Goal: Information Seeking & Learning: Learn about a topic

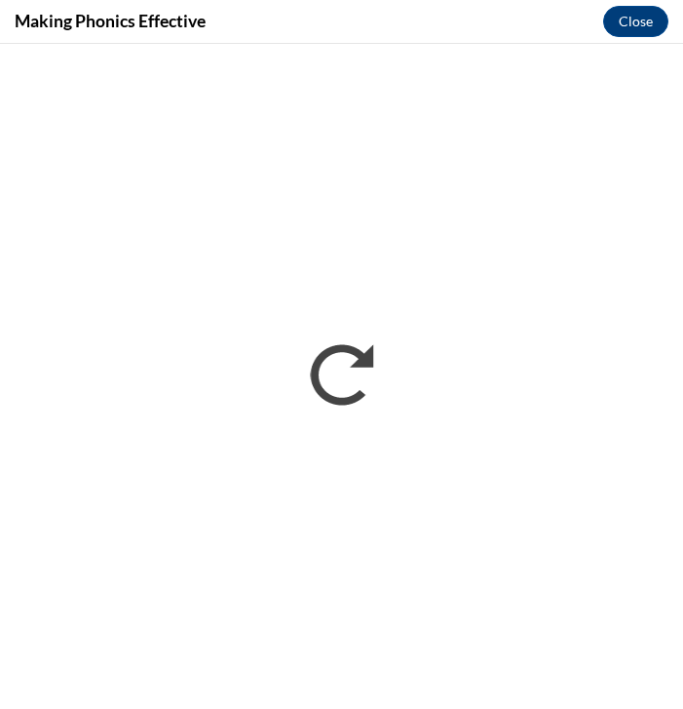
scroll to position [380, 0]
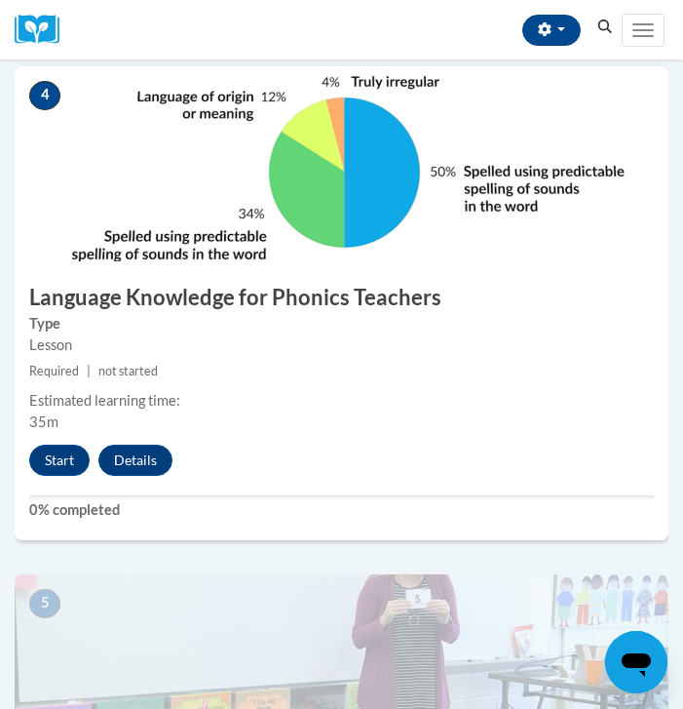
scroll to position [1934, 0]
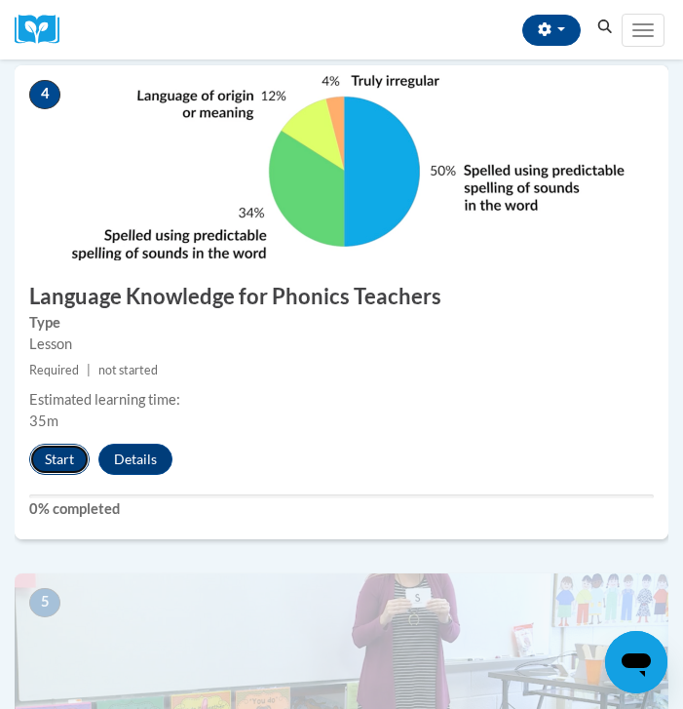
click at [57, 456] on button "Start" at bounding box center [59, 459] width 60 height 31
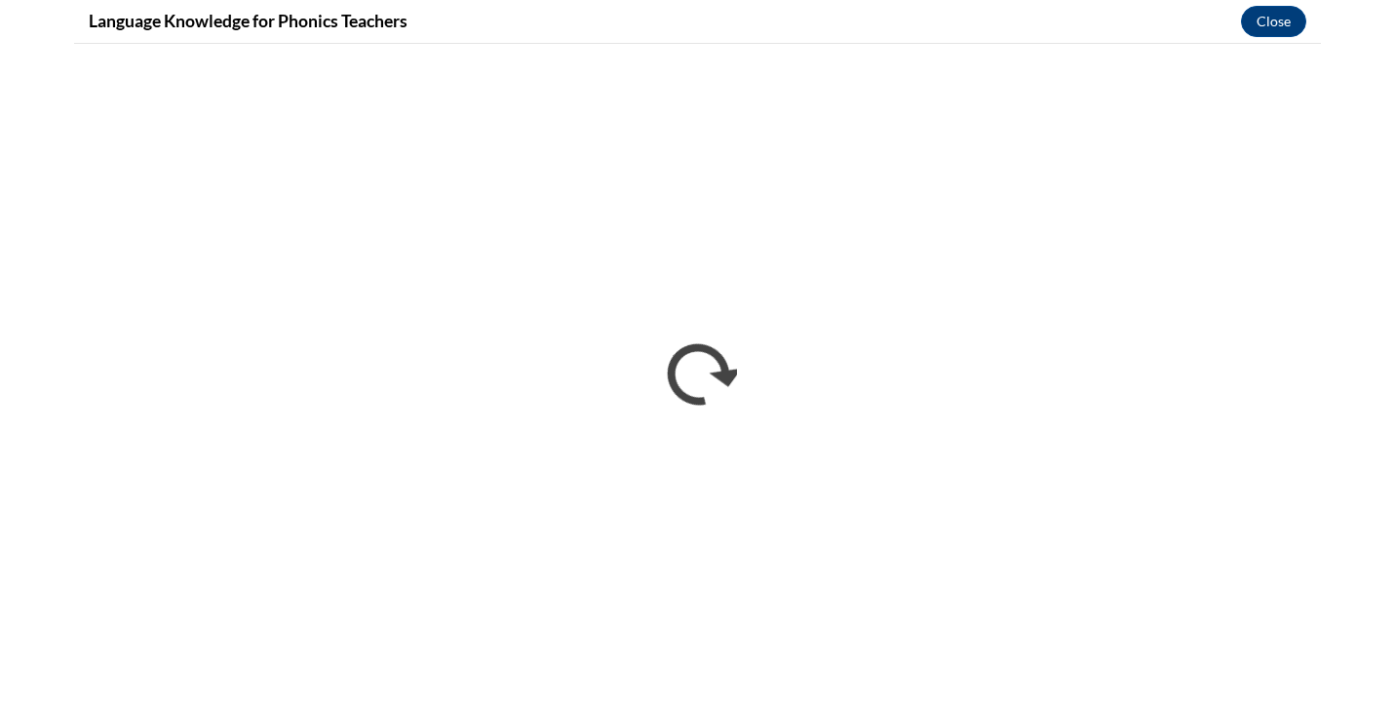
scroll to position [1791, 0]
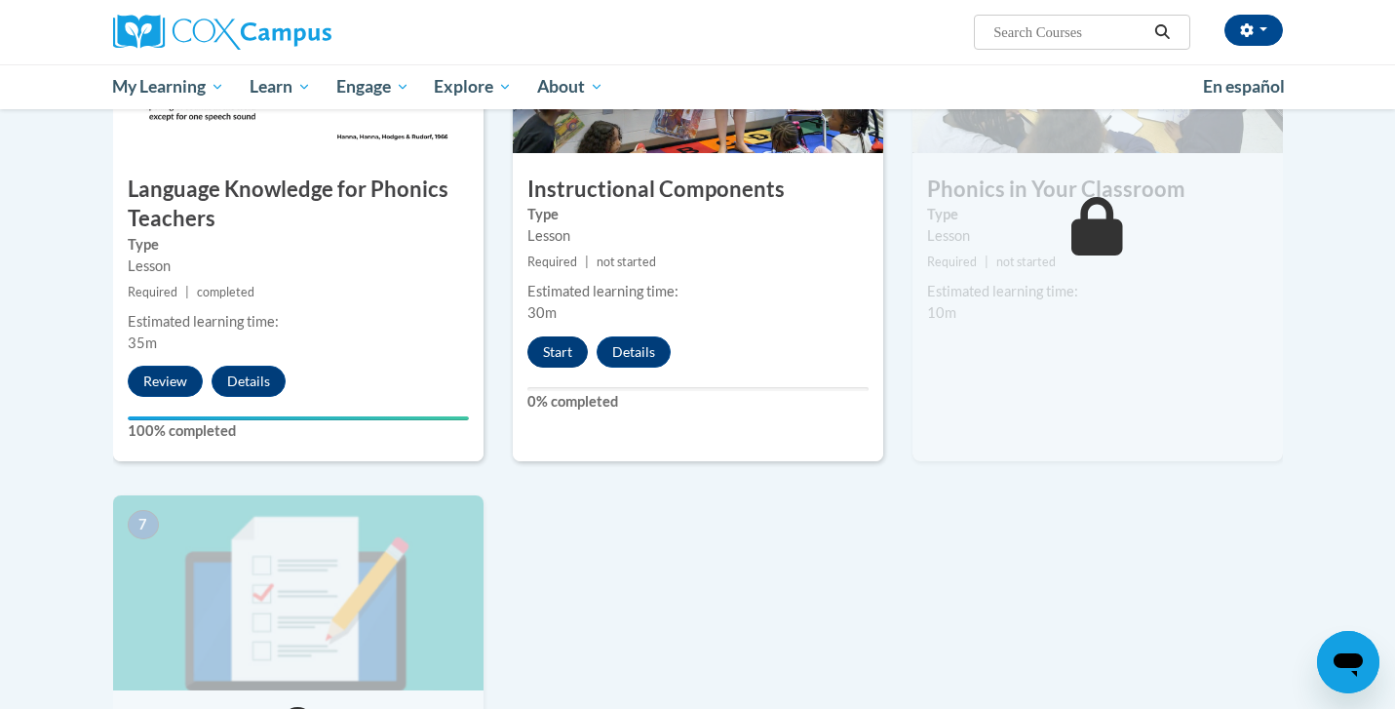
scroll to position [1019, 0]
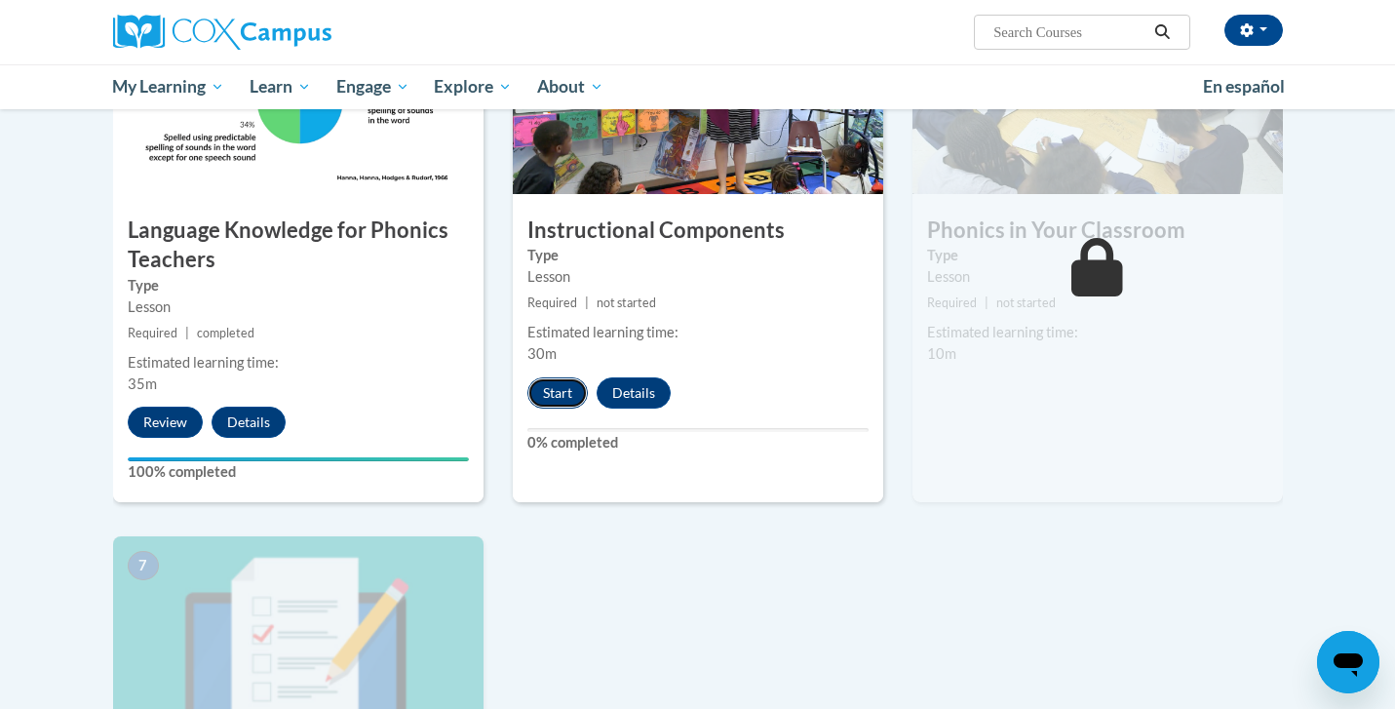
click at [560, 396] on button "Start" at bounding box center [557, 392] width 60 height 31
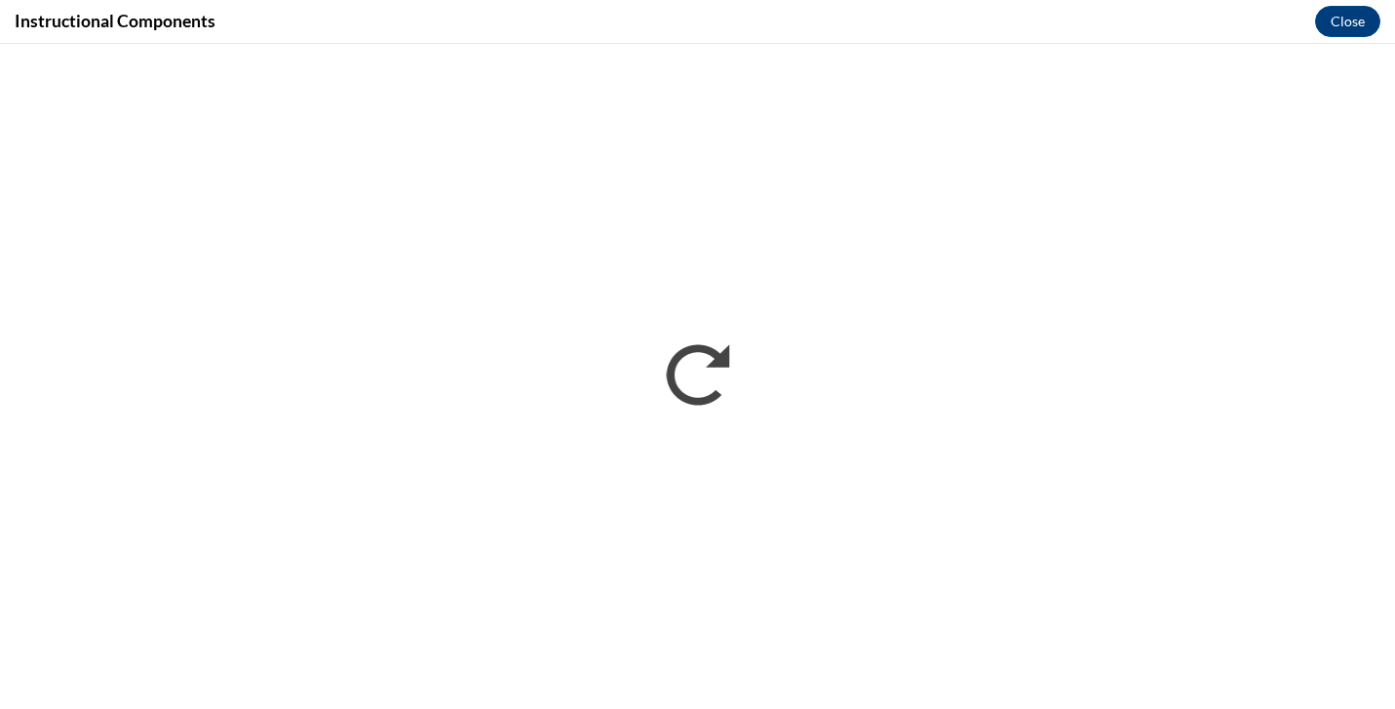
scroll to position [0, 0]
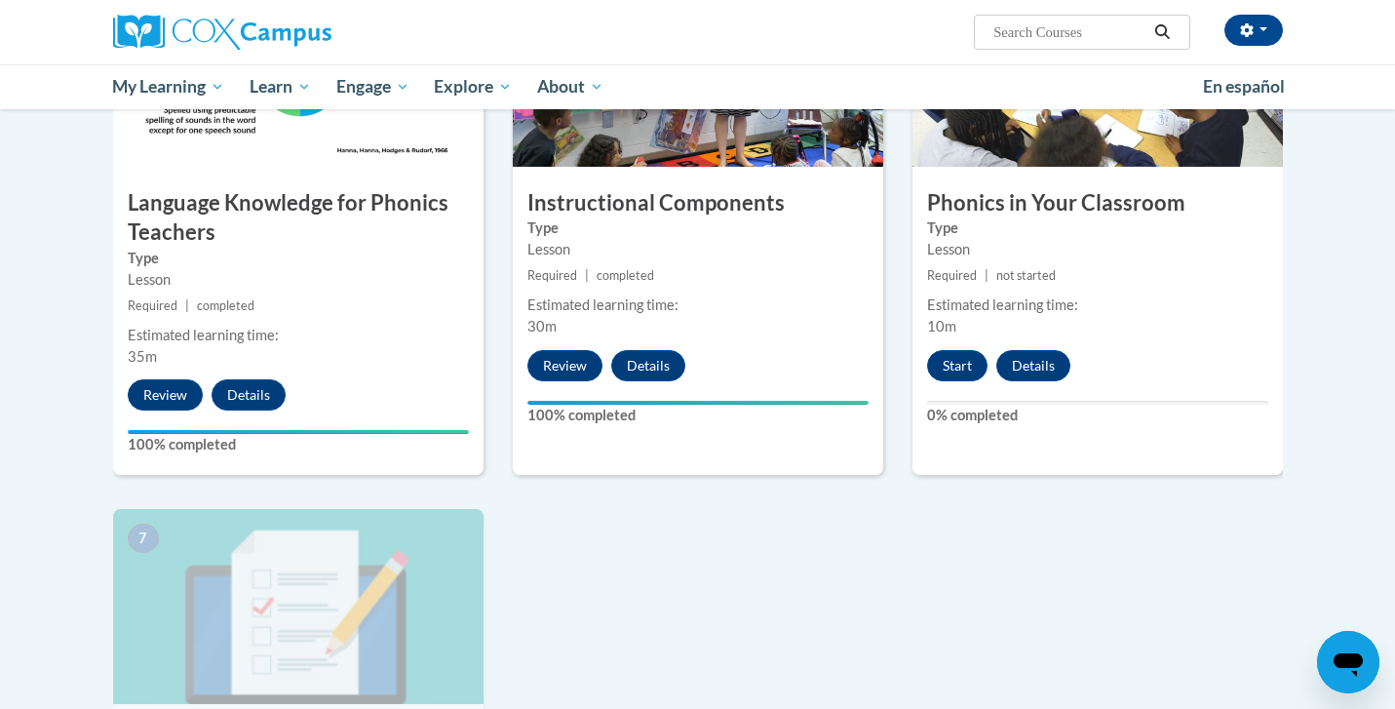
scroll to position [1045, 0]
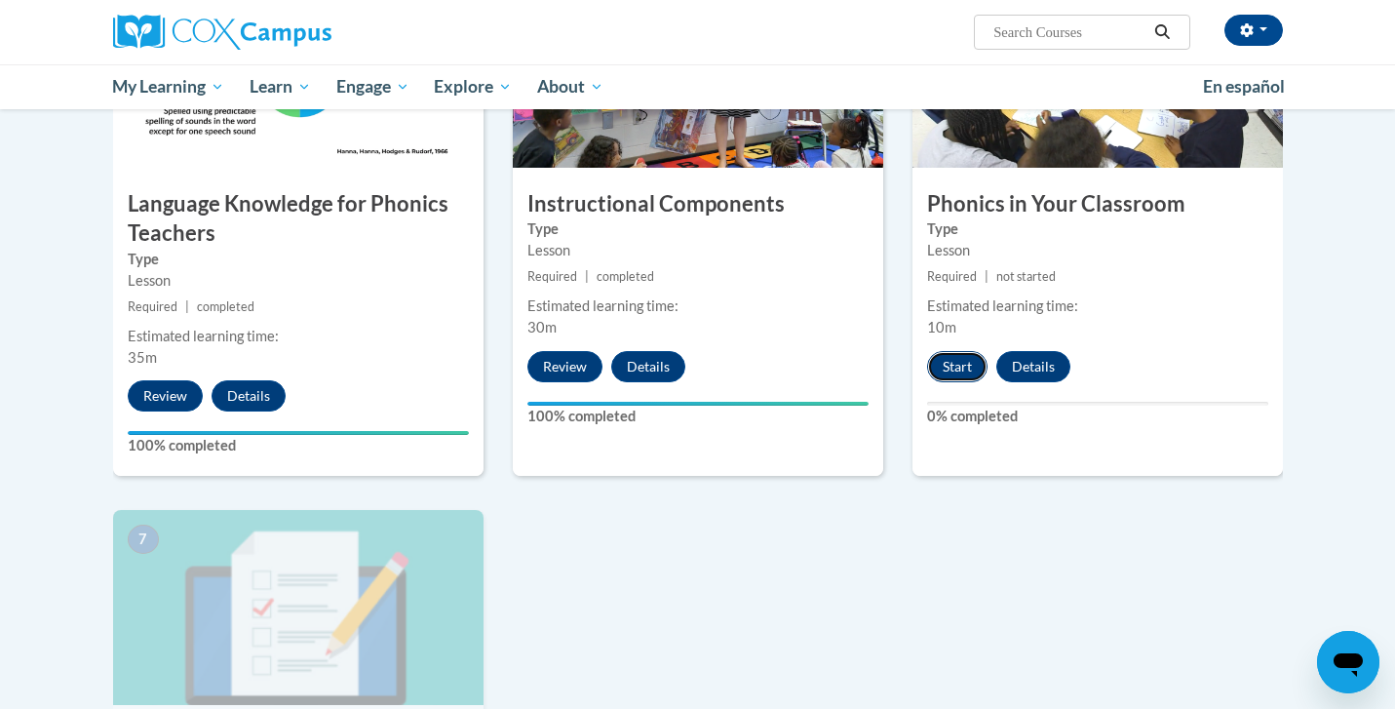
click at [950, 371] on button "Start" at bounding box center [957, 366] width 60 height 31
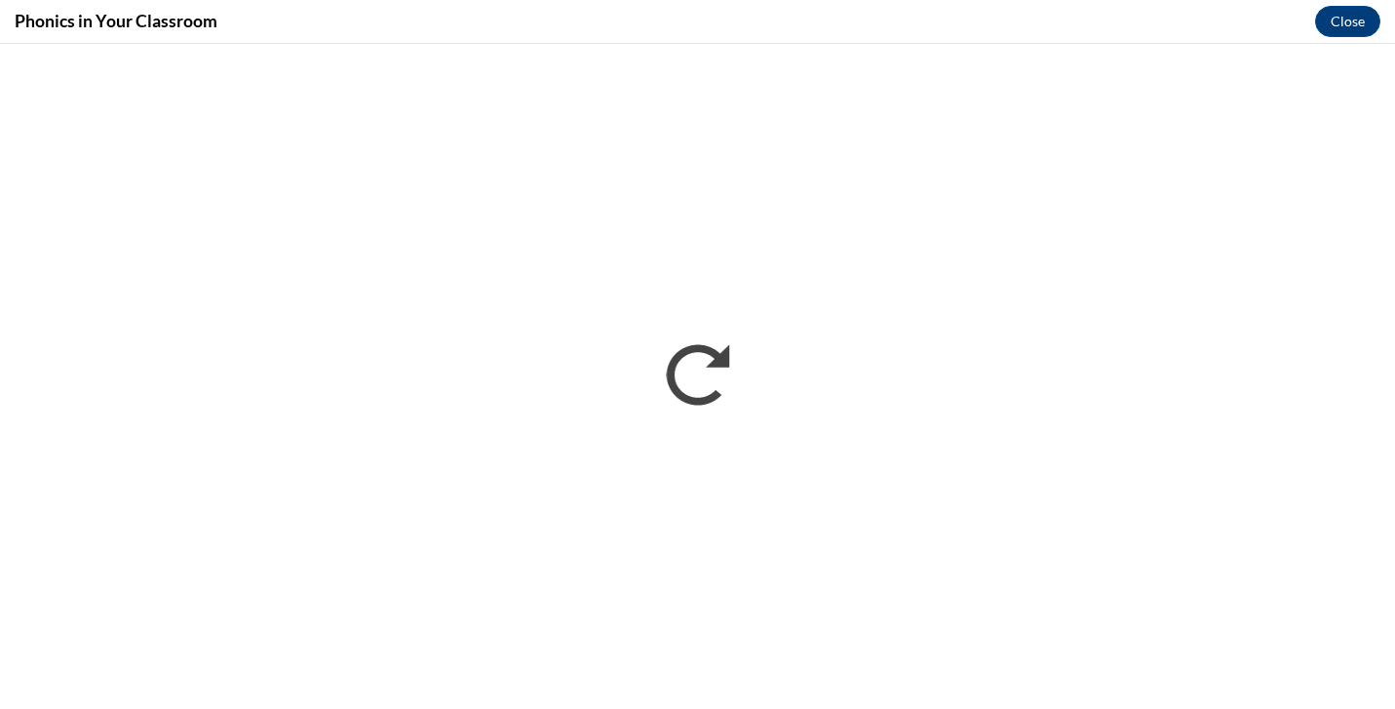
scroll to position [0, 0]
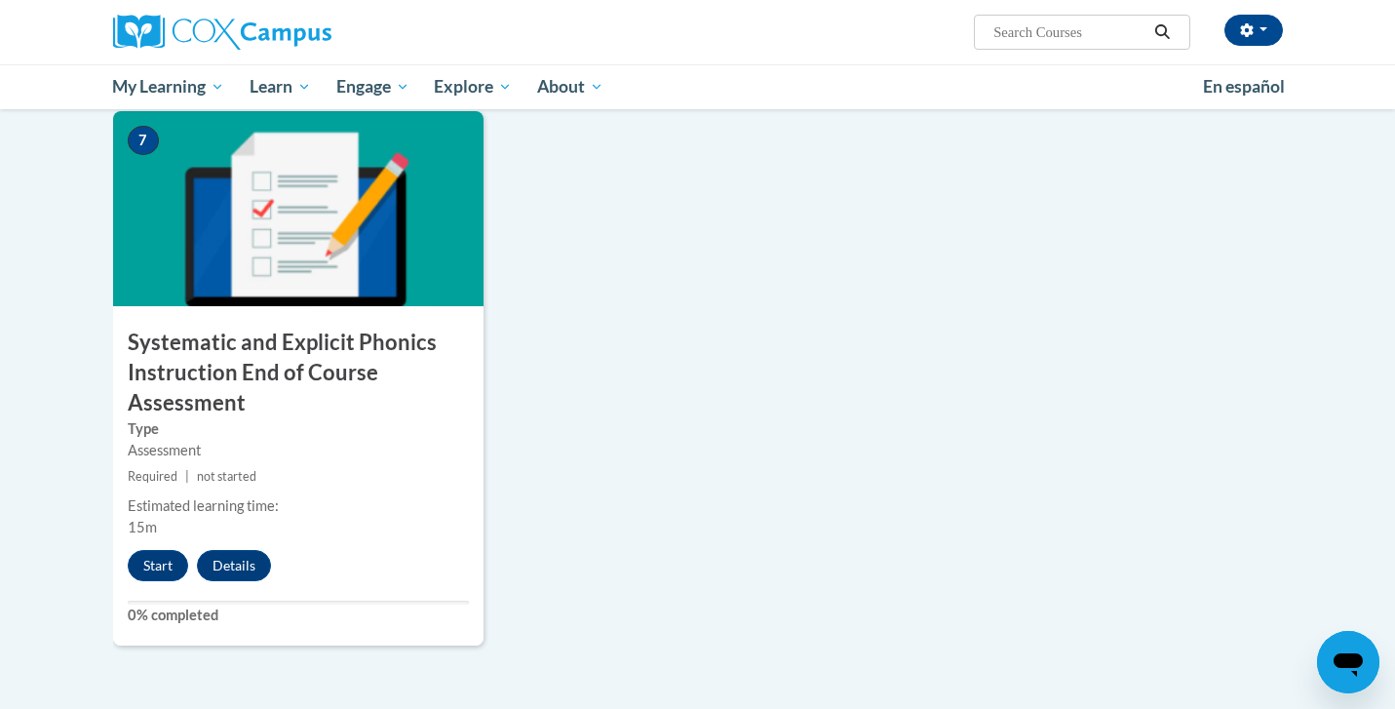
scroll to position [1453, 0]
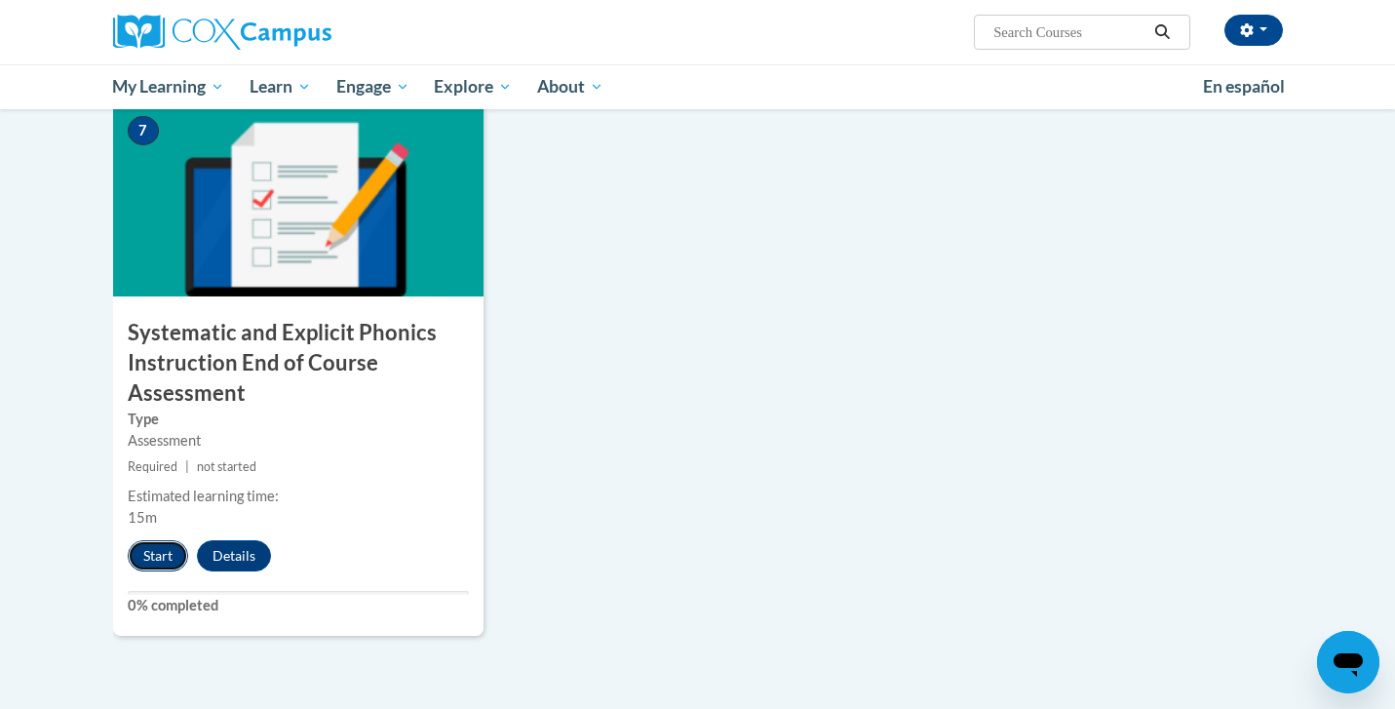
click at [150, 556] on button "Start" at bounding box center [158, 555] width 60 height 31
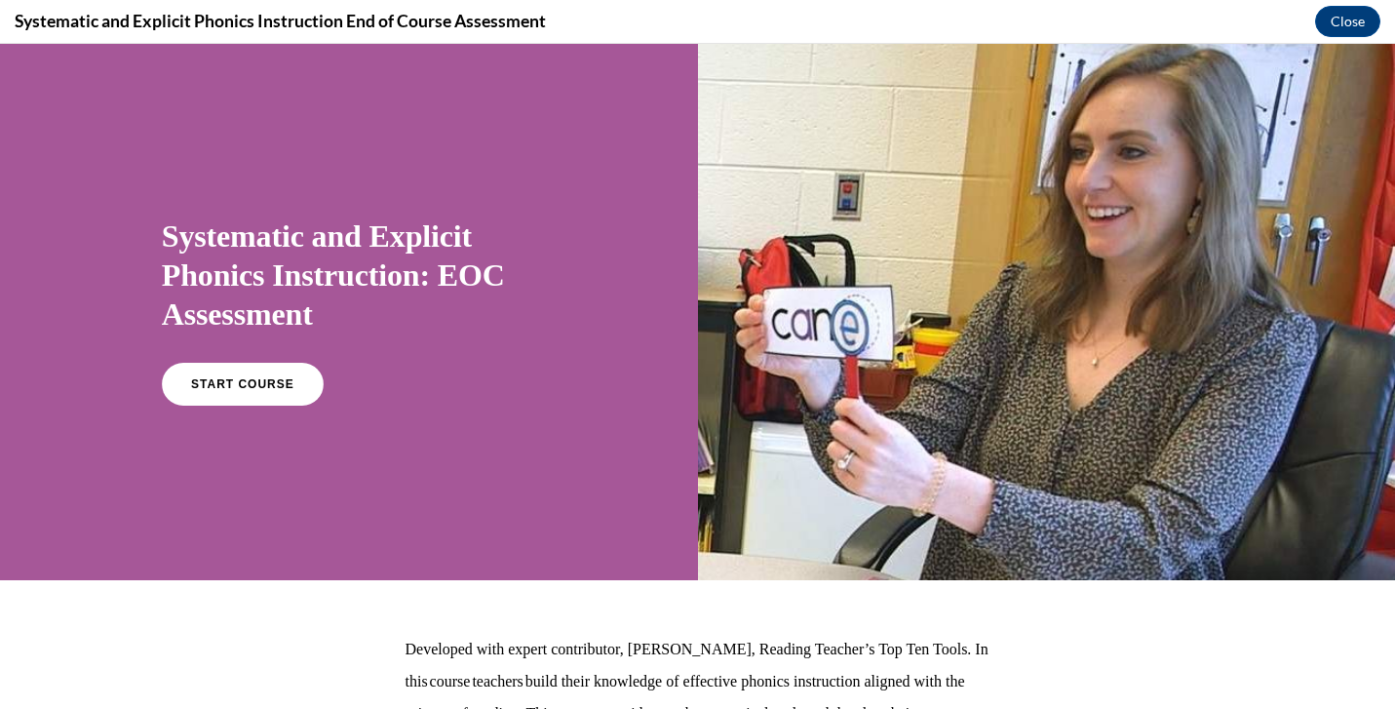
scroll to position [0, 0]
click at [236, 396] on link "START COURSE" at bounding box center [243, 384] width 170 height 45
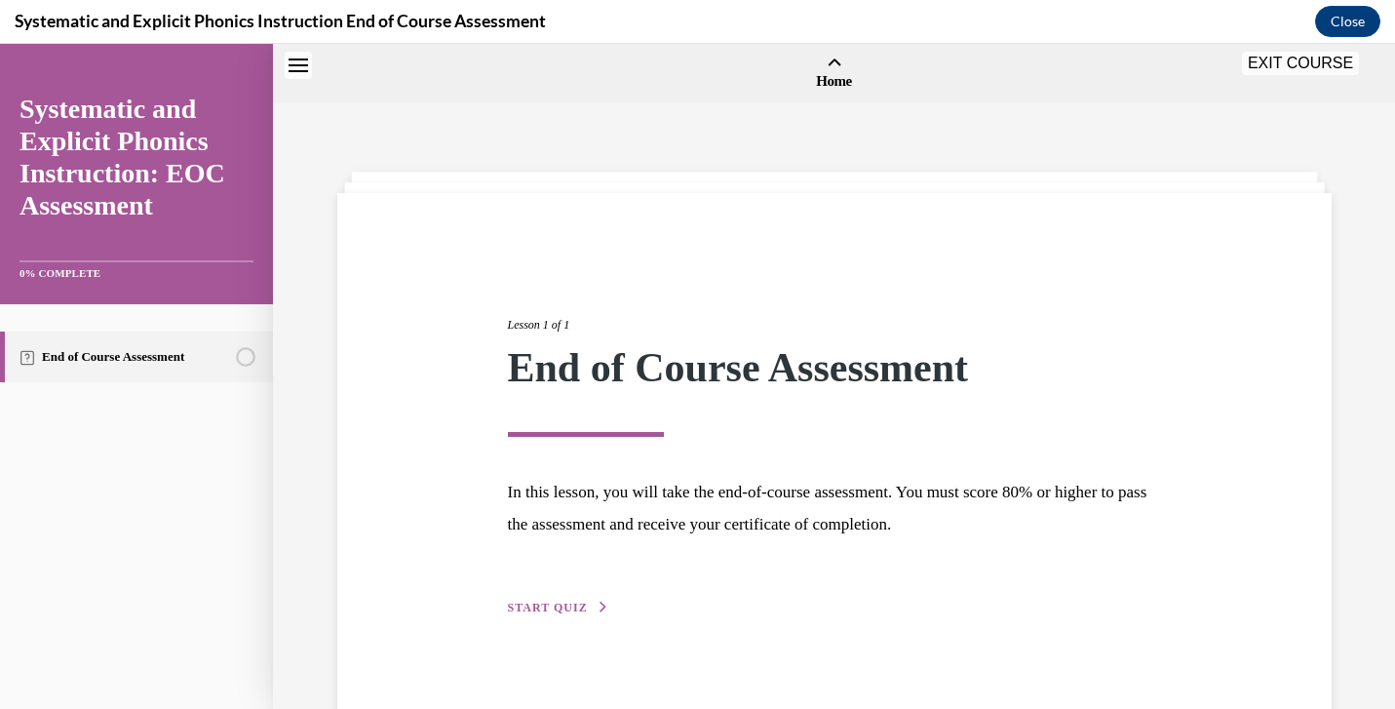
scroll to position [60, 0]
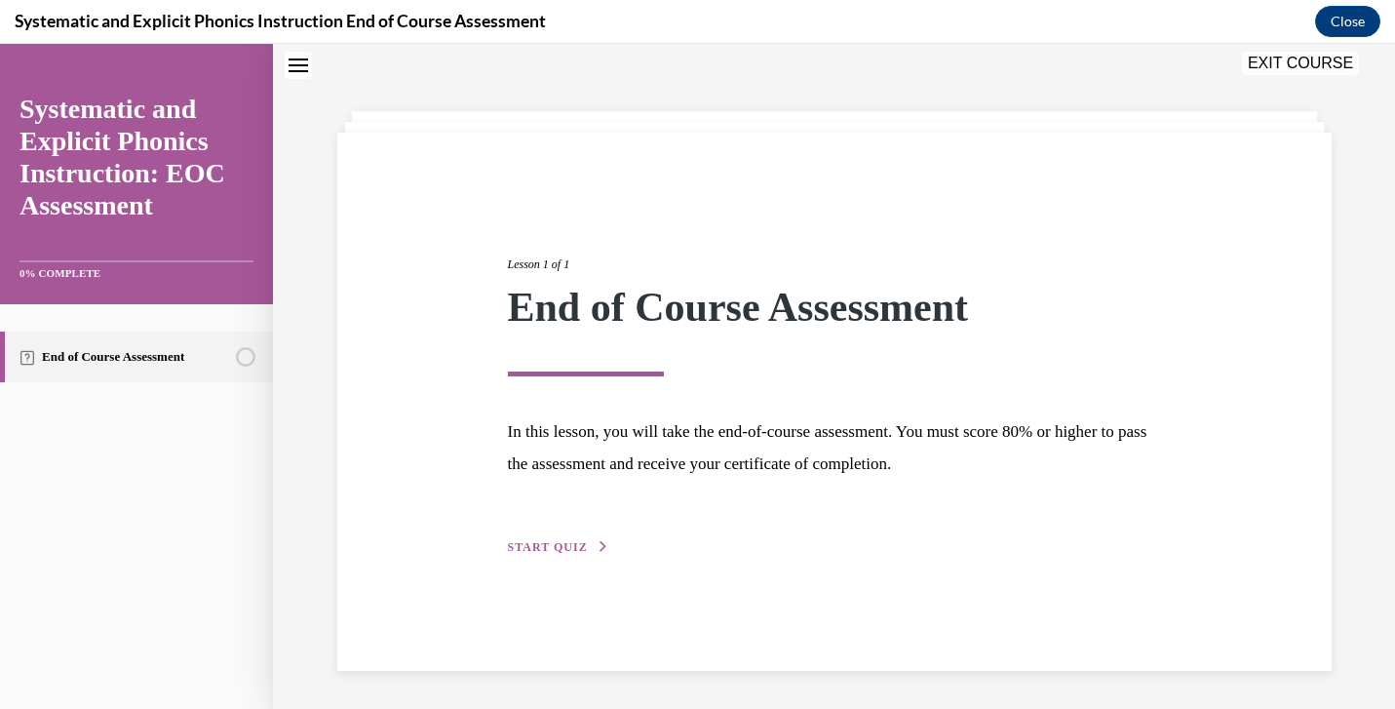
click at [538, 538] on button "START QUIZ" at bounding box center [558, 547] width 101 height 18
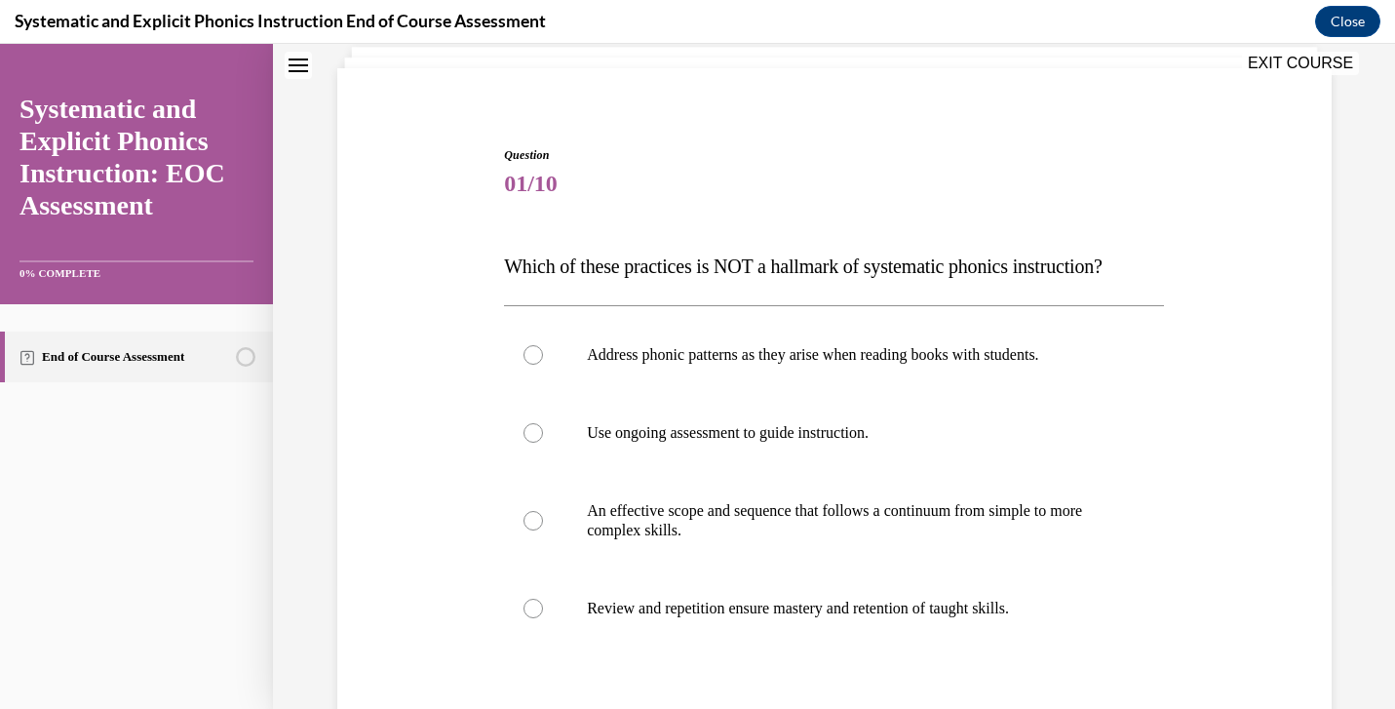
scroll to position [147, 0]
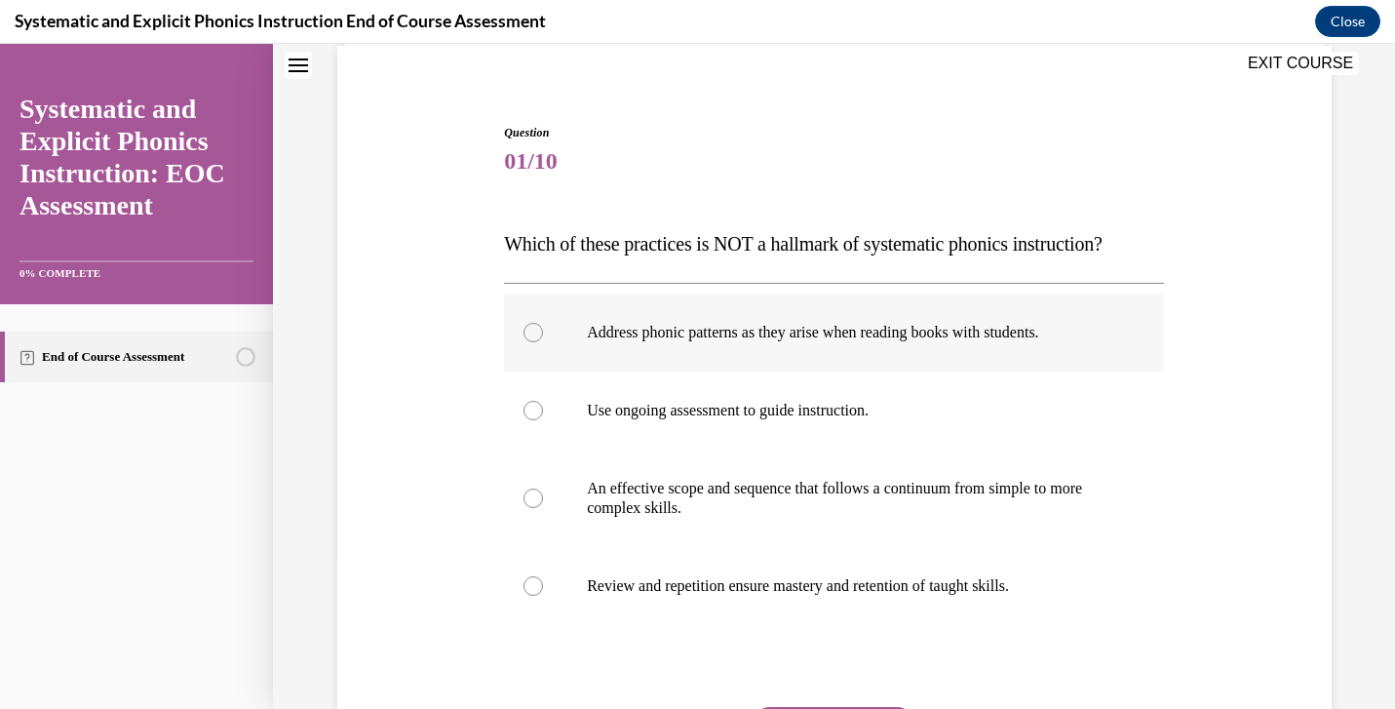
click at [535, 331] on div at bounding box center [532, 332] width 19 height 19
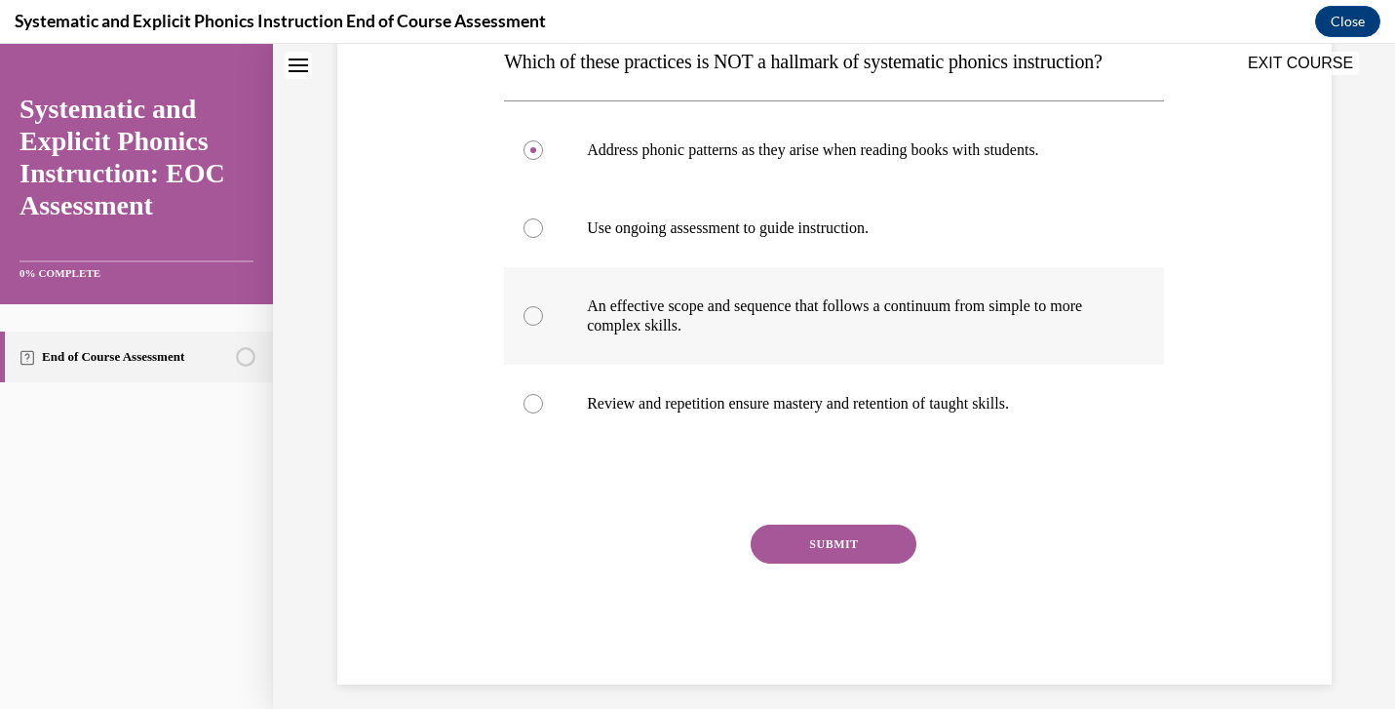
scroll to position [344, 0]
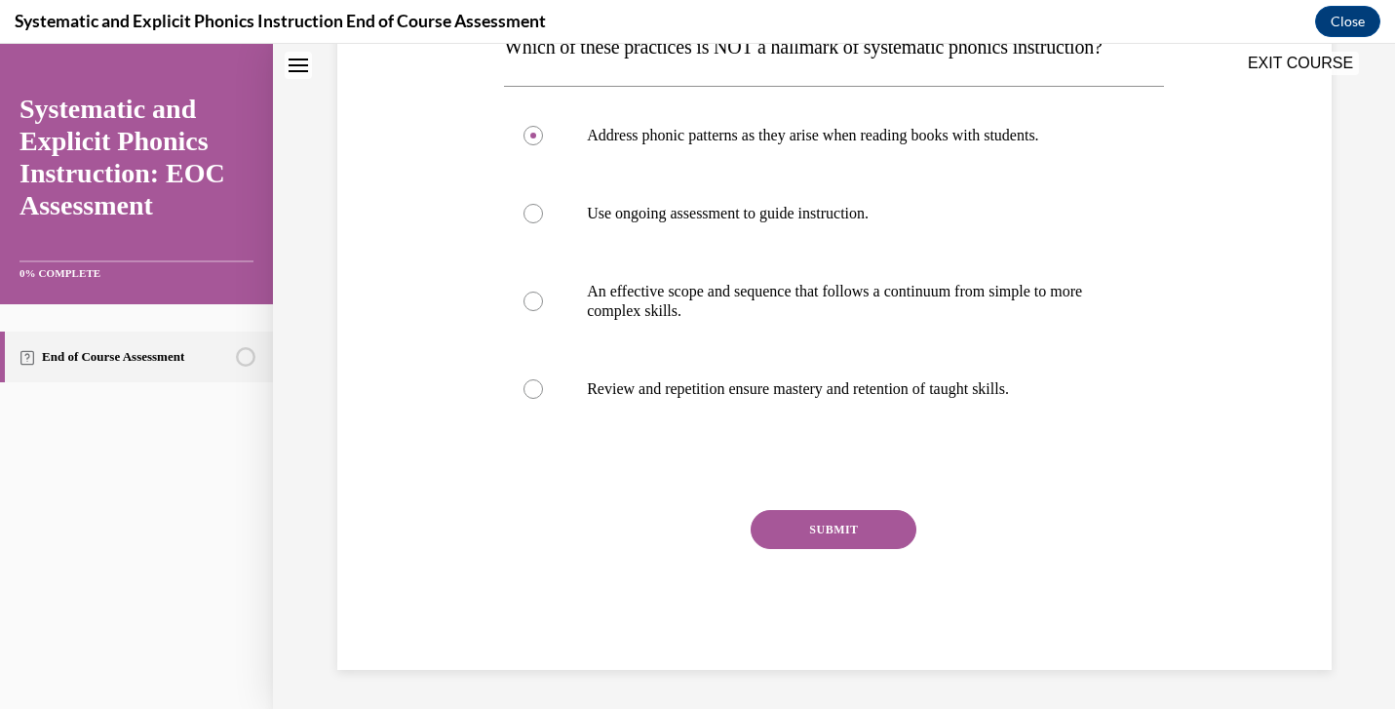
click at [803, 523] on button "SUBMIT" at bounding box center [834, 529] width 166 height 39
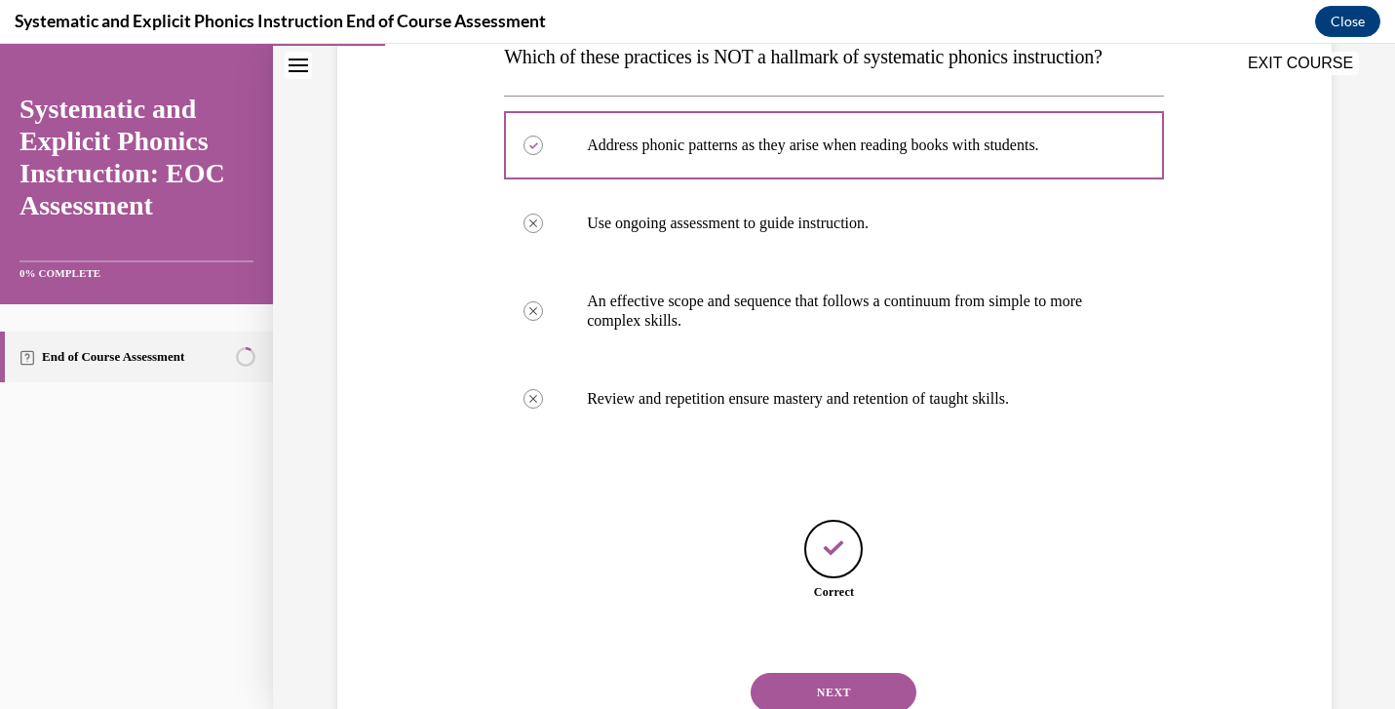
scroll to position [406, 0]
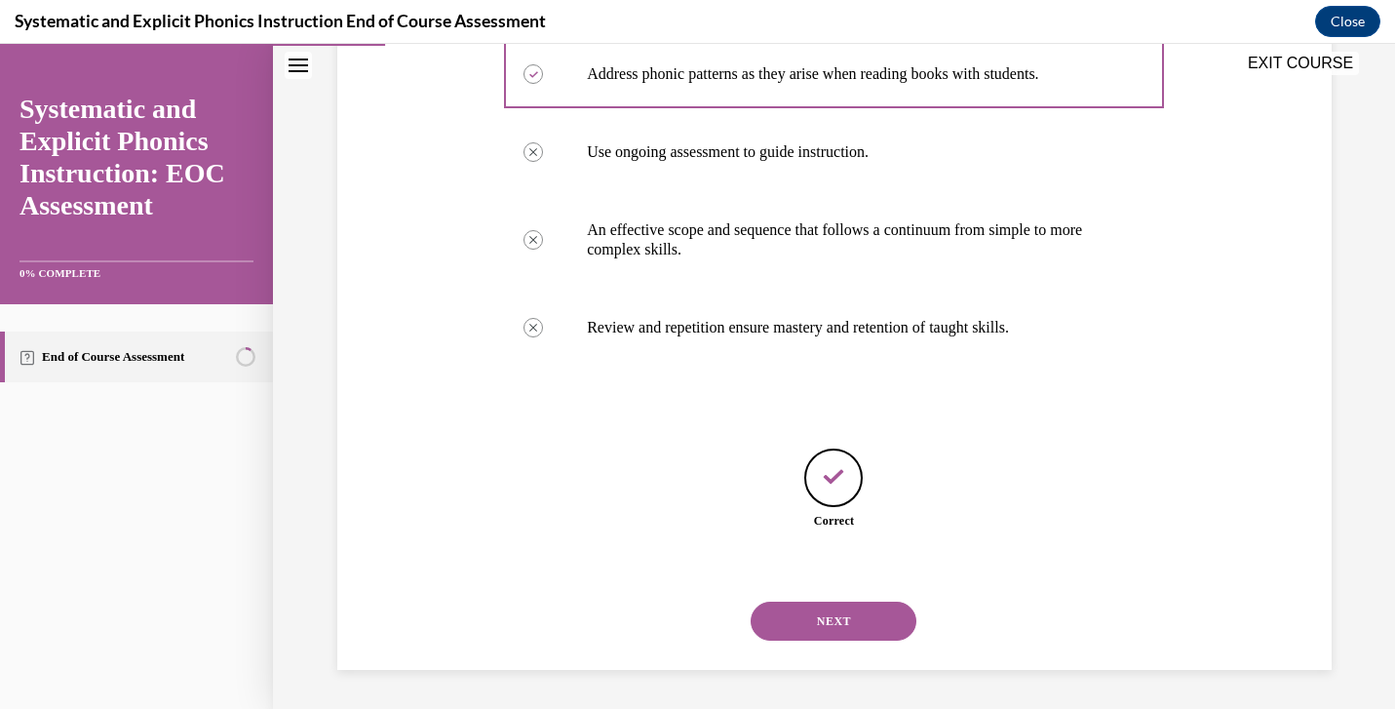
click at [854, 626] on button "NEXT" at bounding box center [834, 620] width 166 height 39
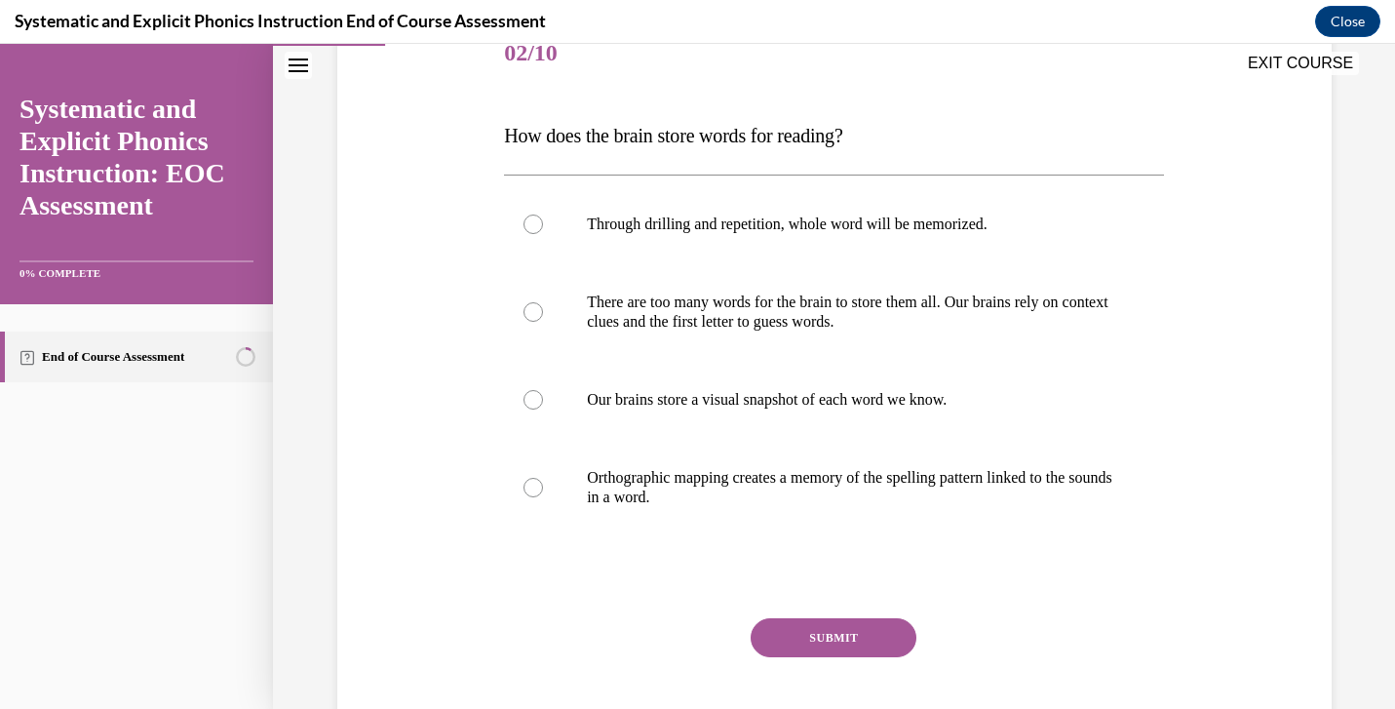
scroll to position [263, 0]
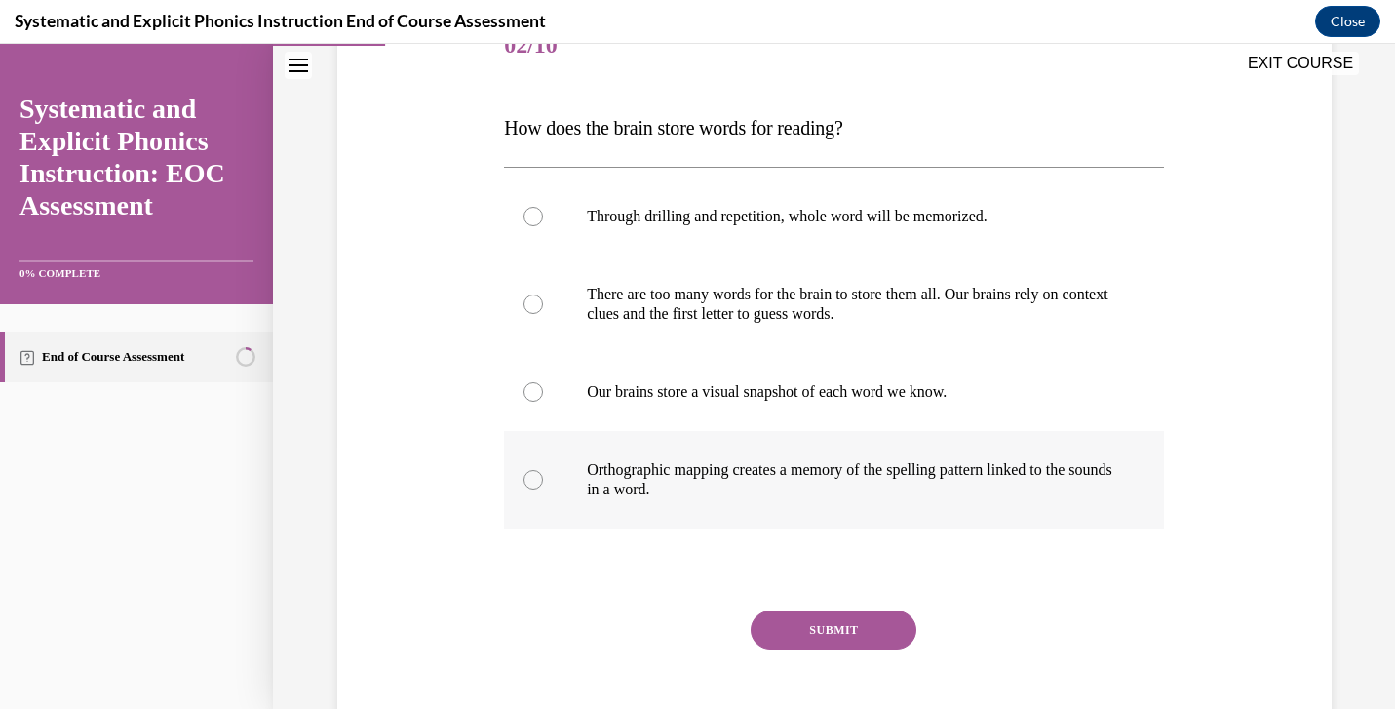
click at [531, 478] on div at bounding box center [532, 479] width 19 height 19
click at [841, 629] on button "SUBMIT" at bounding box center [834, 629] width 166 height 39
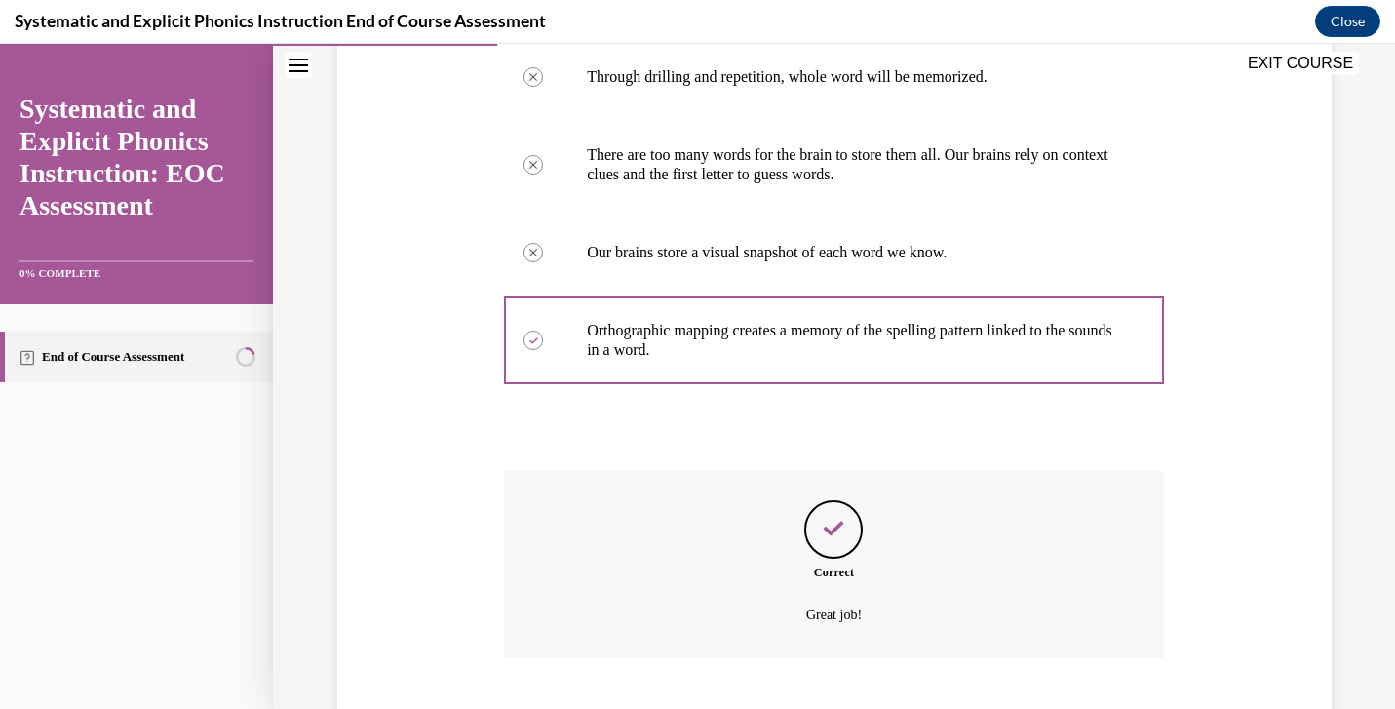
scroll to position [522, 0]
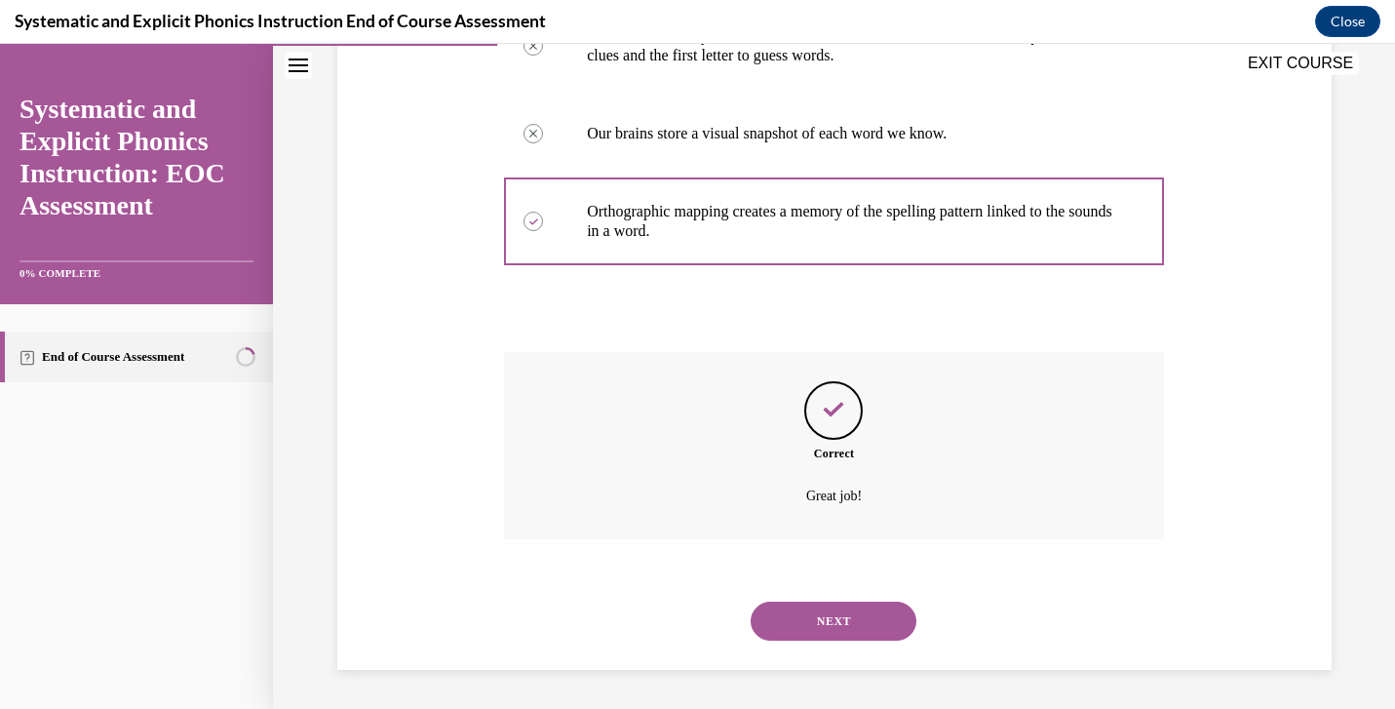
click at [836, 620] on button "NEXT" at bounding box center [834, 620] width 166 height 39
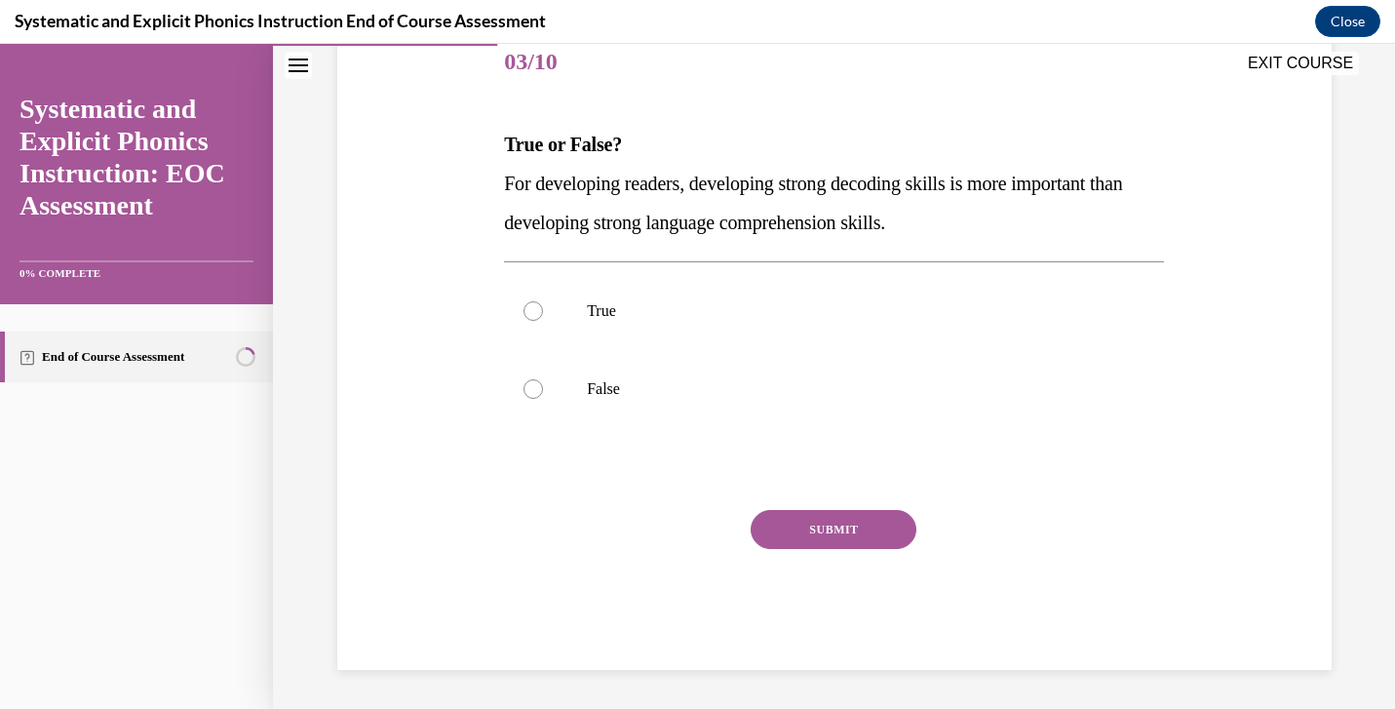
scroll to position [216, 0]
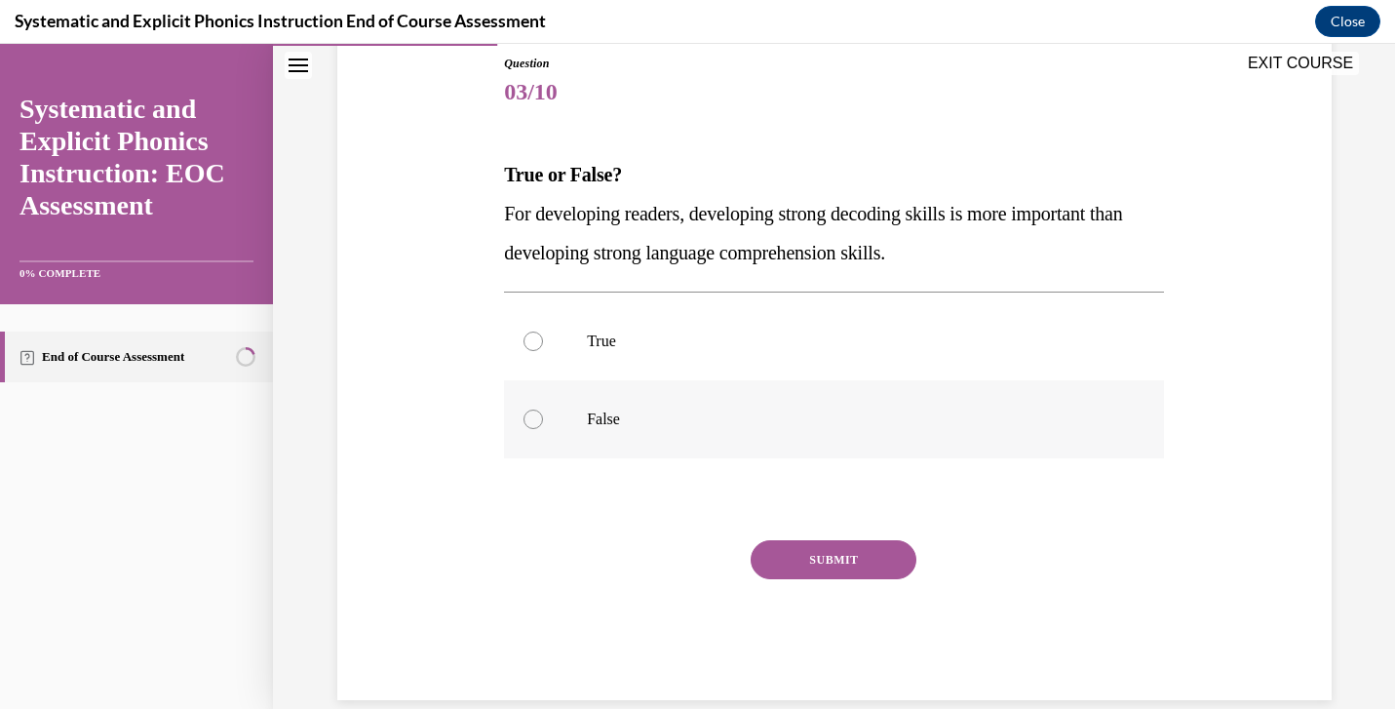
click at [540, 430] on div at bounding box center [834, 419] width 660 height 78
click at [818, 559] on button "SUBMIT" at bounding box center [834, 559] width 166 height 39
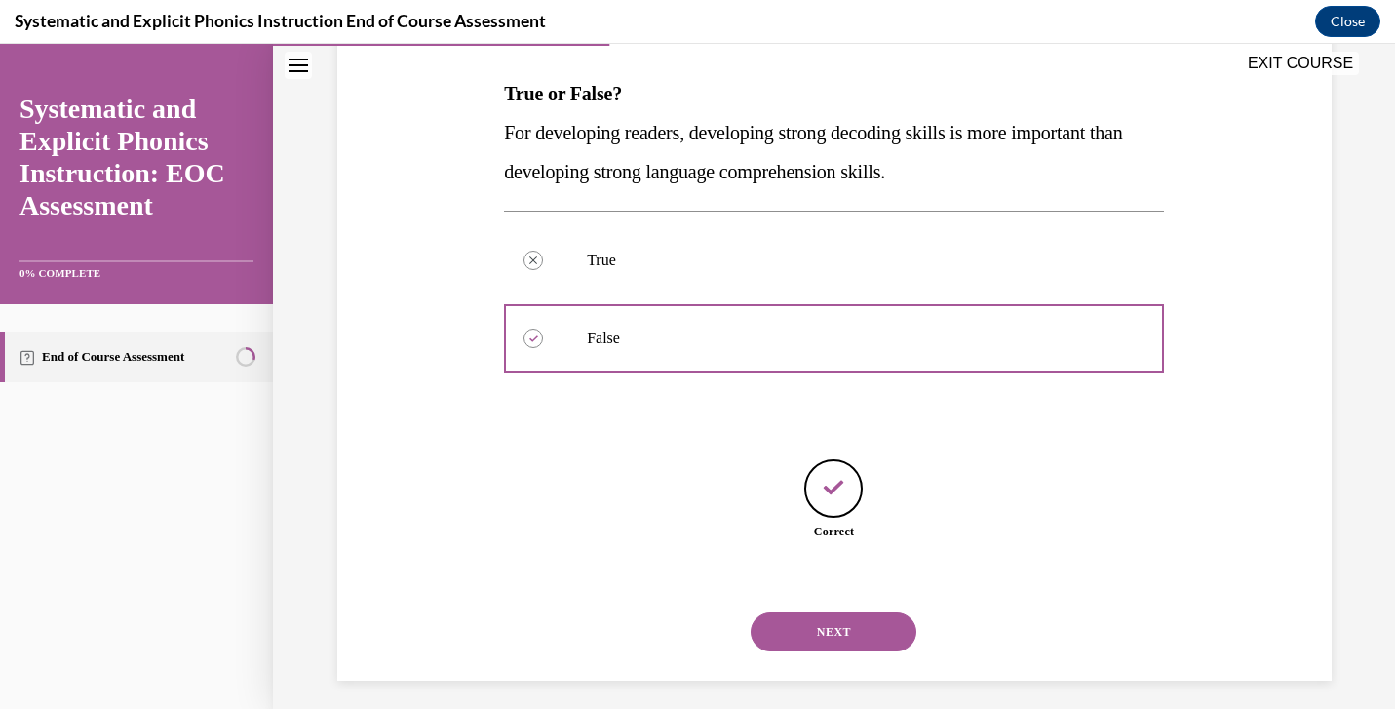
scroll to position [308, 0]
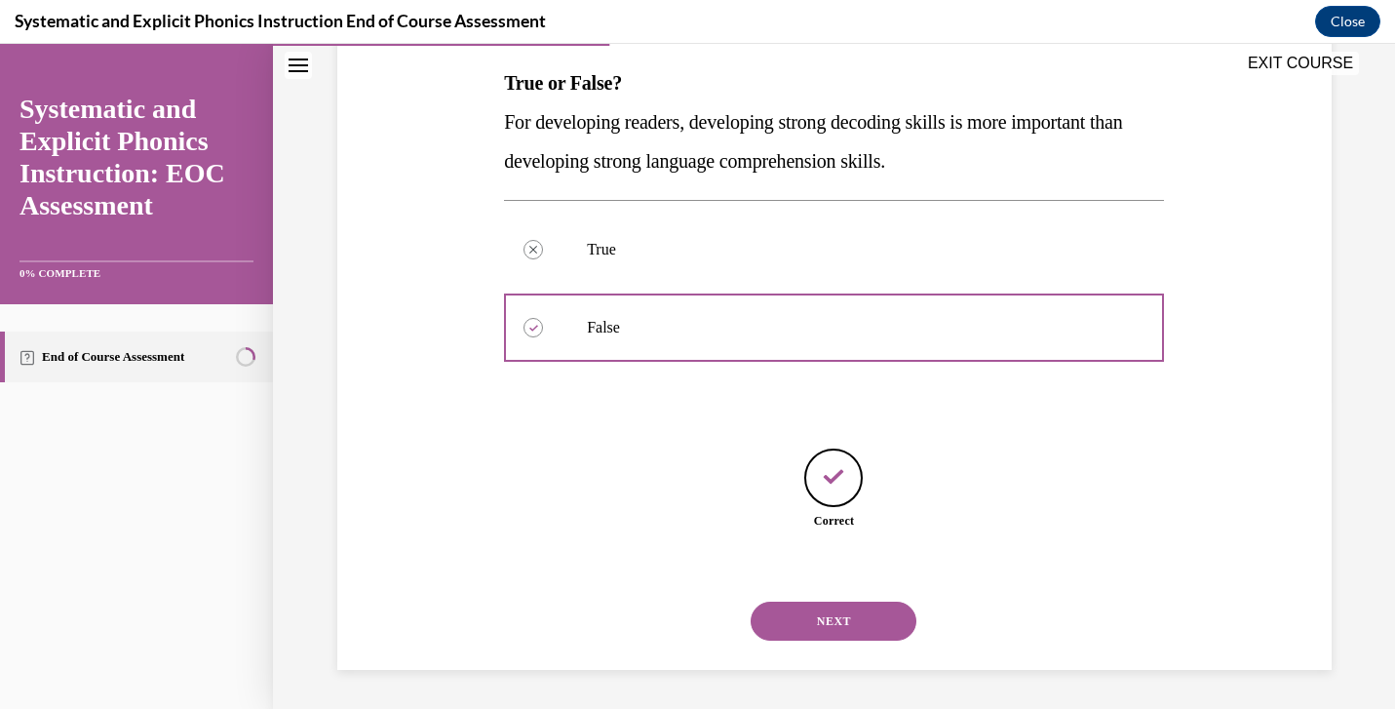
click at [832, 616] on button "NEXT" at bounding box center [834, 620] width 166 height 39
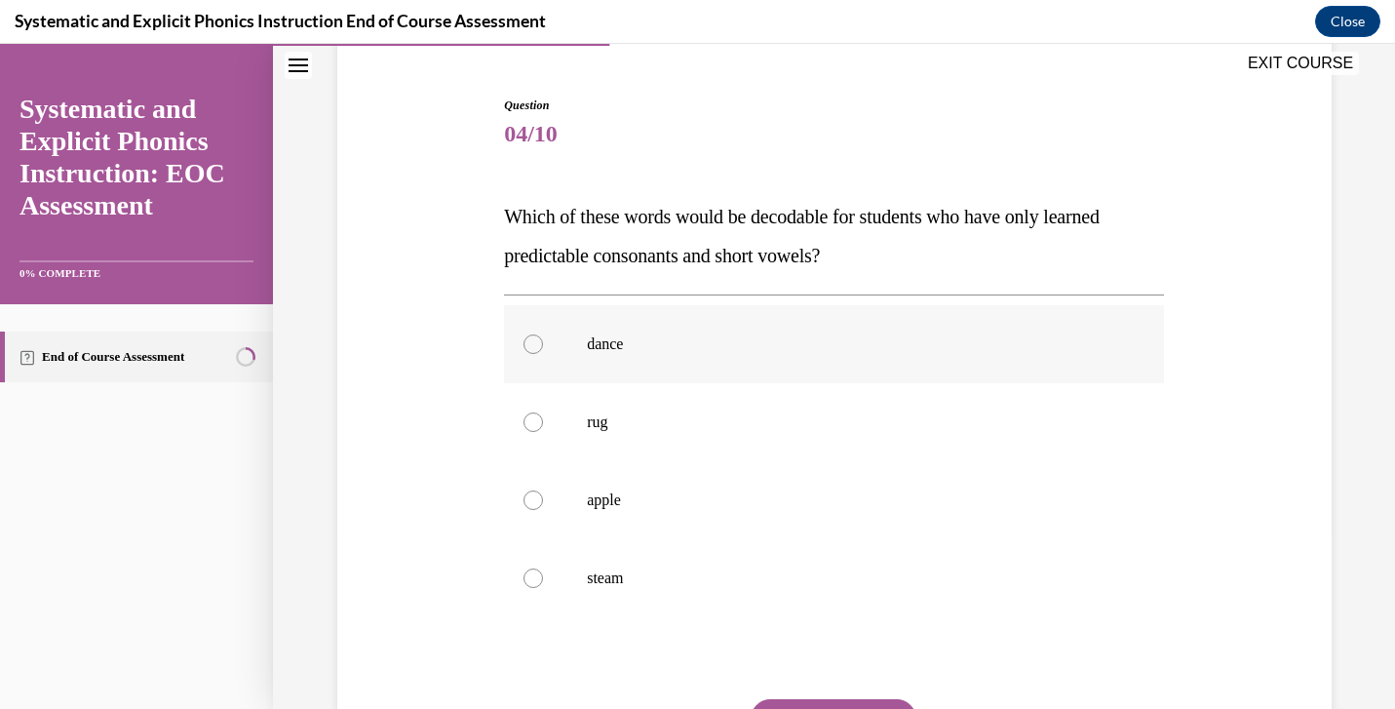
scroll to position [182, 0]
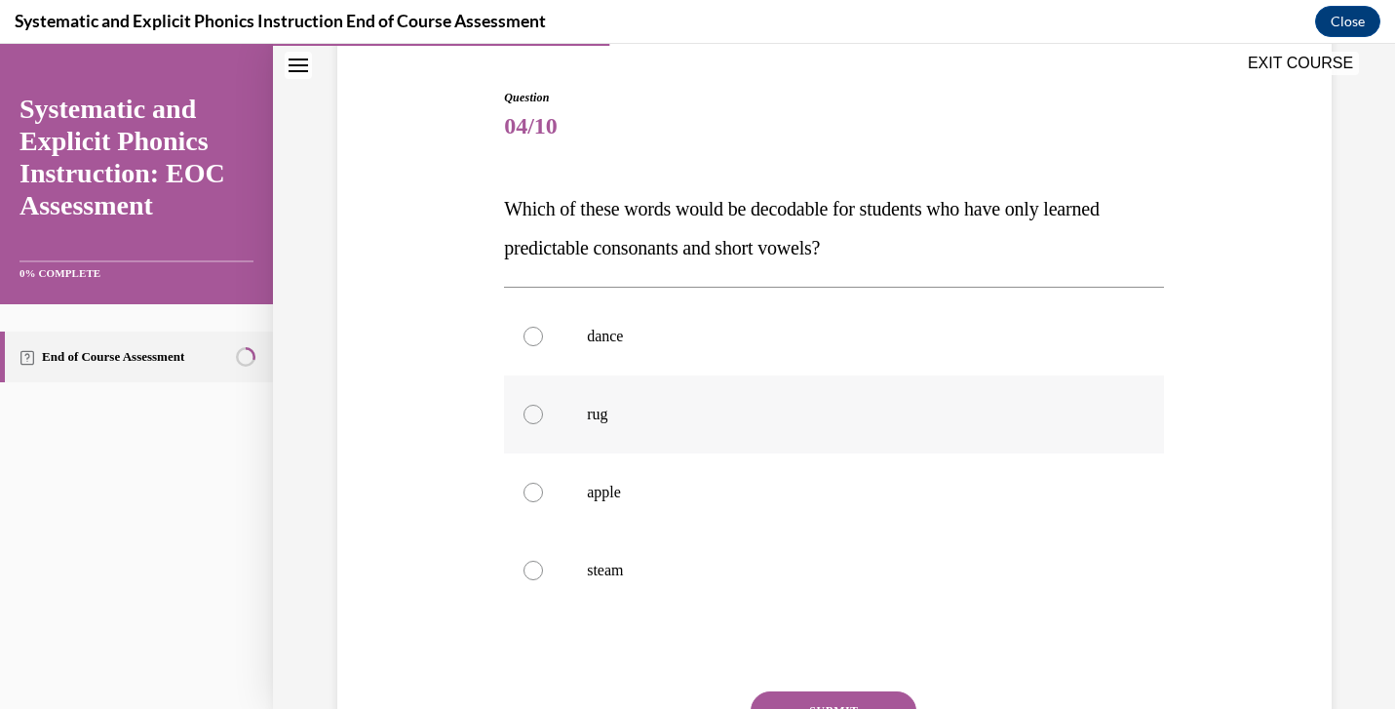
click at [529, 417] on div at bounding box center [532, 414] width 19 height 19
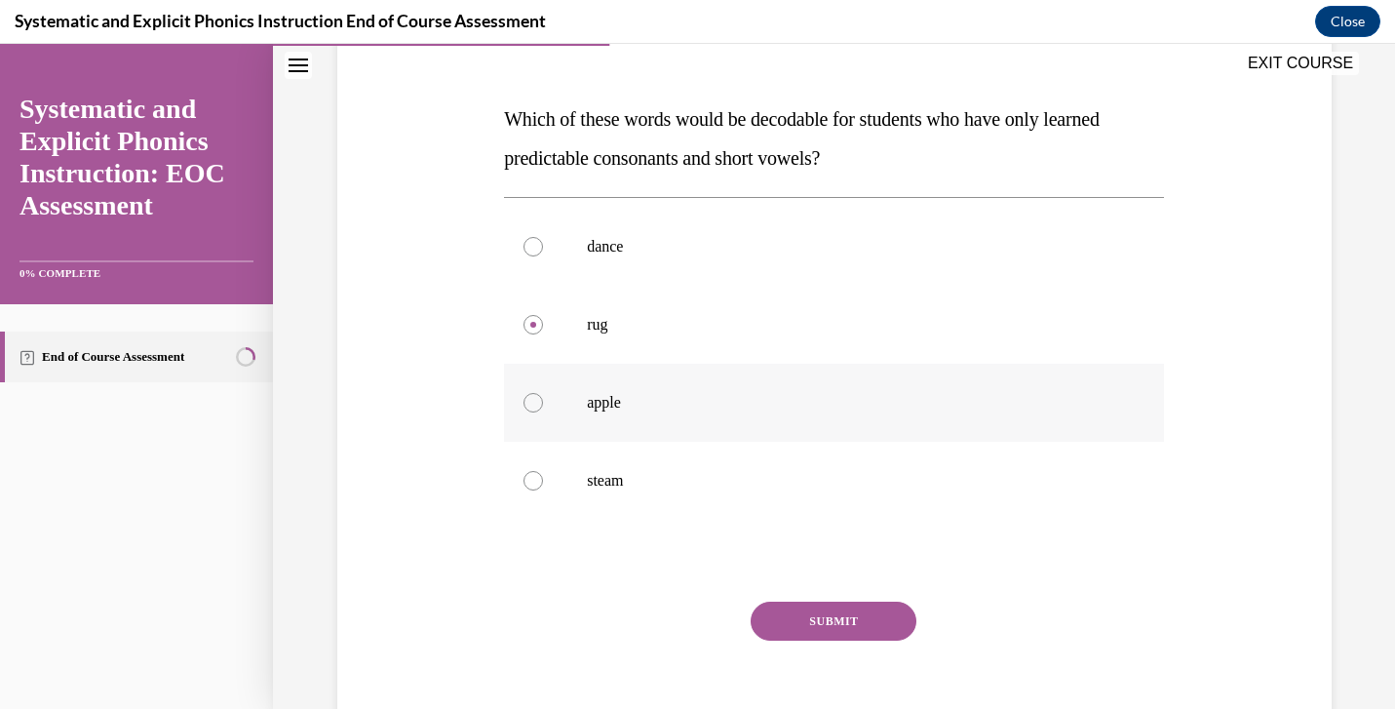
scroll to position [274, 0]
click at [845, 624] on button "SUBMIT" at bounding box center [834, 618] width 166 height 39
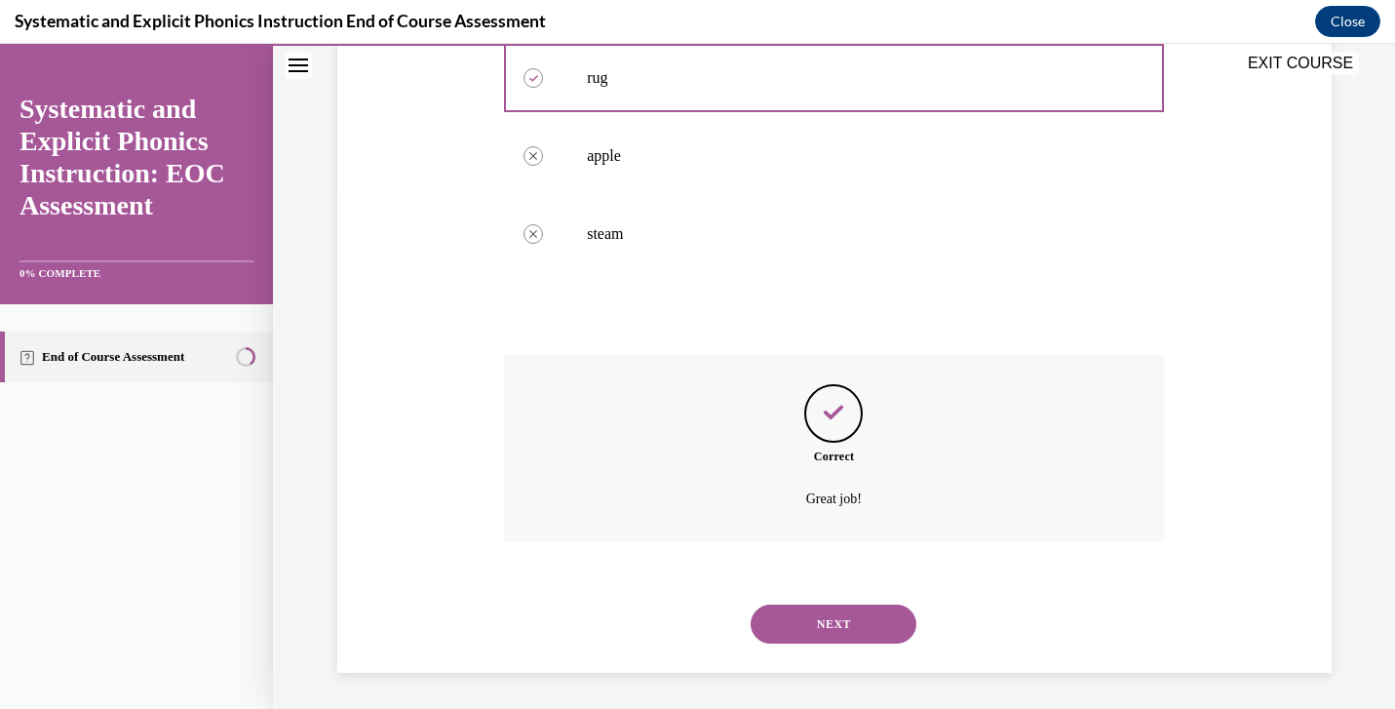
scroll to position [522, 0]
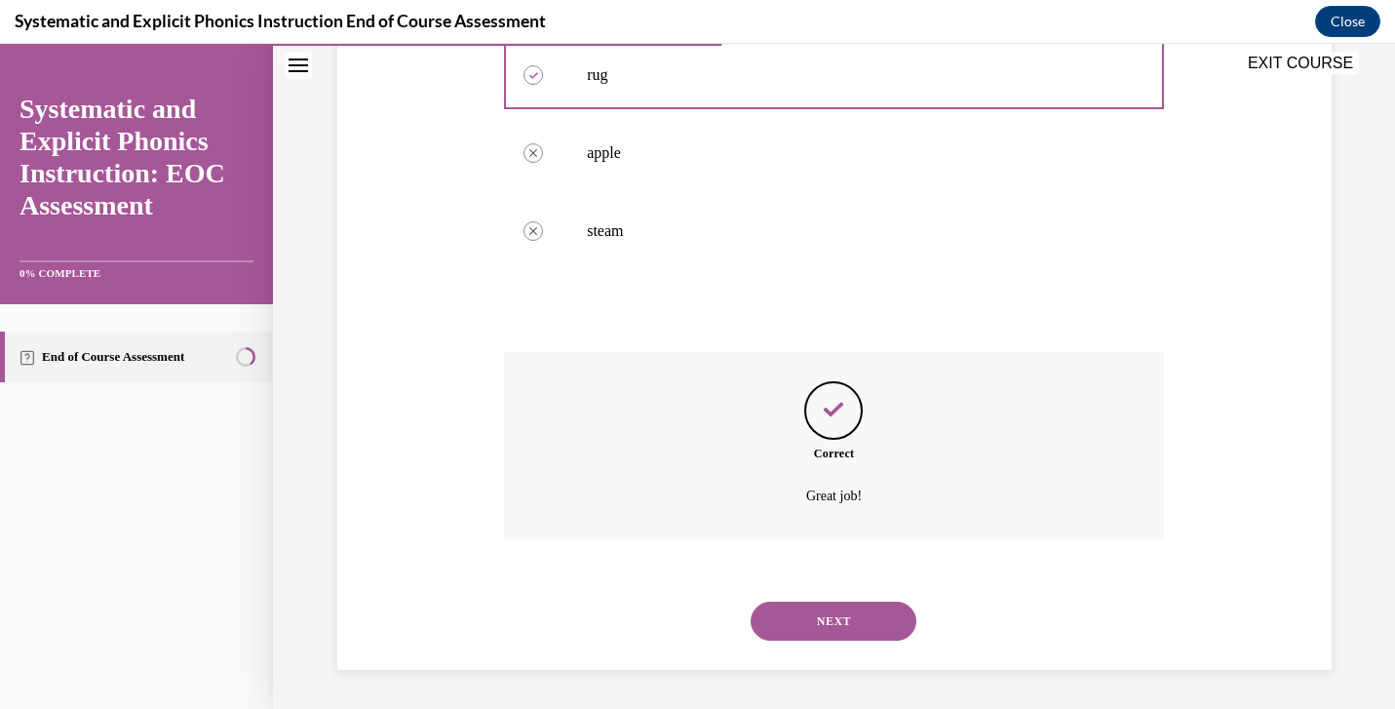
click at [844, 606] on button "NEXT" at bounding box center [834, 620] width 166 height 39
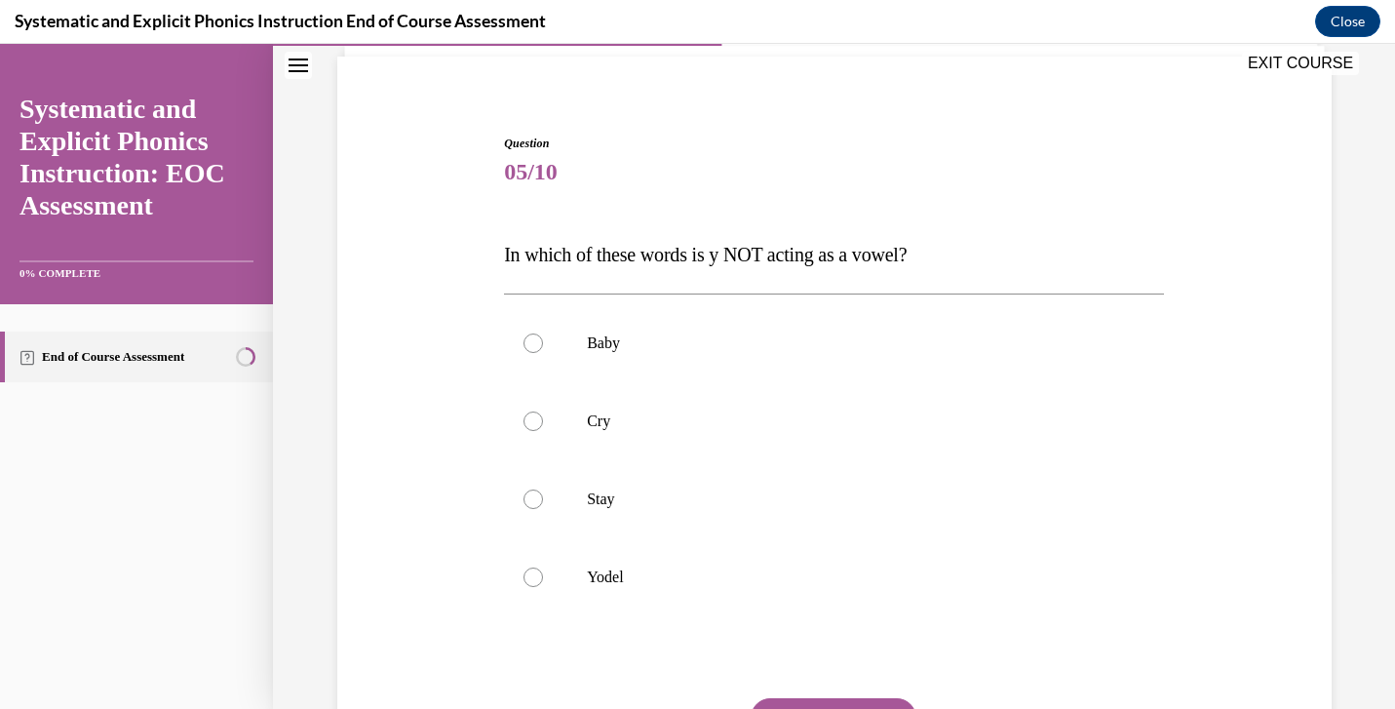
scroll to position [147, 0]
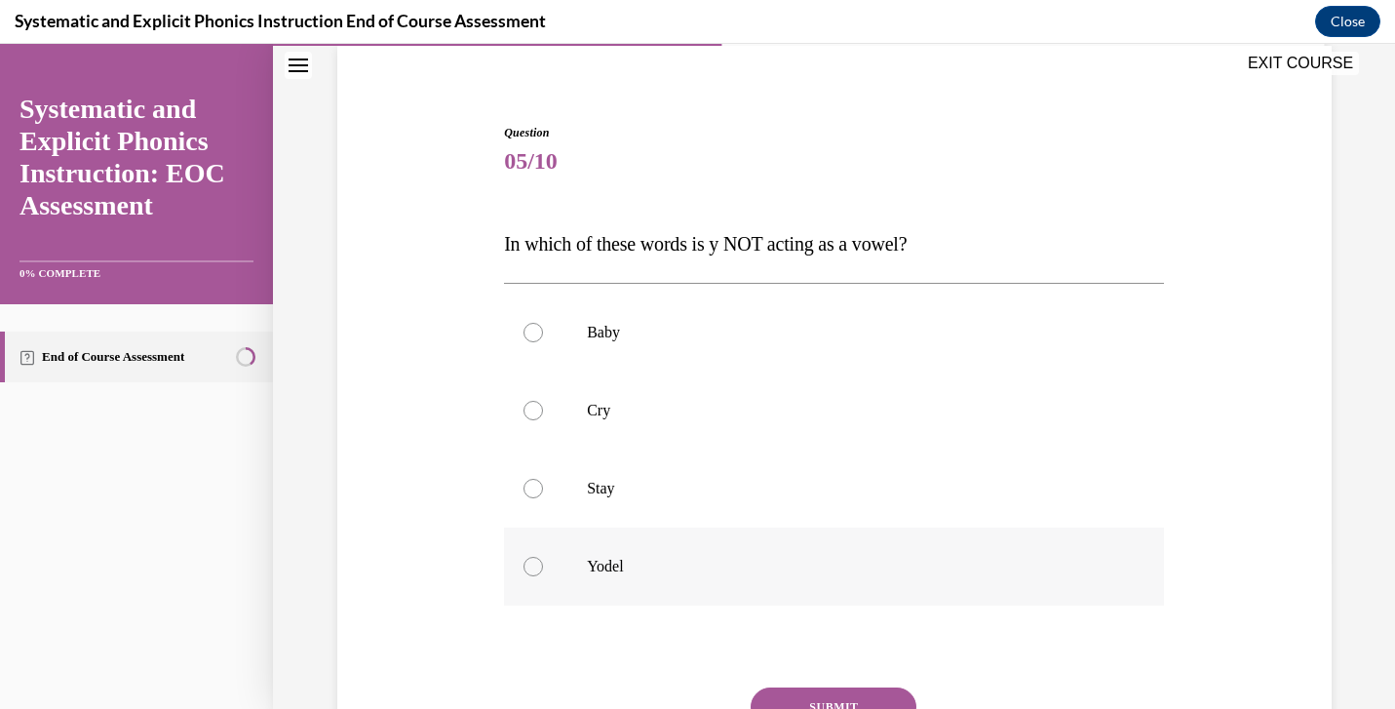
click at [602, 573] on p "Yodel" at bounding box center [851, 566] width 528 height 19
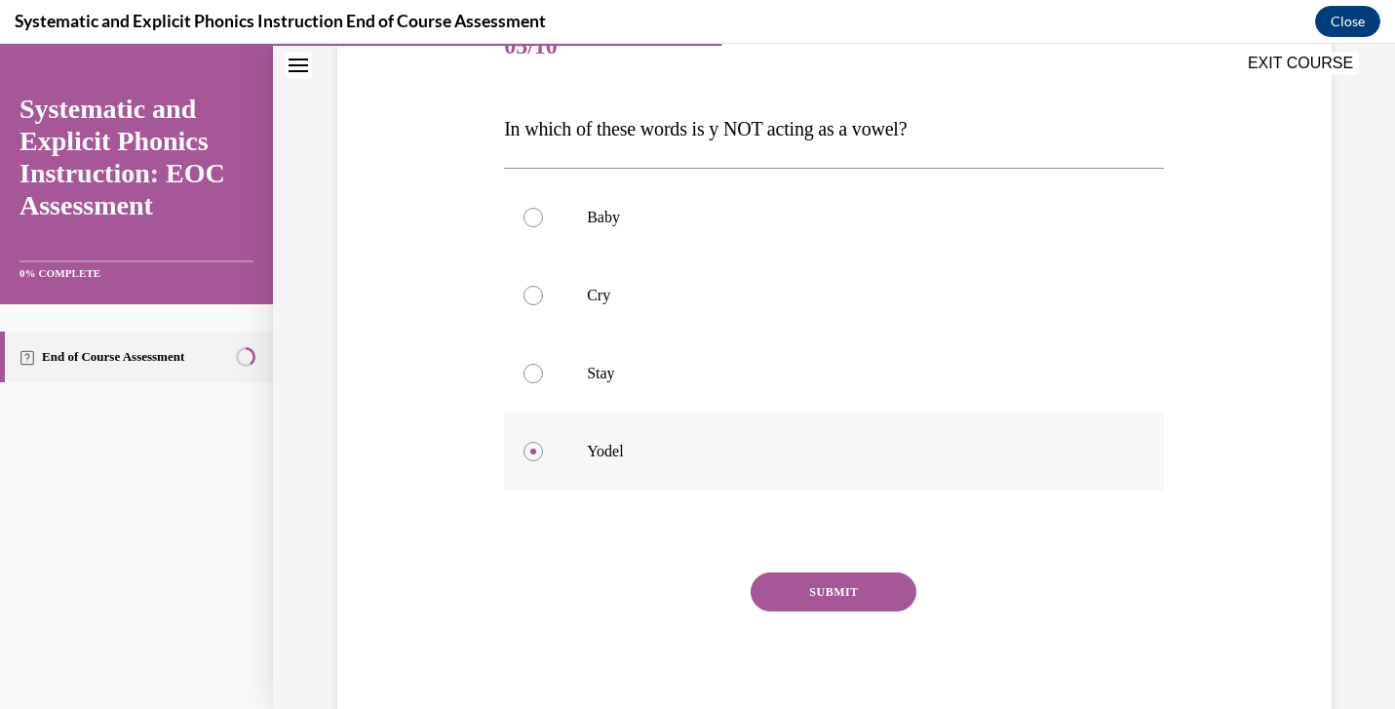
scroll to position [290, 0]
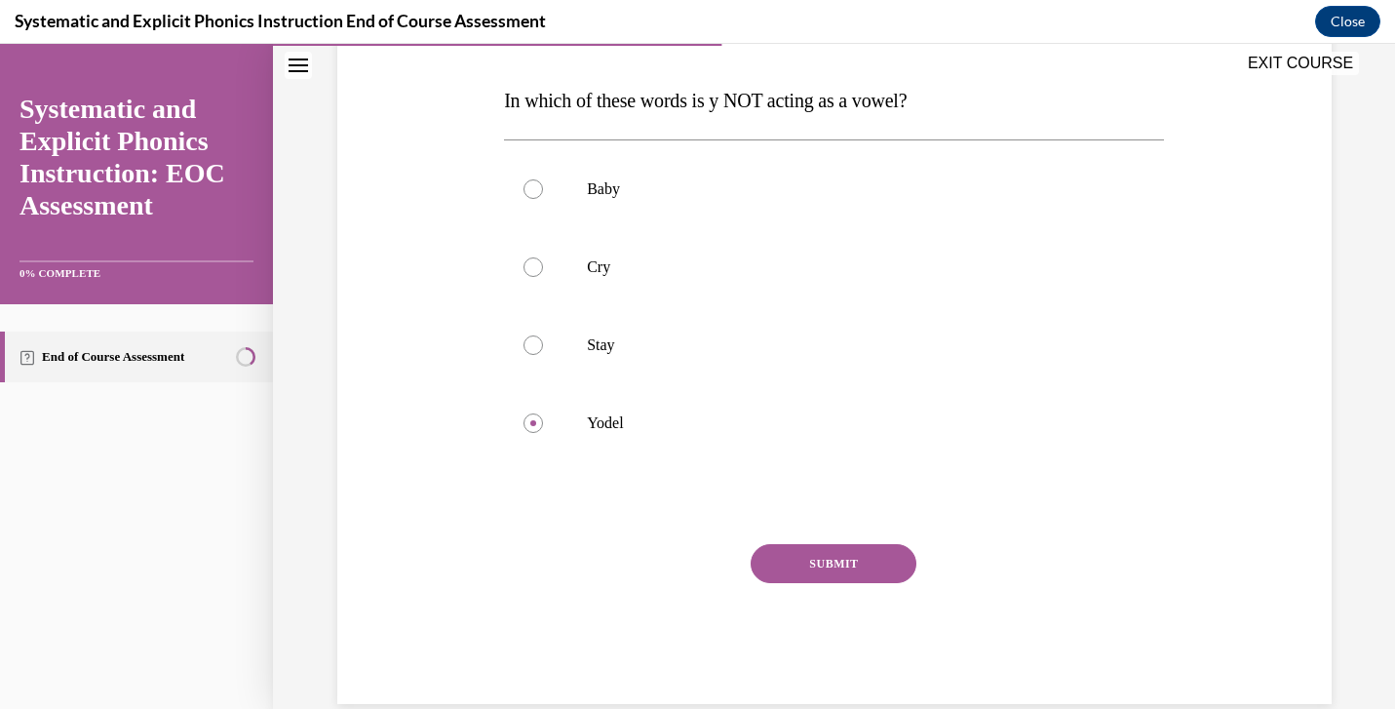
click at [841, 569] on button "SUBMIT" at bounding box center [834, 563] width 166 height 39
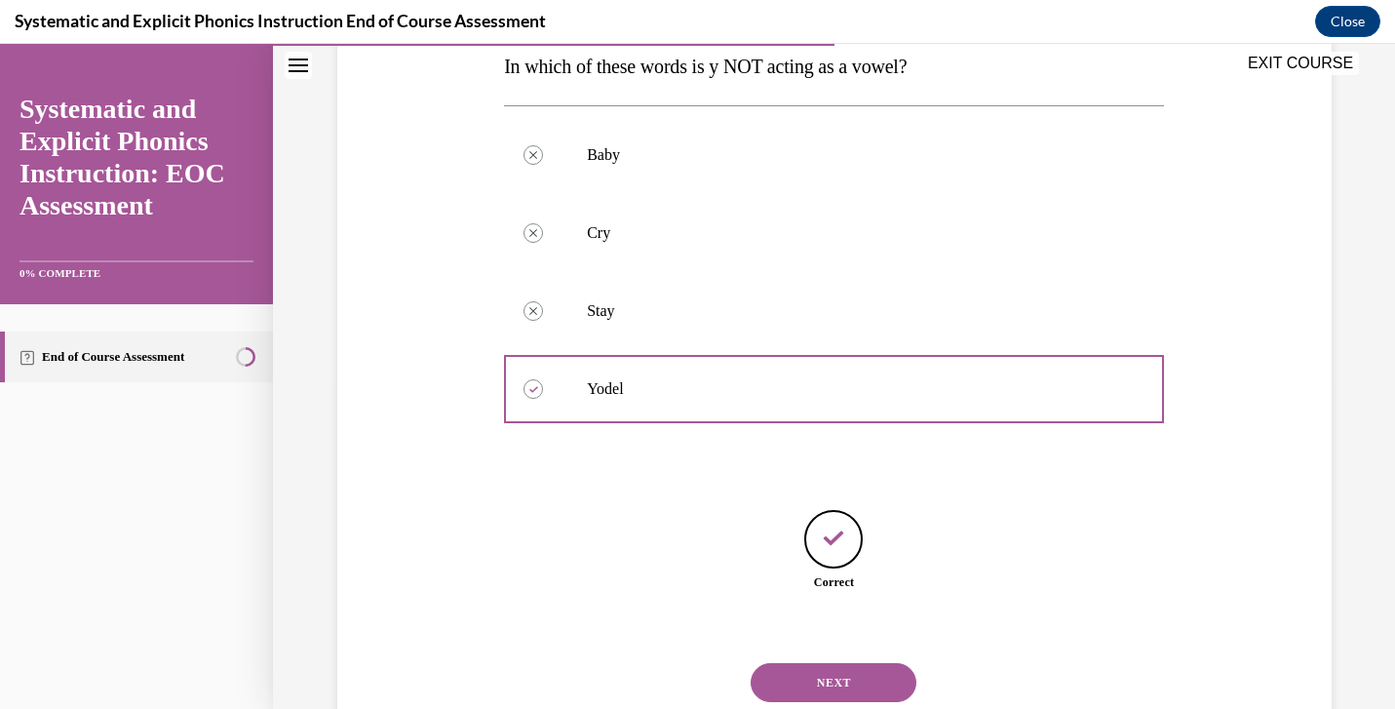
scroll to position [386, 0]
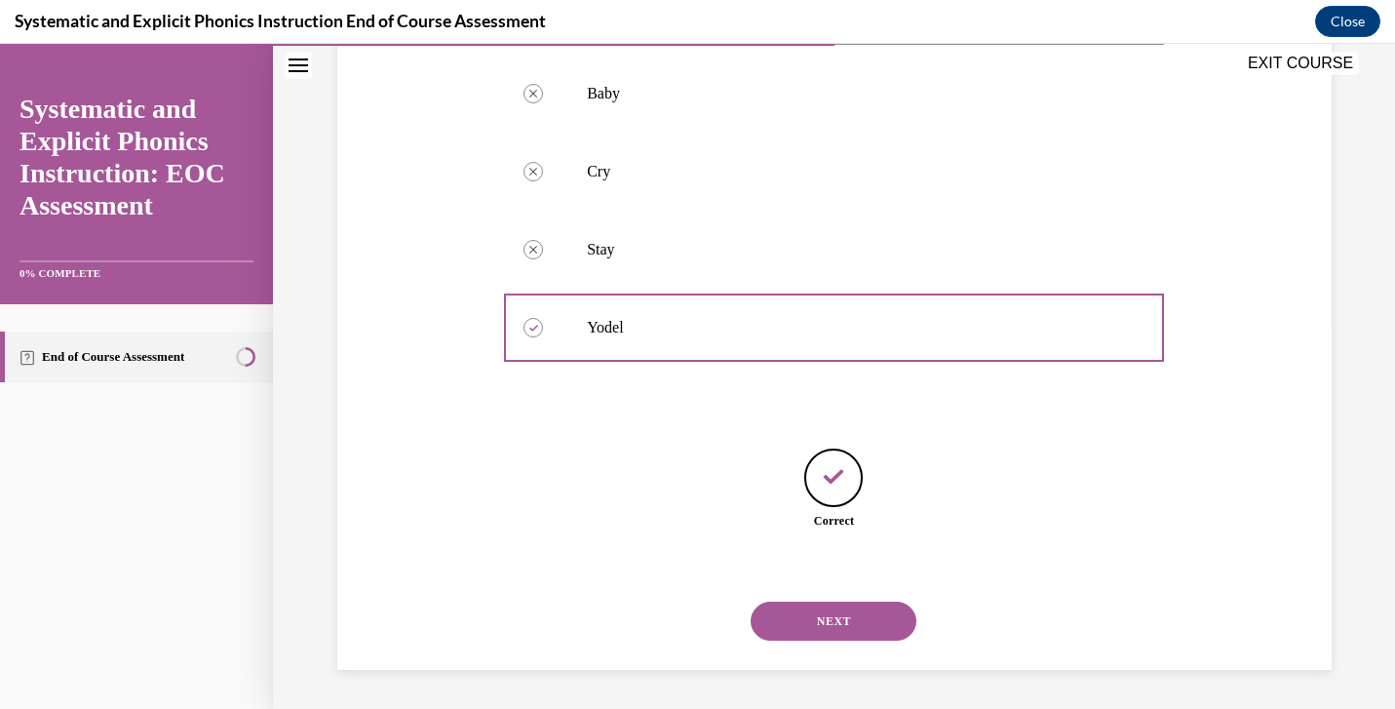
click at [842, 626] on button "NEXT" at bounding box center [834, 620] width 166 height 39
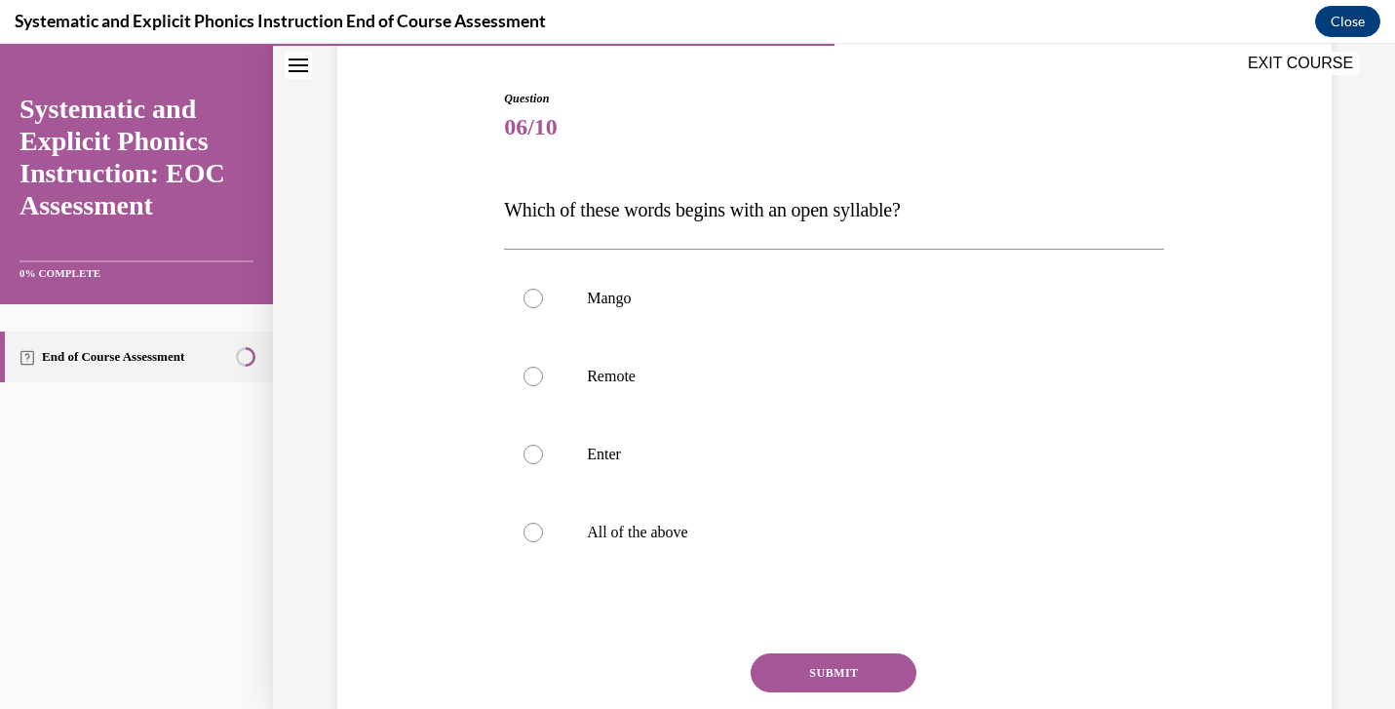
scroll to position [184, 0]
click at [601, 537] on p "All of the above" at bounding box center [851, 529] width 528 height 19
click at [852, 670] on button "SUBMIT" at bounding box center [834, 669] width 166 height 39
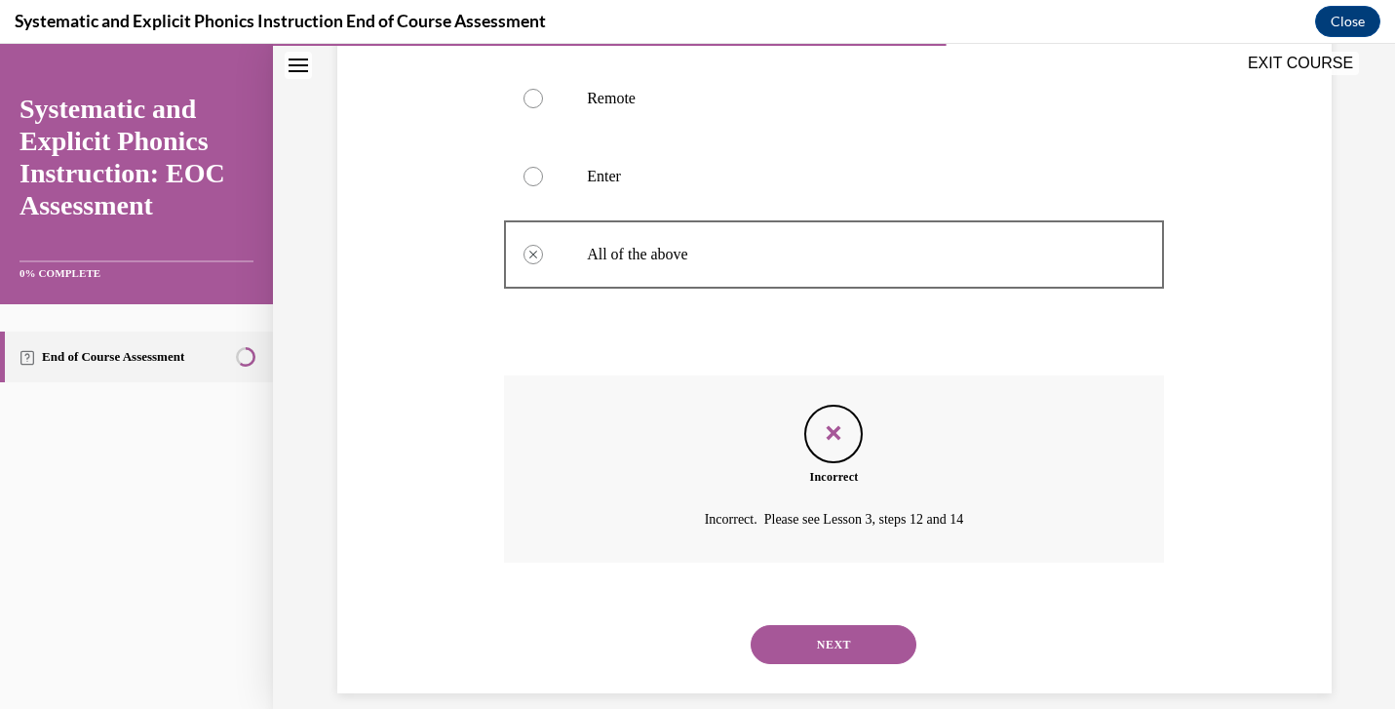
scroll to position [483, 0]
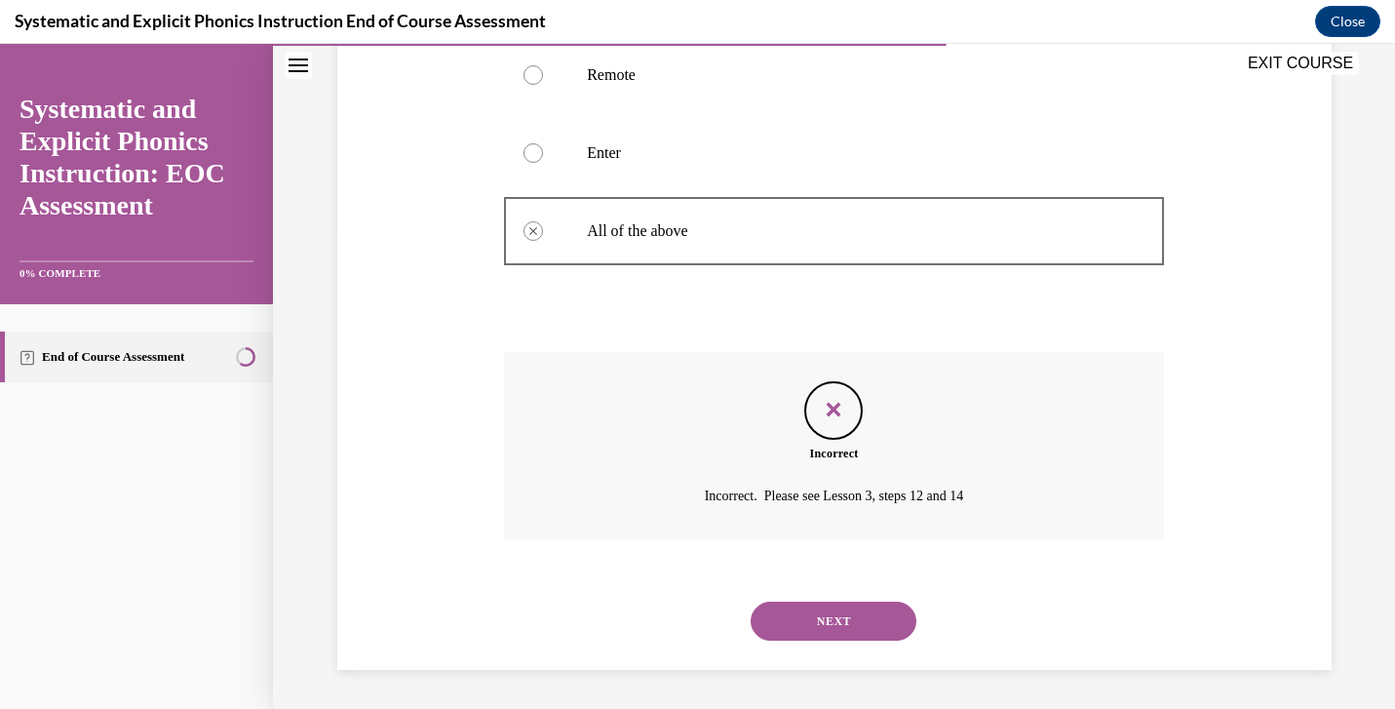
click at [827, 625] on button "NEXT" at bounding box center [834, 620] width 166 height 39
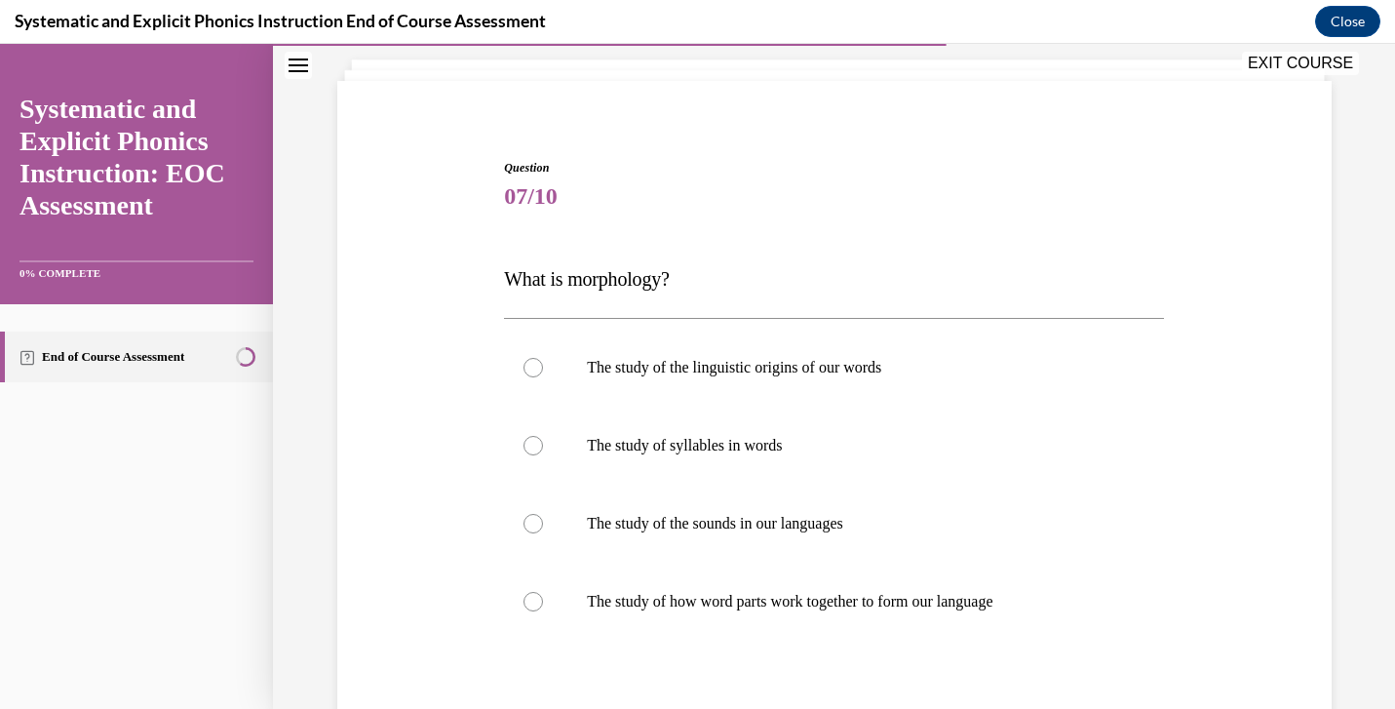
scroll to position [169, 0]
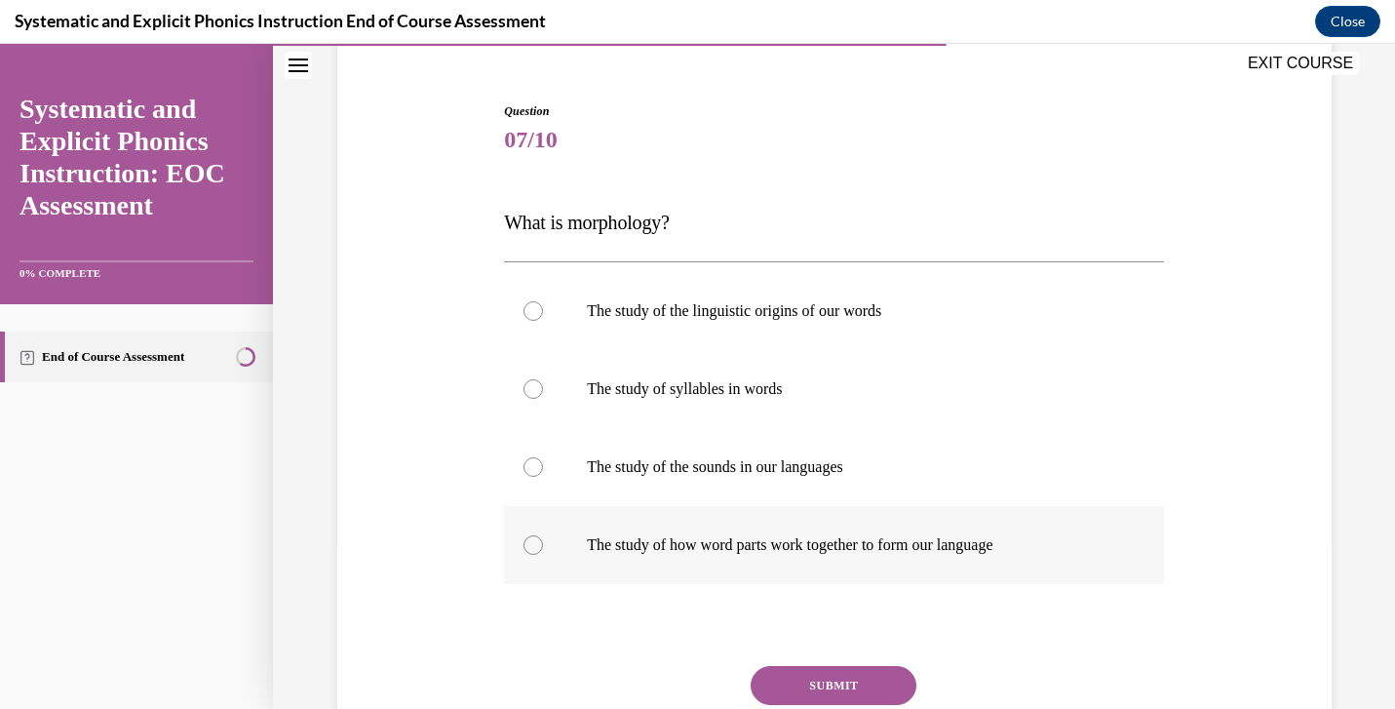
click at [630, 529] on div at bounding box center [834, 545] width 660 height 78
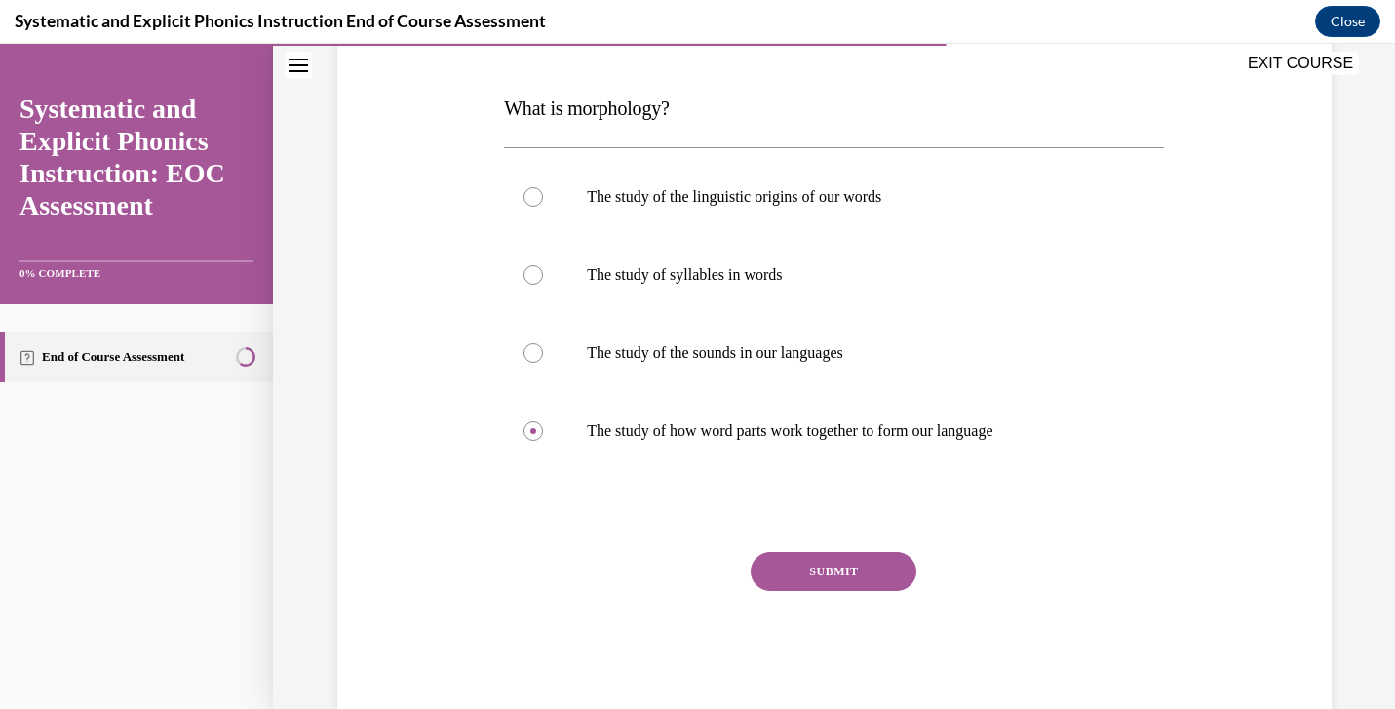
click at [790, 583] on button "SUBMIT" at bounding box center [834, 571] width 166 height 39
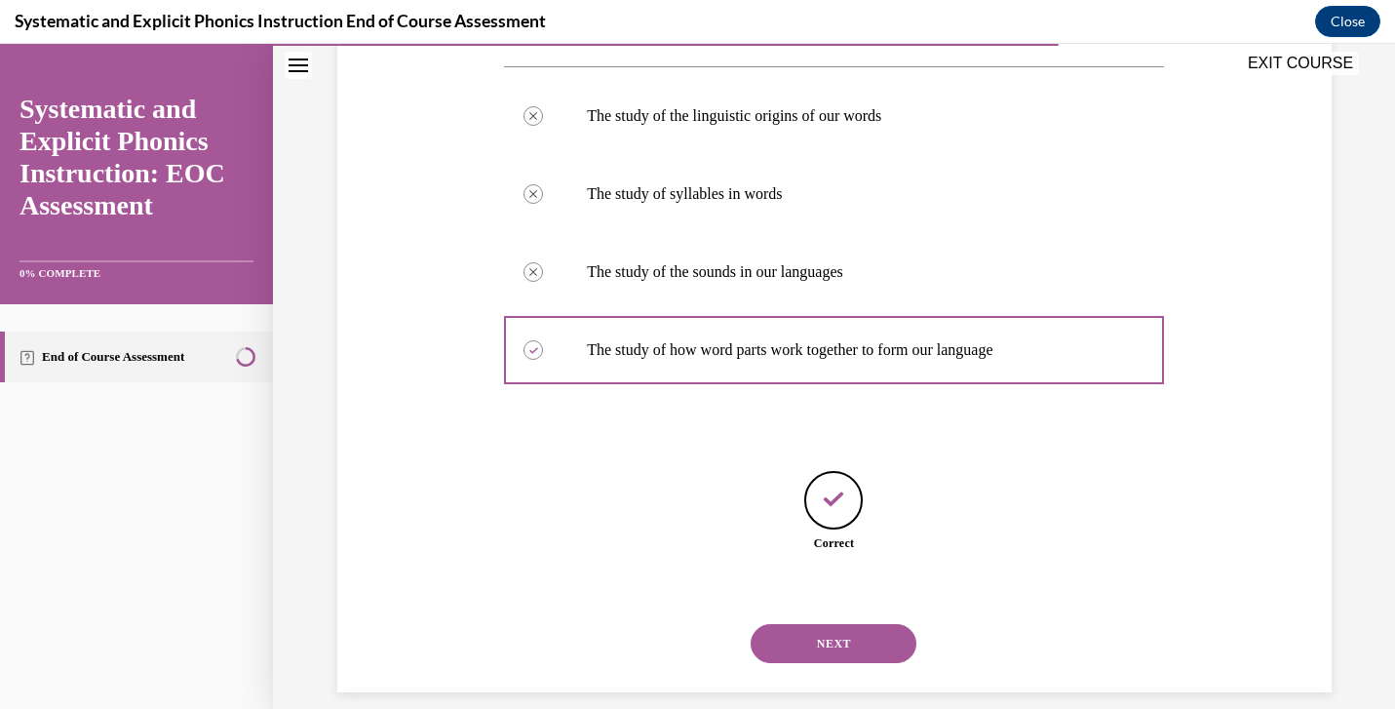
scroll to position [386, 0]
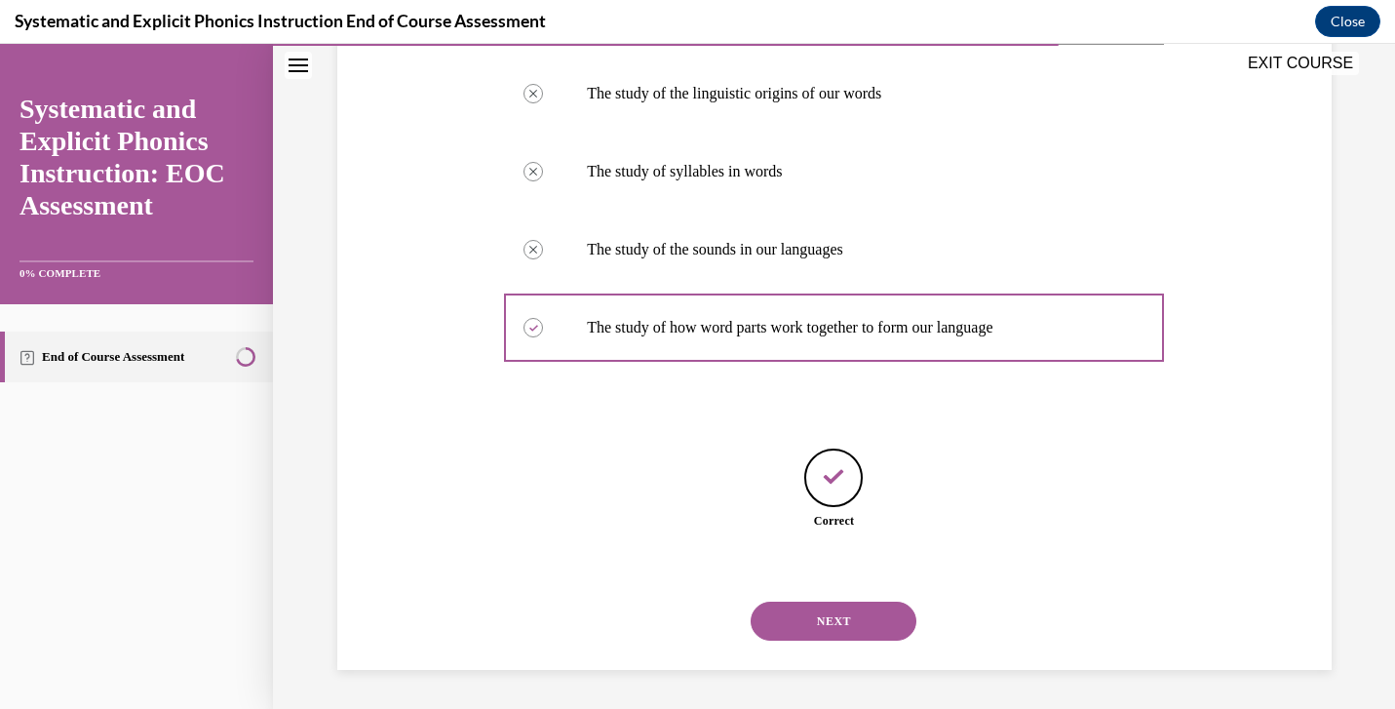
click at [797, 629] on button "NEXT" at bounding box center [834, 620] width 166 height 39
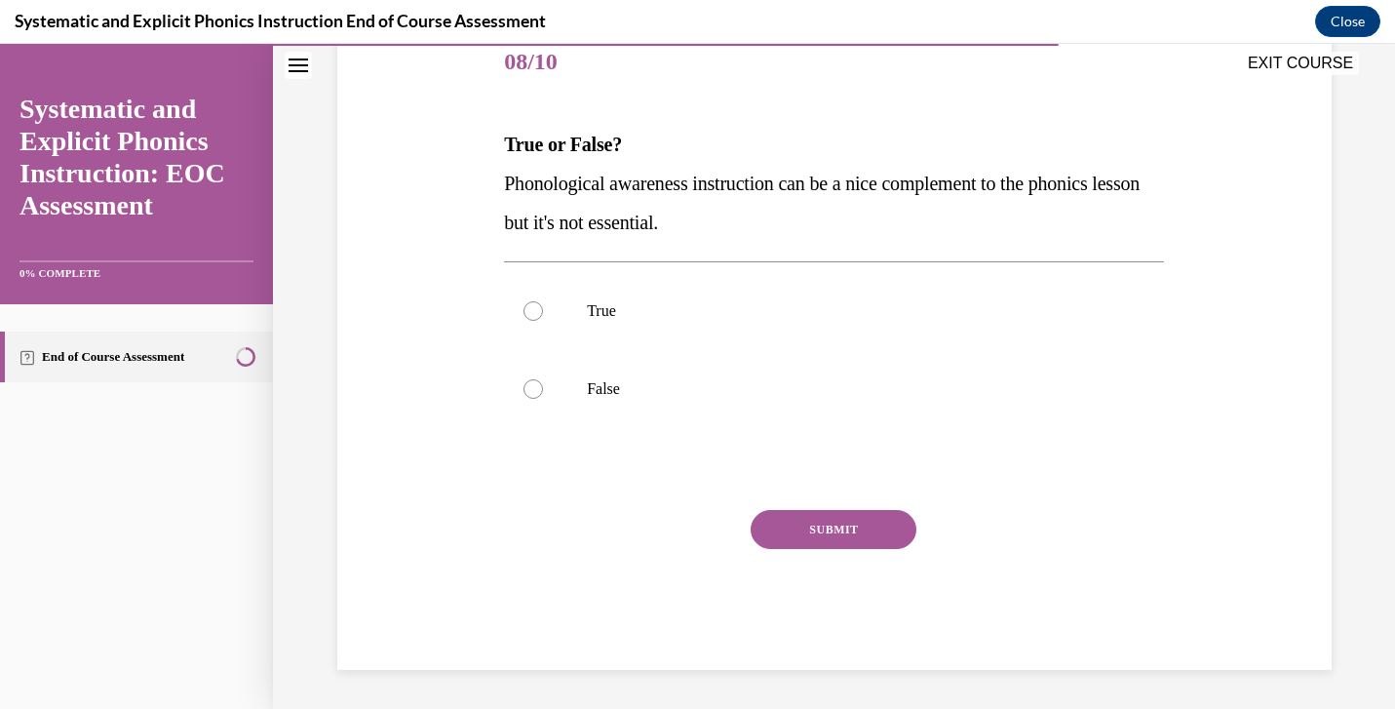
scroll to position [216, 0]
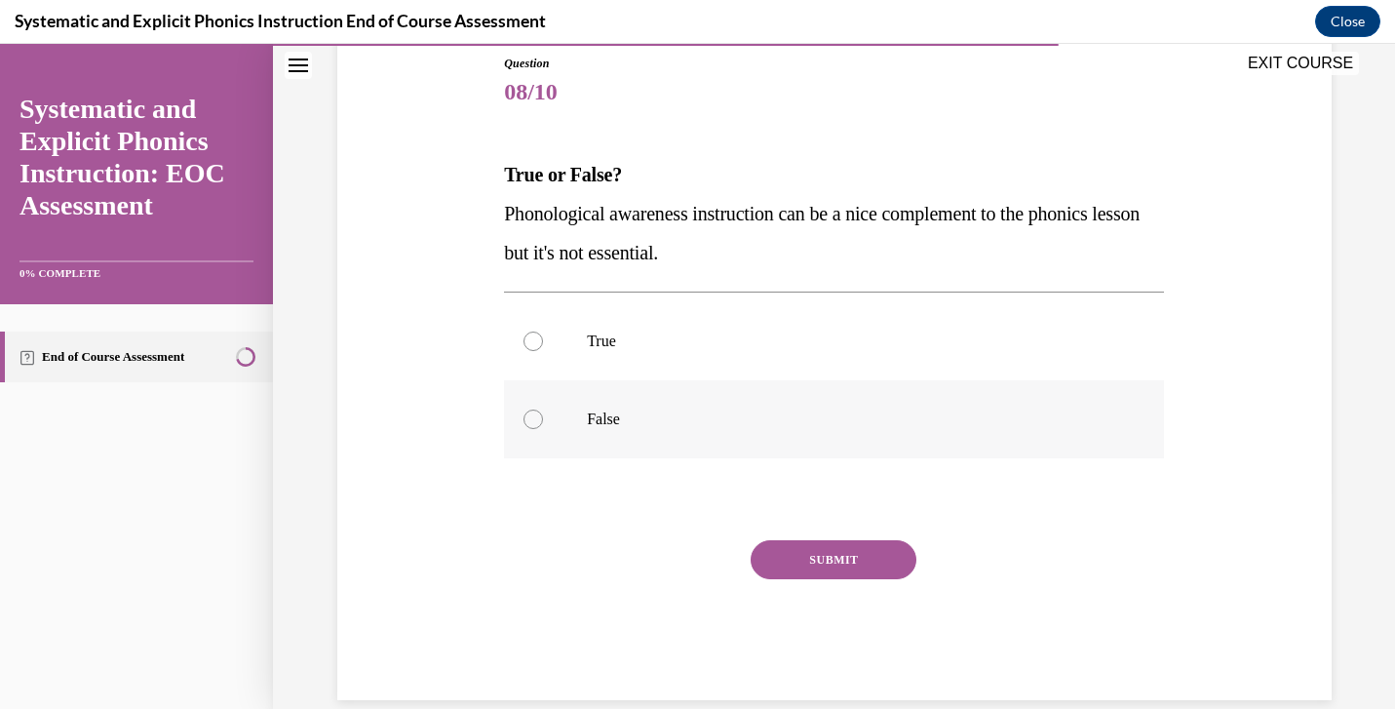
click at [557, 409] on div at bounding box center [834, 419] width 660 height 78
click at [836, 558] on button "SUBMIT" at bounding box center [834, 559] width 166 height 39
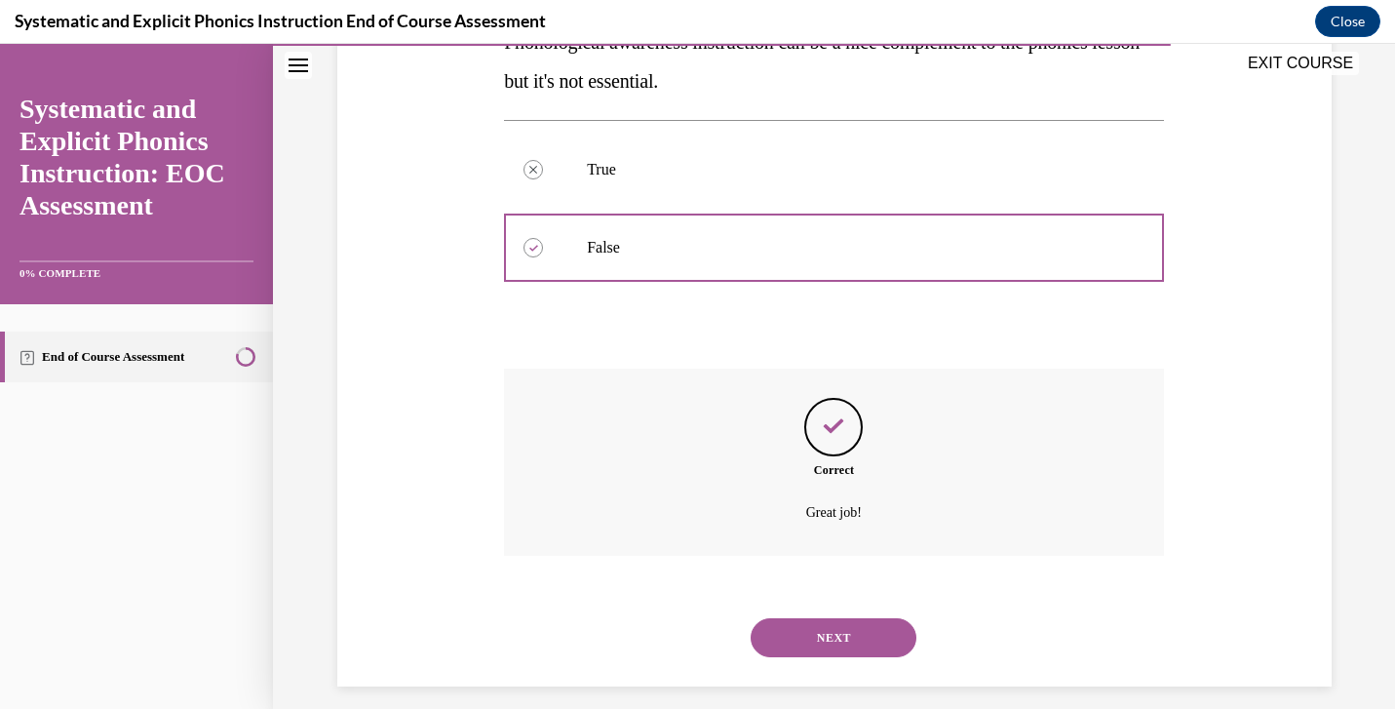
scroll to position [405, 0]
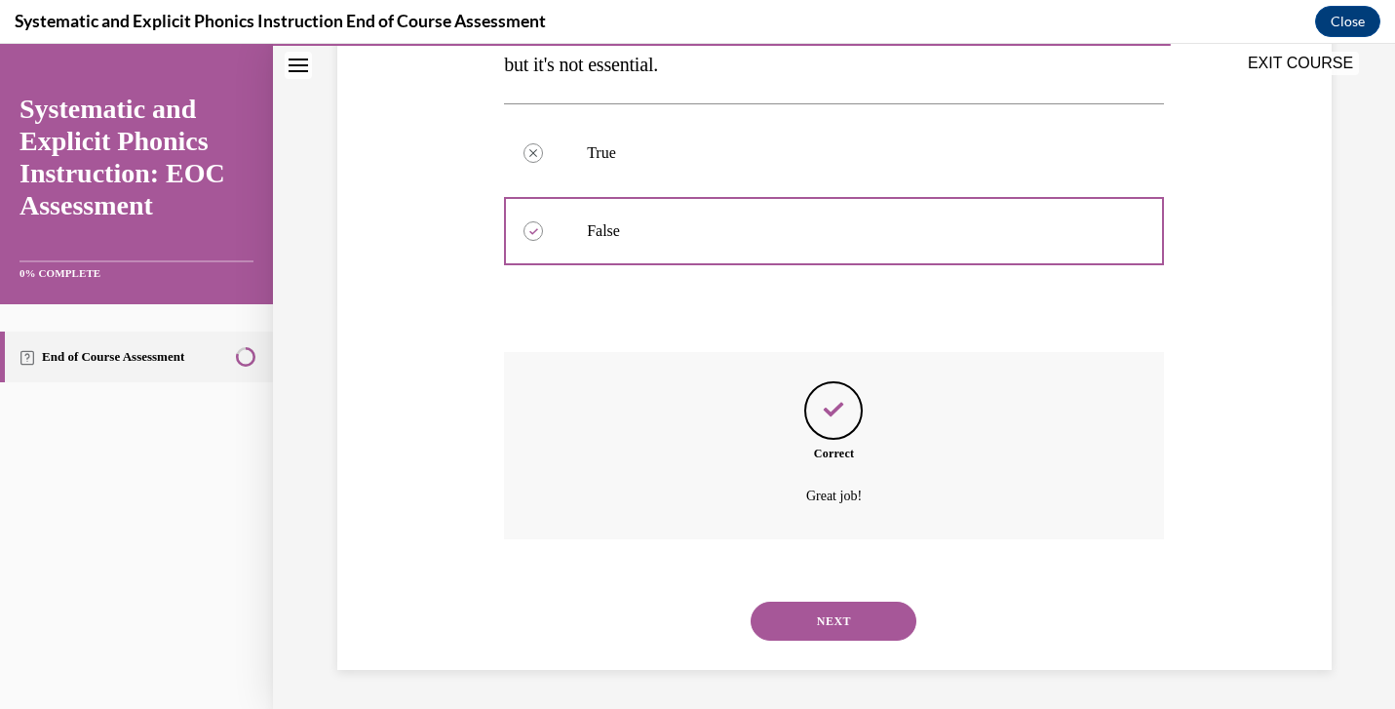
click at [834, 625] on button "NEXT" at bounding box center [834, 620] width 166 height 39
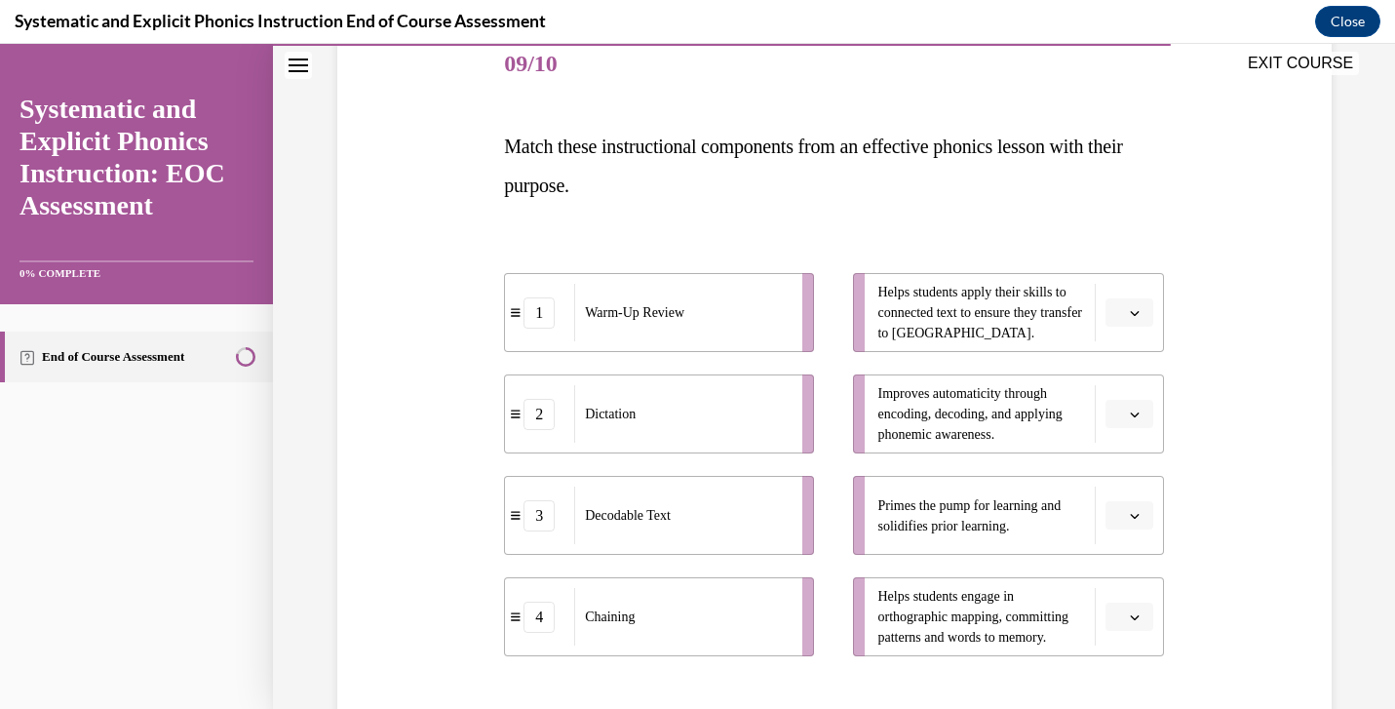
scroll to position [264, 0]
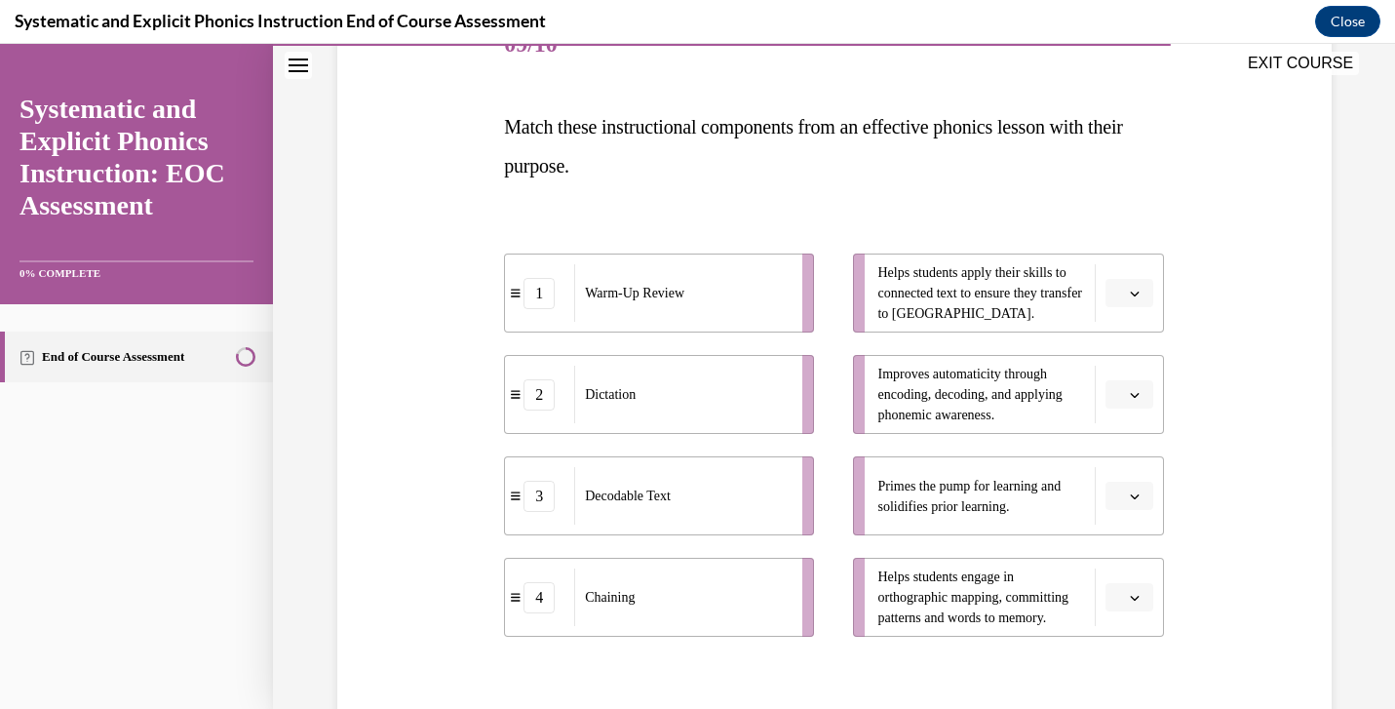
click at [1129, 494] on span "button" at bounding box center [1135, 496] width 14 height 14
click at [1122, 325] on div "1" at bounding box center [1126, 335] width 49 height 39
click at [1130, 290] on icon "button" at bounding box center [1135, 294] width 10 height 10
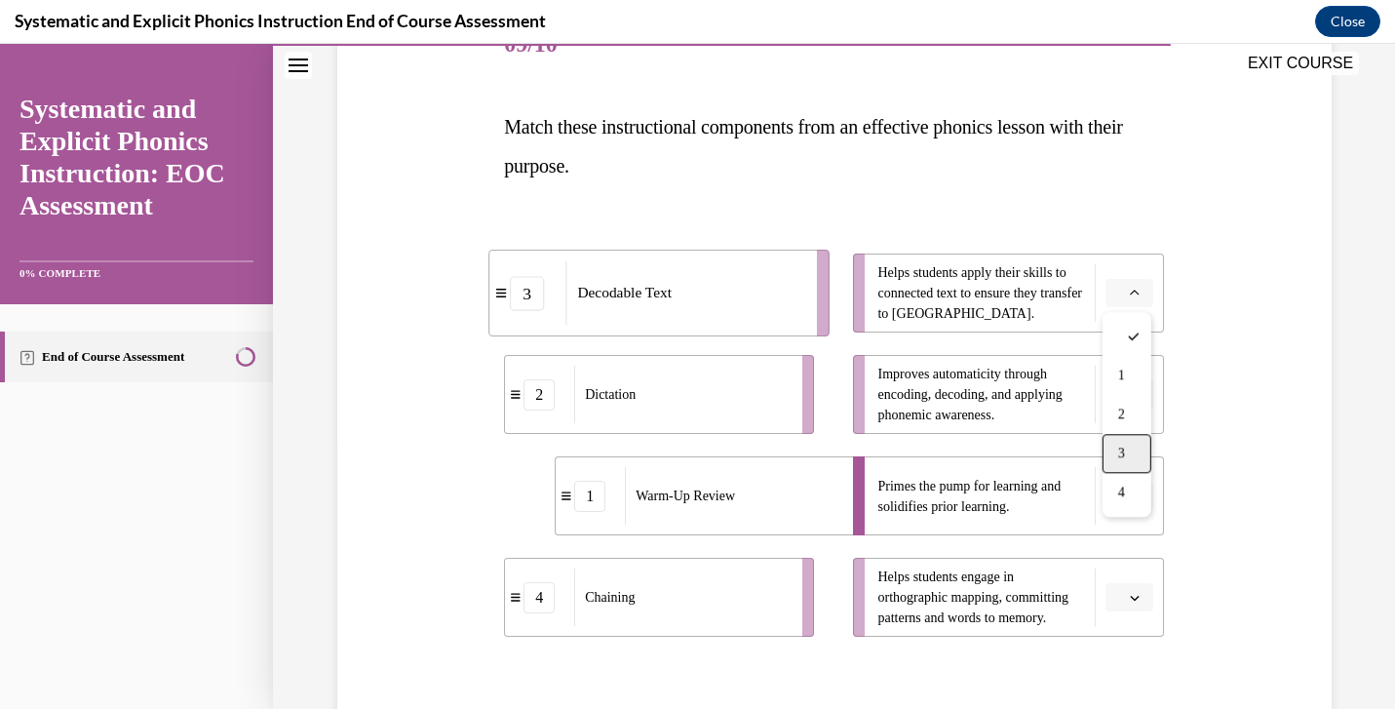
click at [1122, 442] on div "3" at bounding box center [1126, 453] width 49 height 39
click at [1117, 397] on span "Please select an option" at bounding box center [1120, 394] width 7 height 19
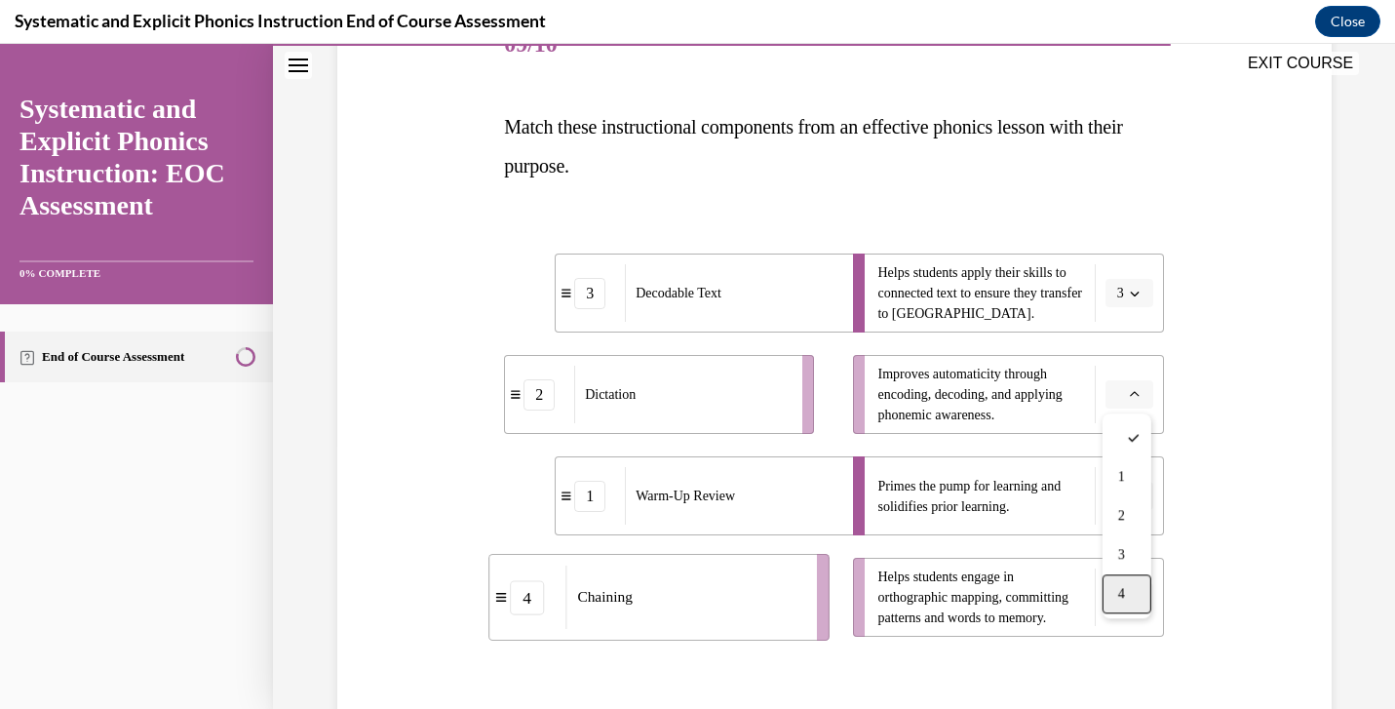
click at [1128, 590] on div "4" at bounding box center [1126, 593] width 49 height 39
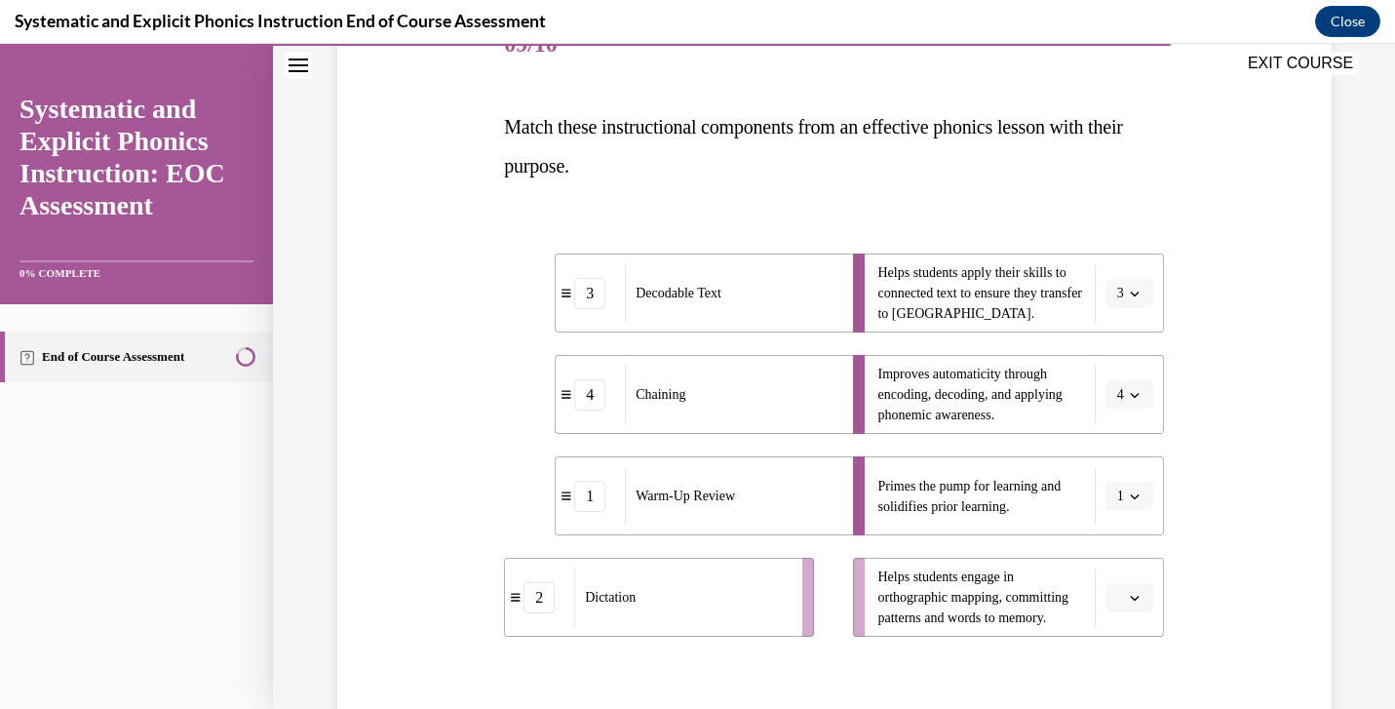
click at [1141, 595] on button "button" at bounding box center [1129, 597] width 48 height 29
click at [1126, 470] on div "2" at bounding box center [1126, 475] width 49 height 39
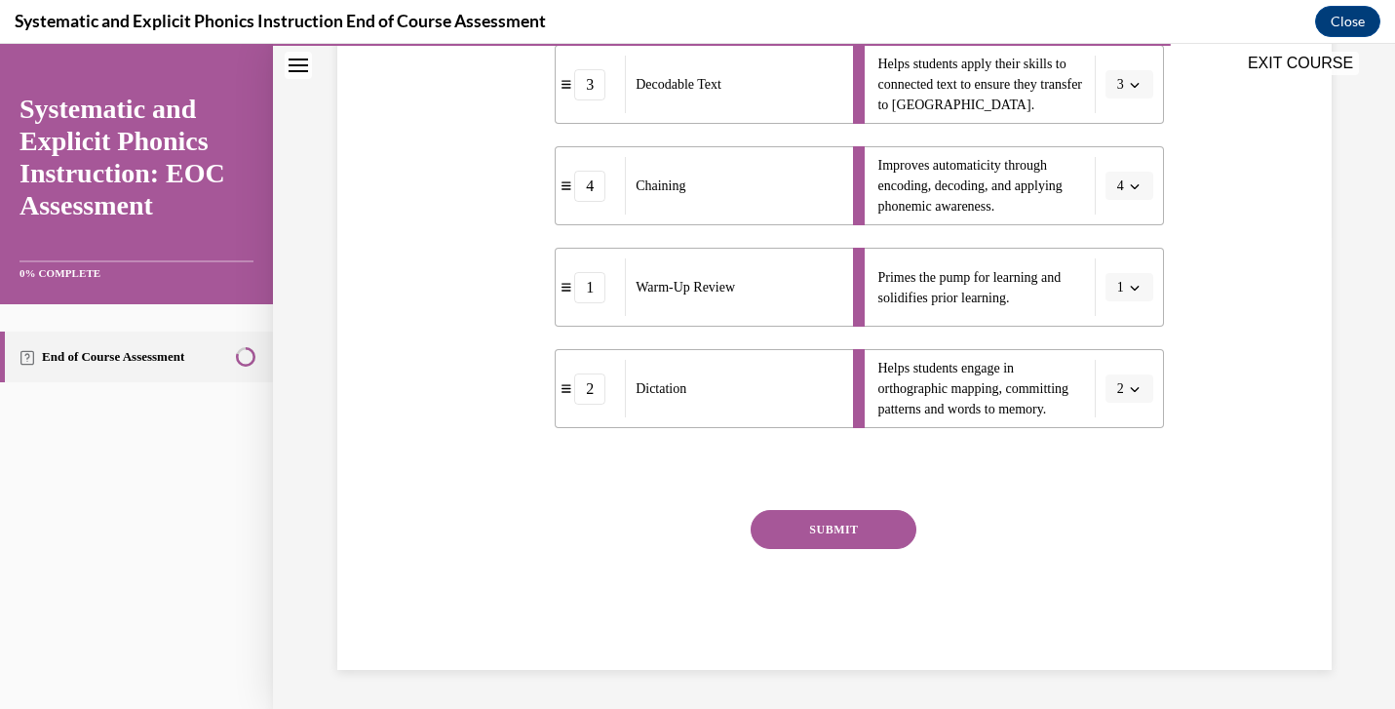
click at [876, 524] on button "SUBMIT" at bounding box center [834, 529] width 166 height 39
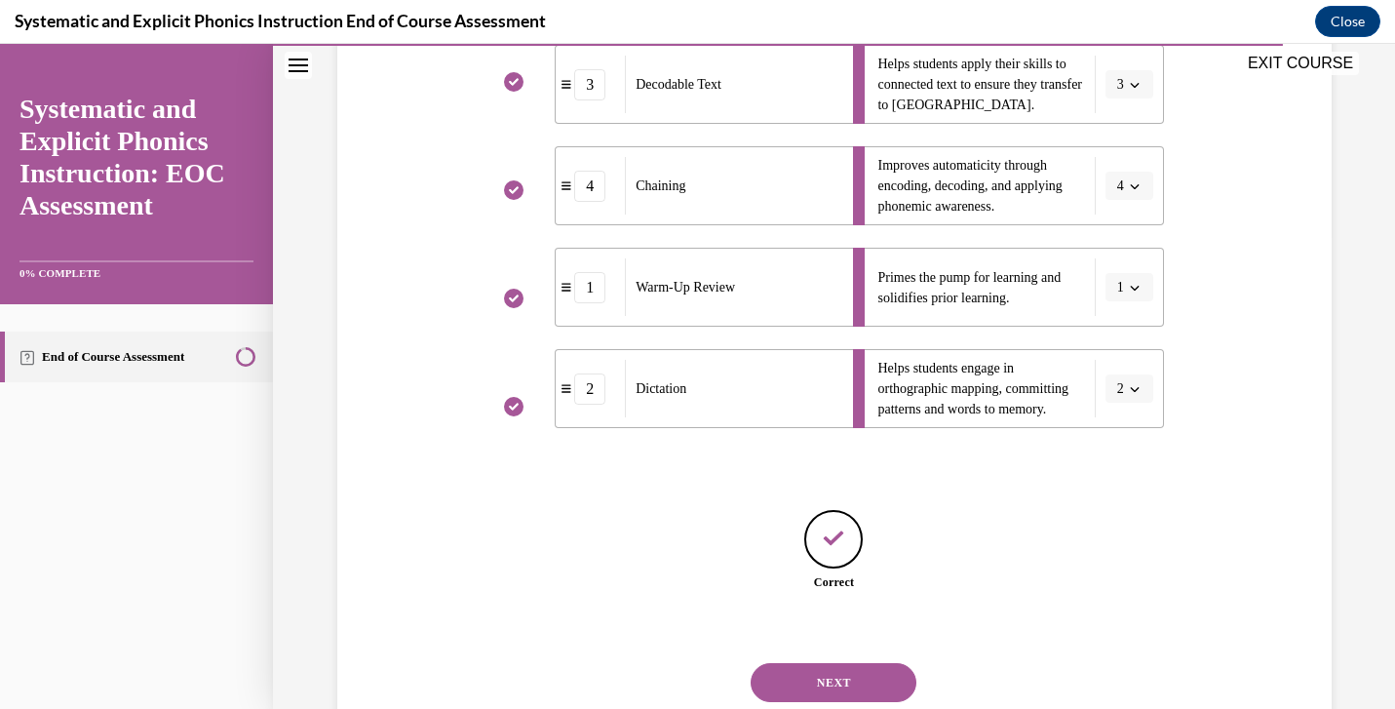
scroll to position [534, 0]
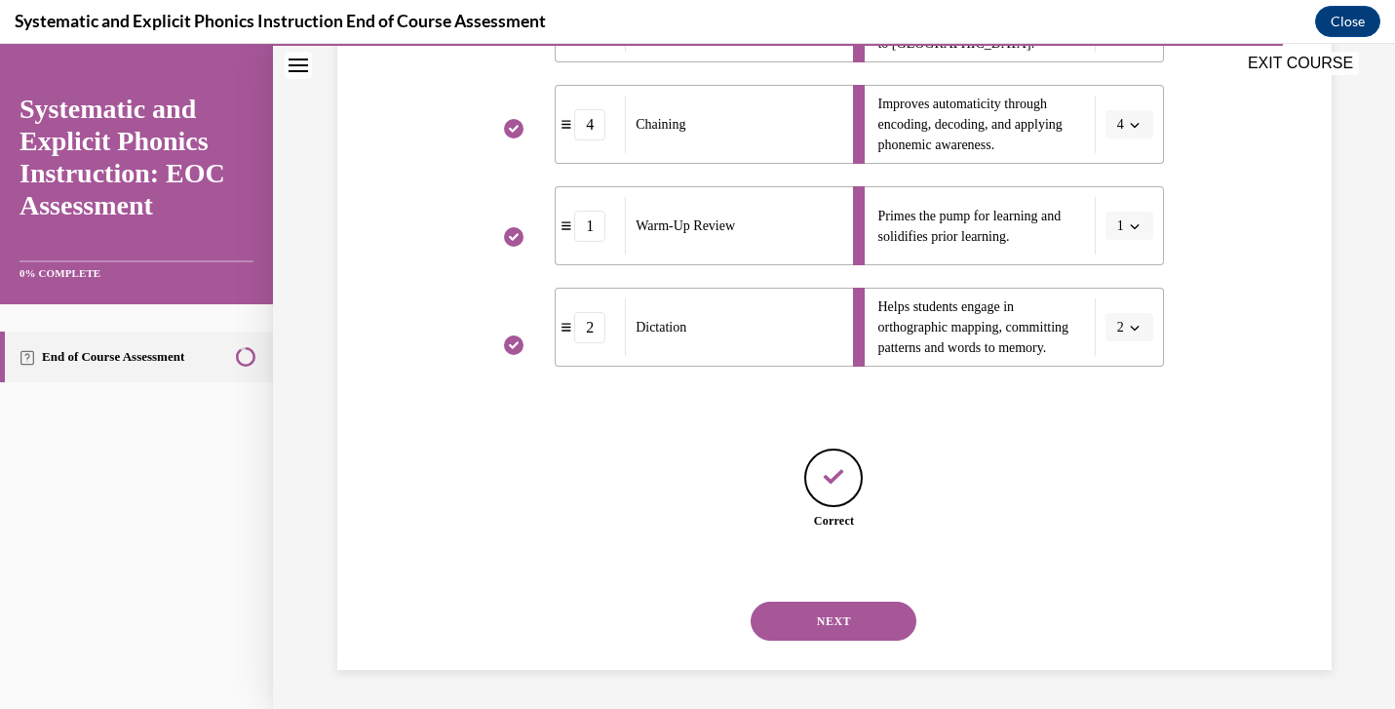
click at [833, 623] on button "NEXT" at bounding box center [834, 620] width 166 height 39
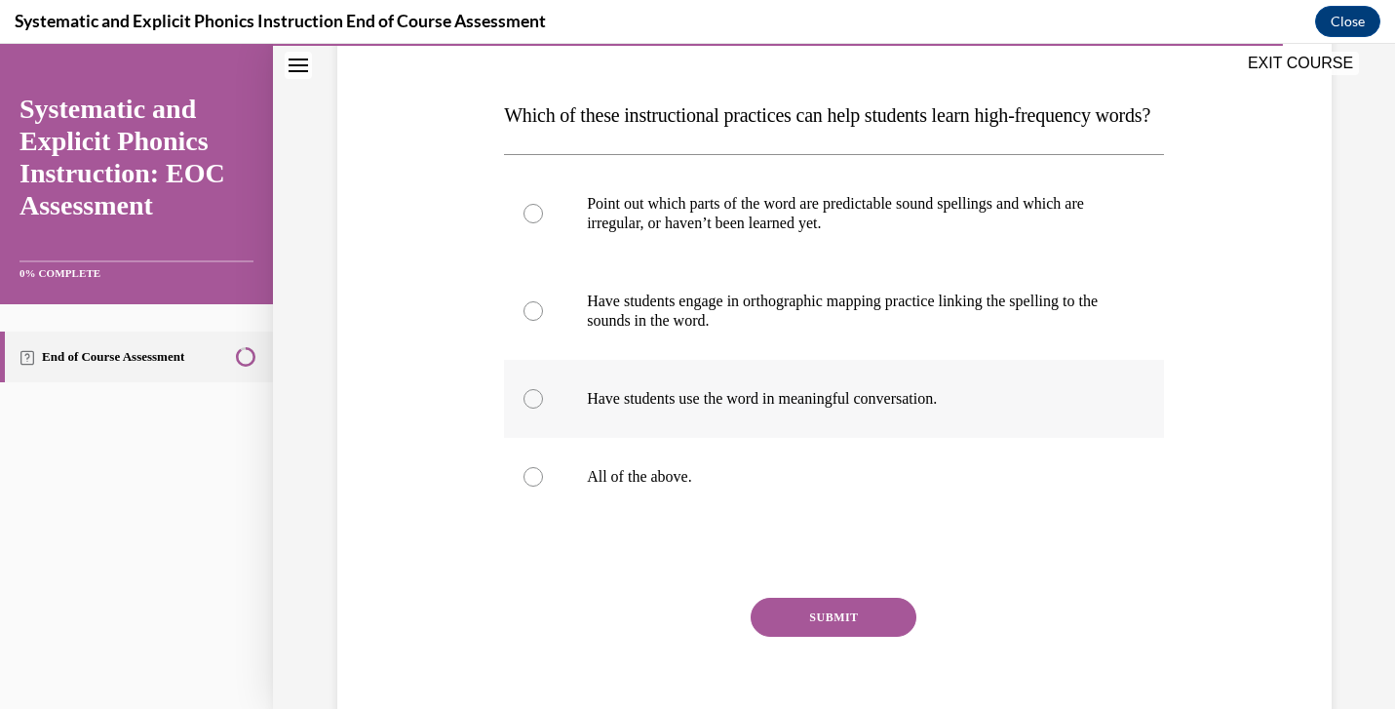
scroll to position [285, 0]
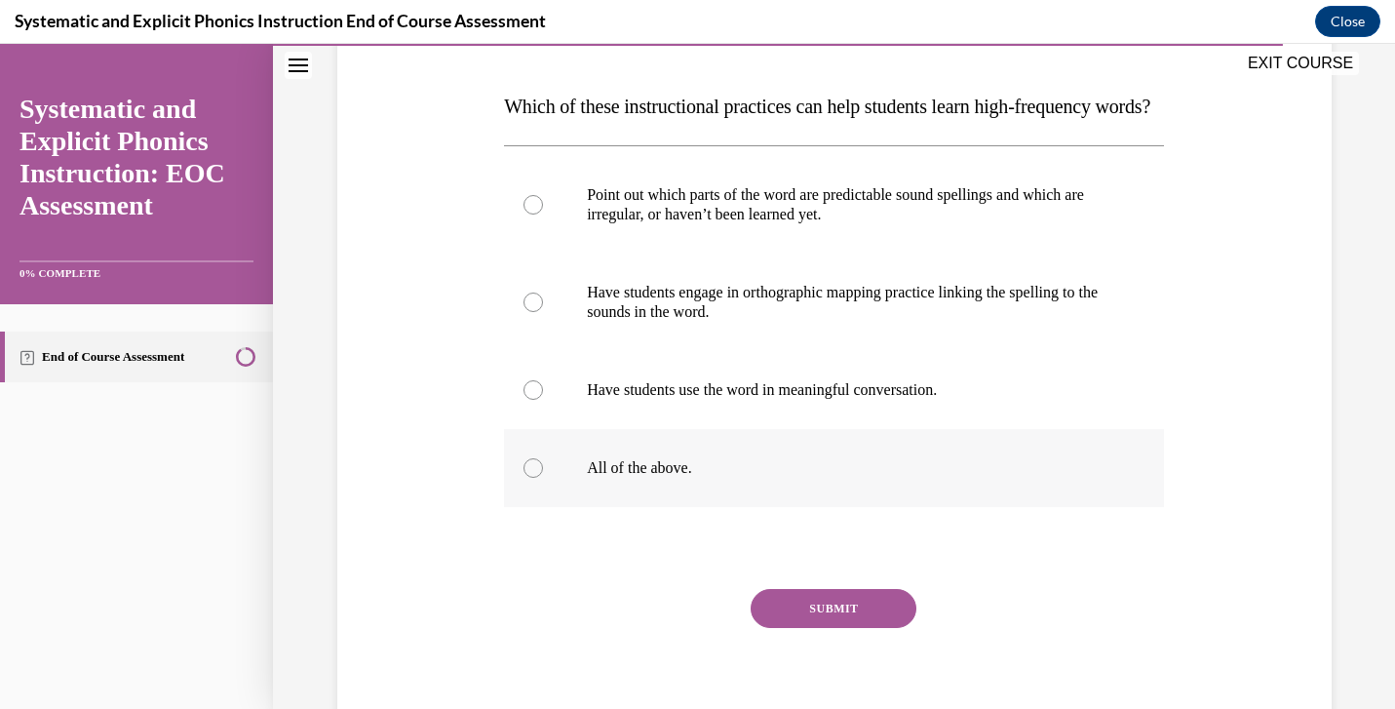
click at [619, 478] on p "All of the above." at bounding box center [851, 467] width 528 height 19
click at [810, 628] on button "SUBMIT" at bounding box center [834, 608] width 166 height 39
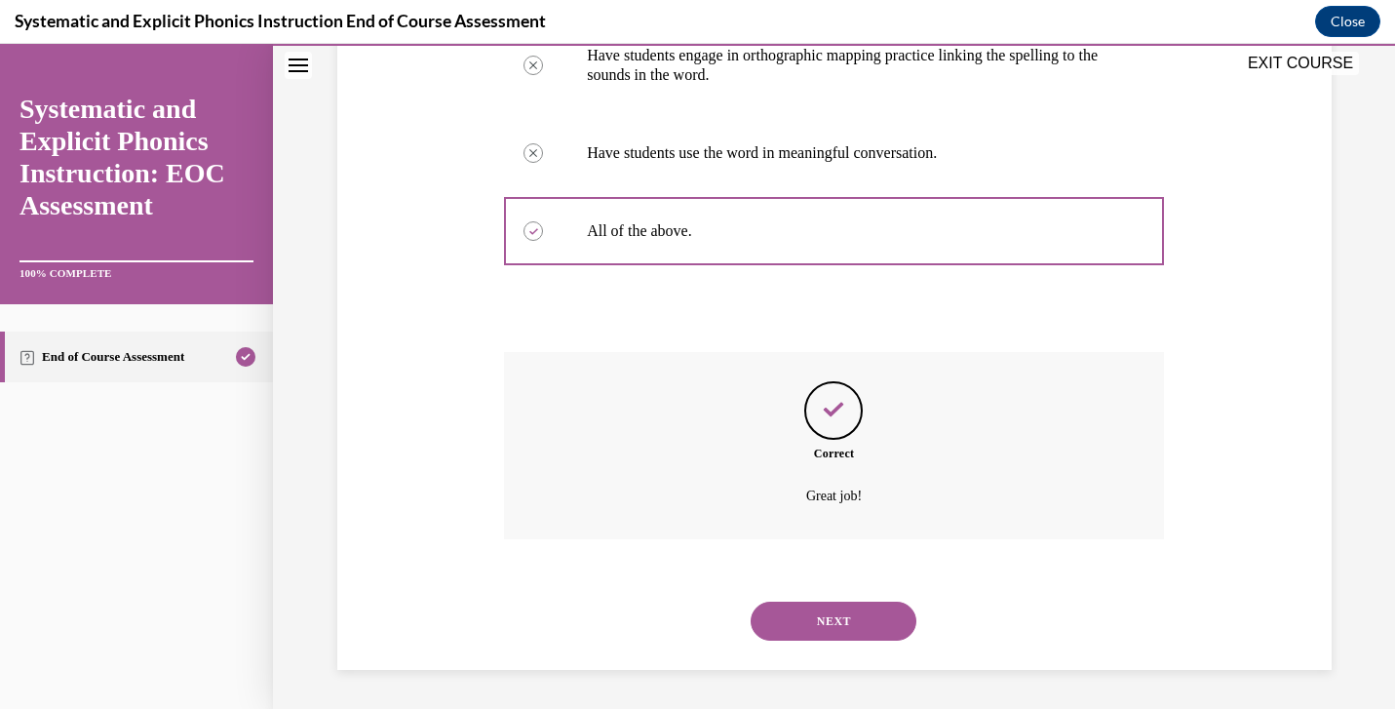
scroll to position [561, 0]
click at [814, 626] on button "NEXT" at bounding box center [834, 620] width 166 height 39
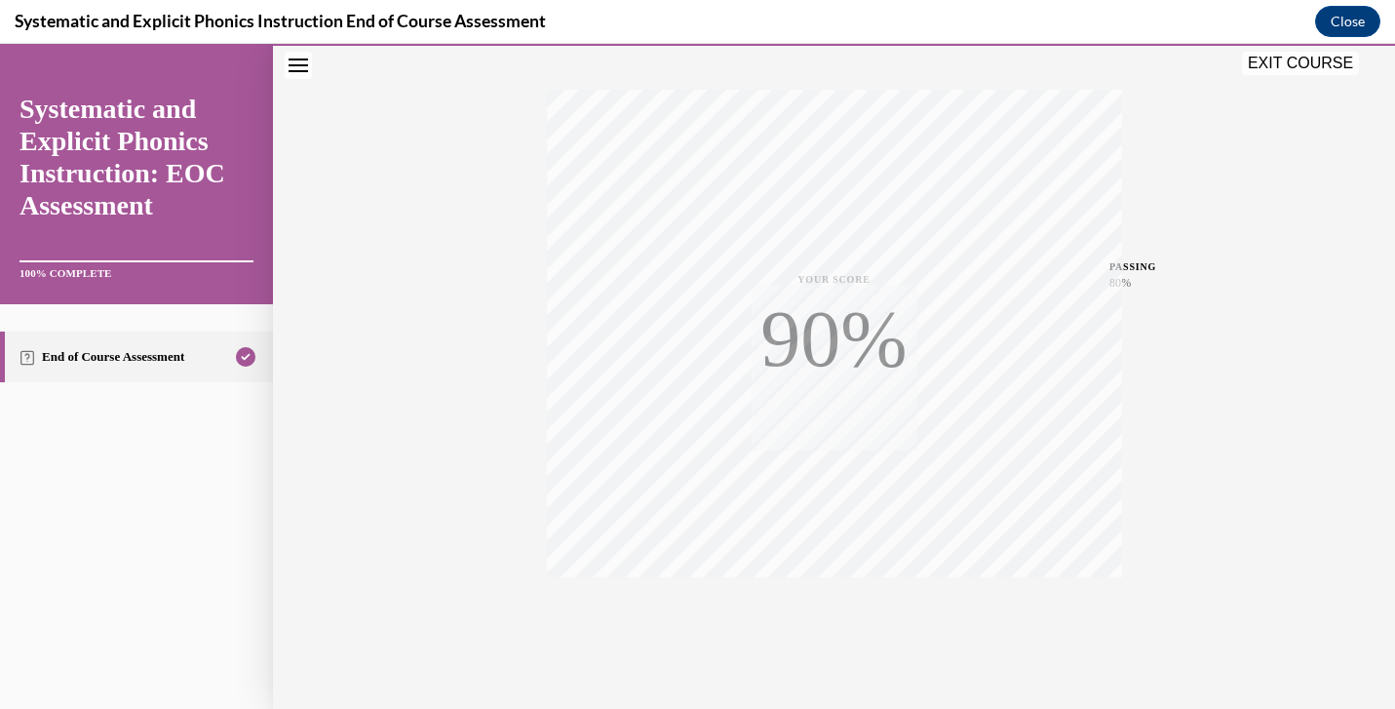
scroll to position [334, 0]
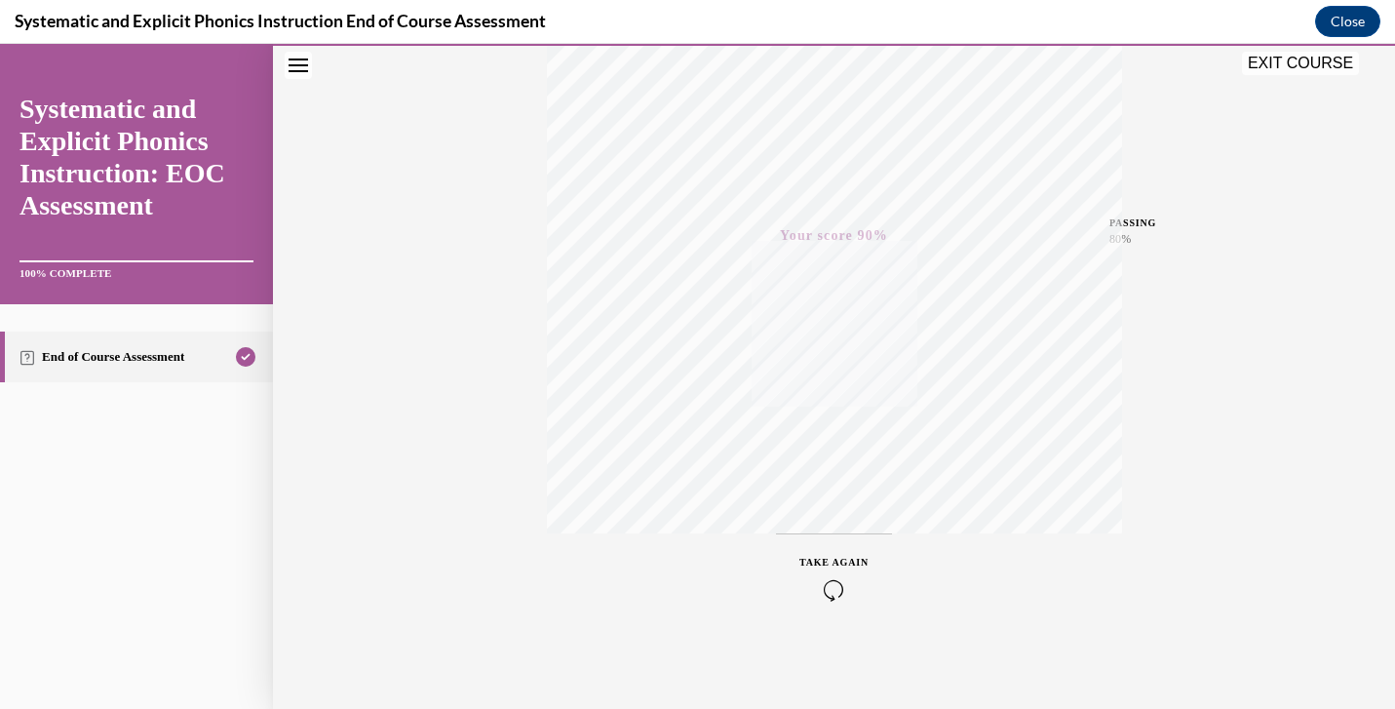
click at [1285, 65] on button "EXIT COURSE" at bounding box center [1300, 63] width 117 height 23
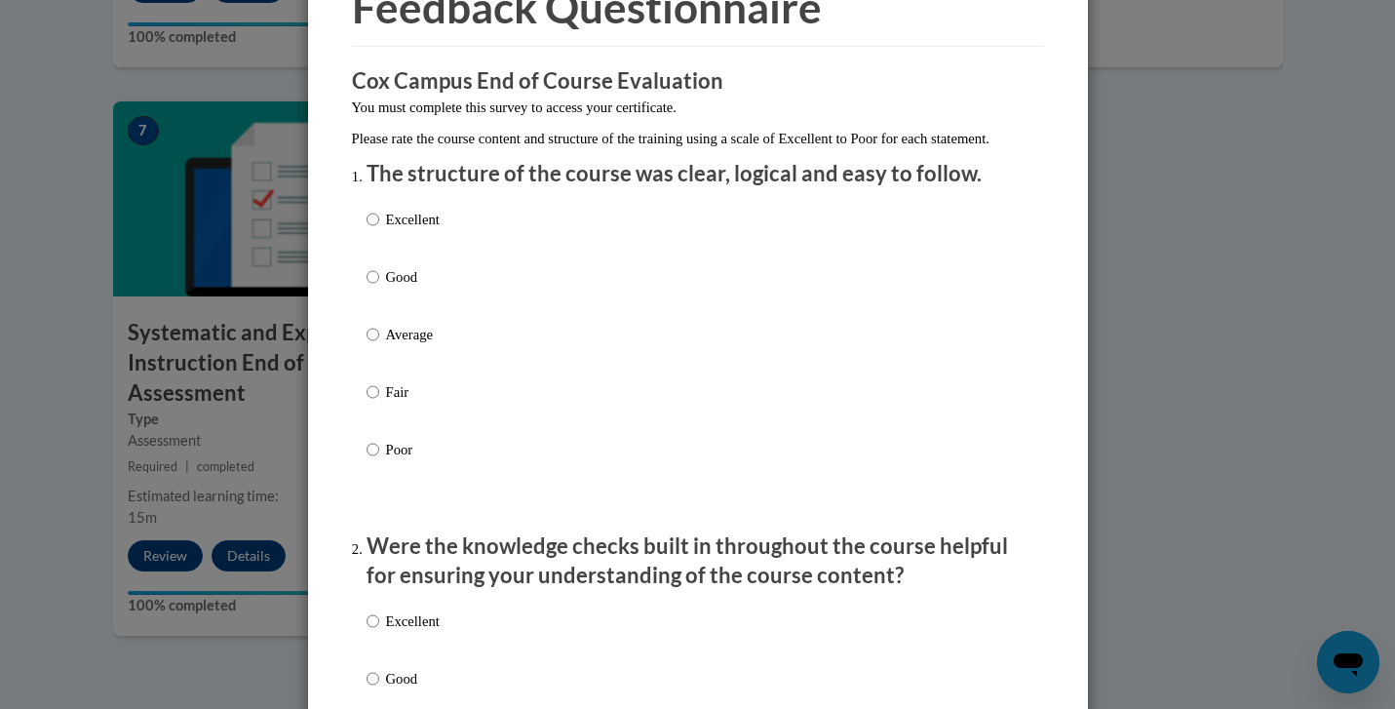
scroll to position [118, 0]
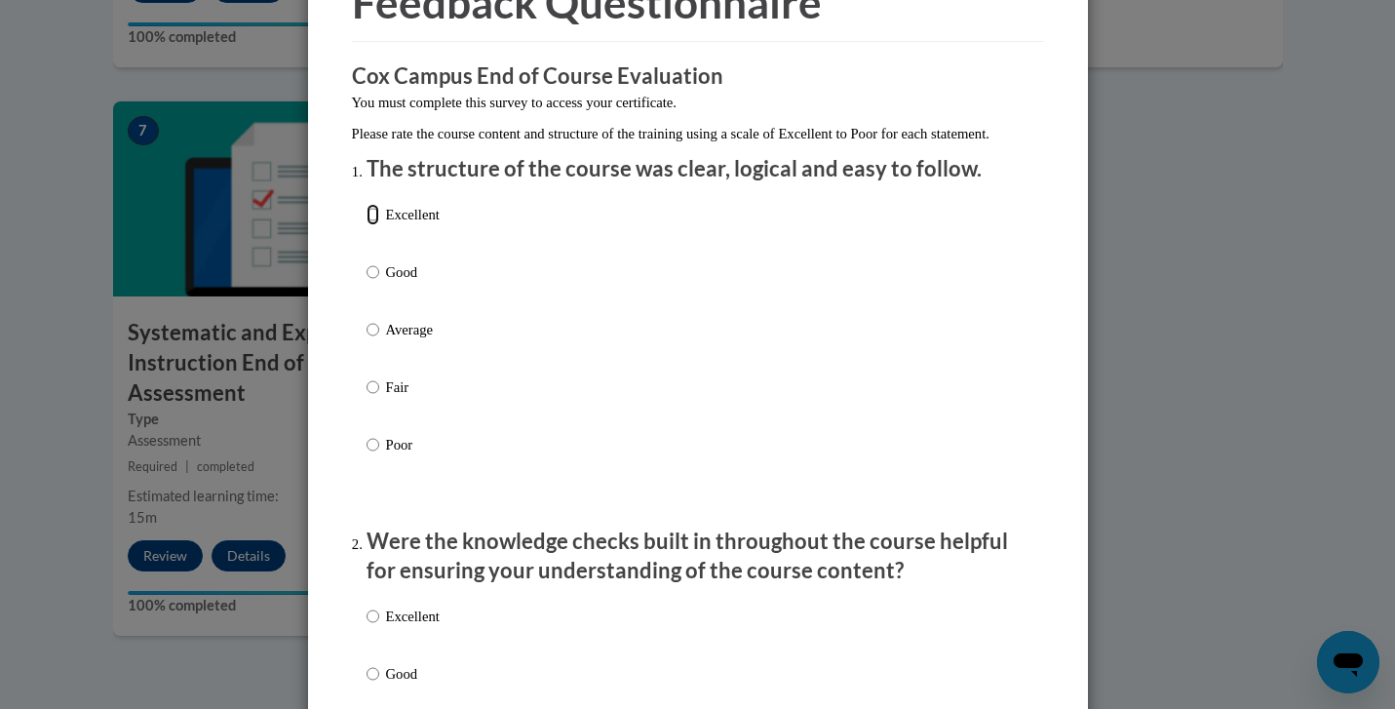
click at [374, 225] on input "Excellent" at bounding box center [373, 214] width 13 height 21
radio input "true"
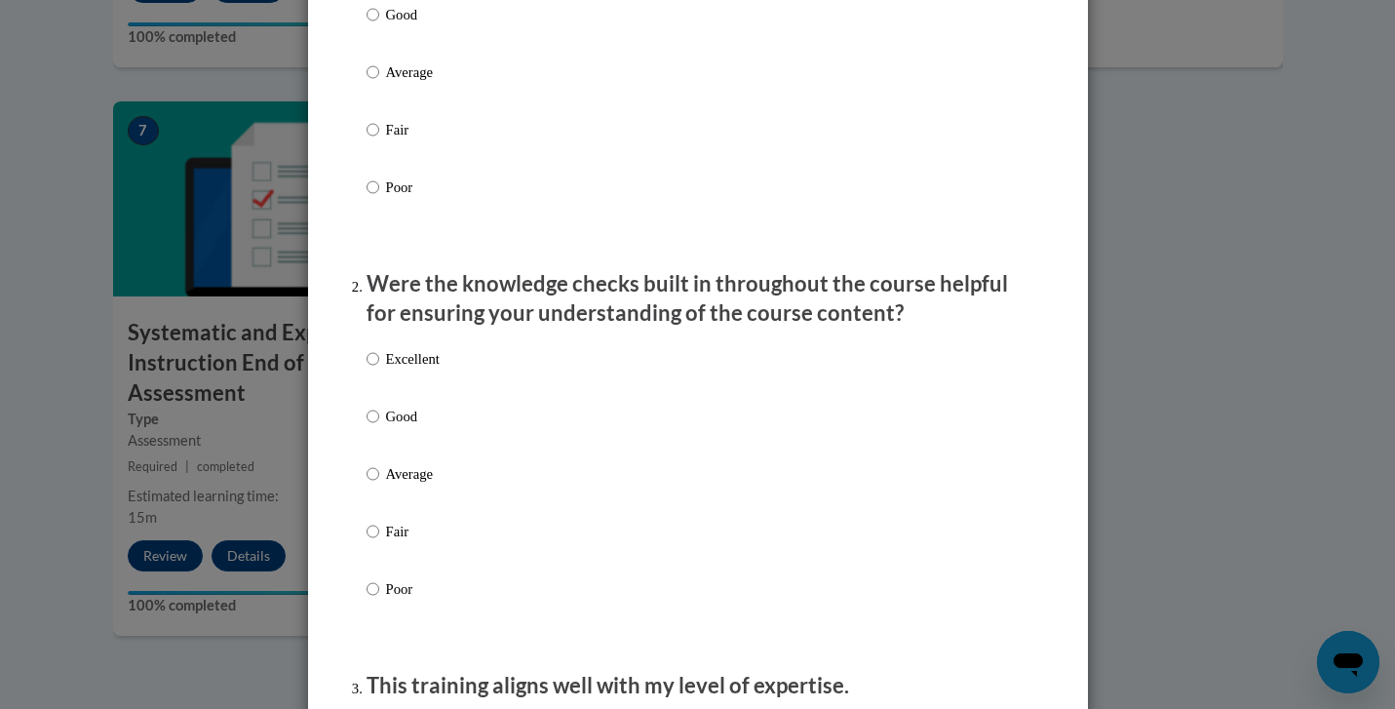
scroll to position [398, 0]
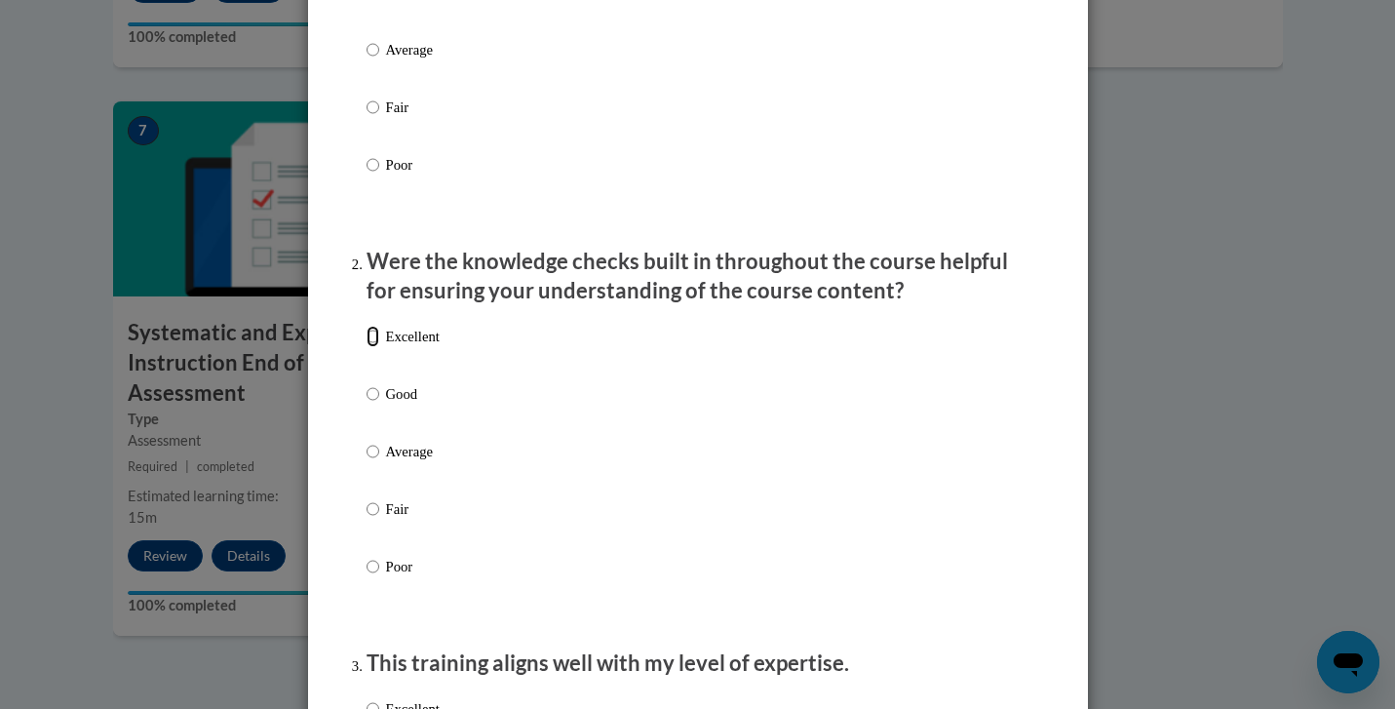
click at [368, 347] on input "Excellent" at bounding box center [373, 336] width 13 height 21
radio input "true"
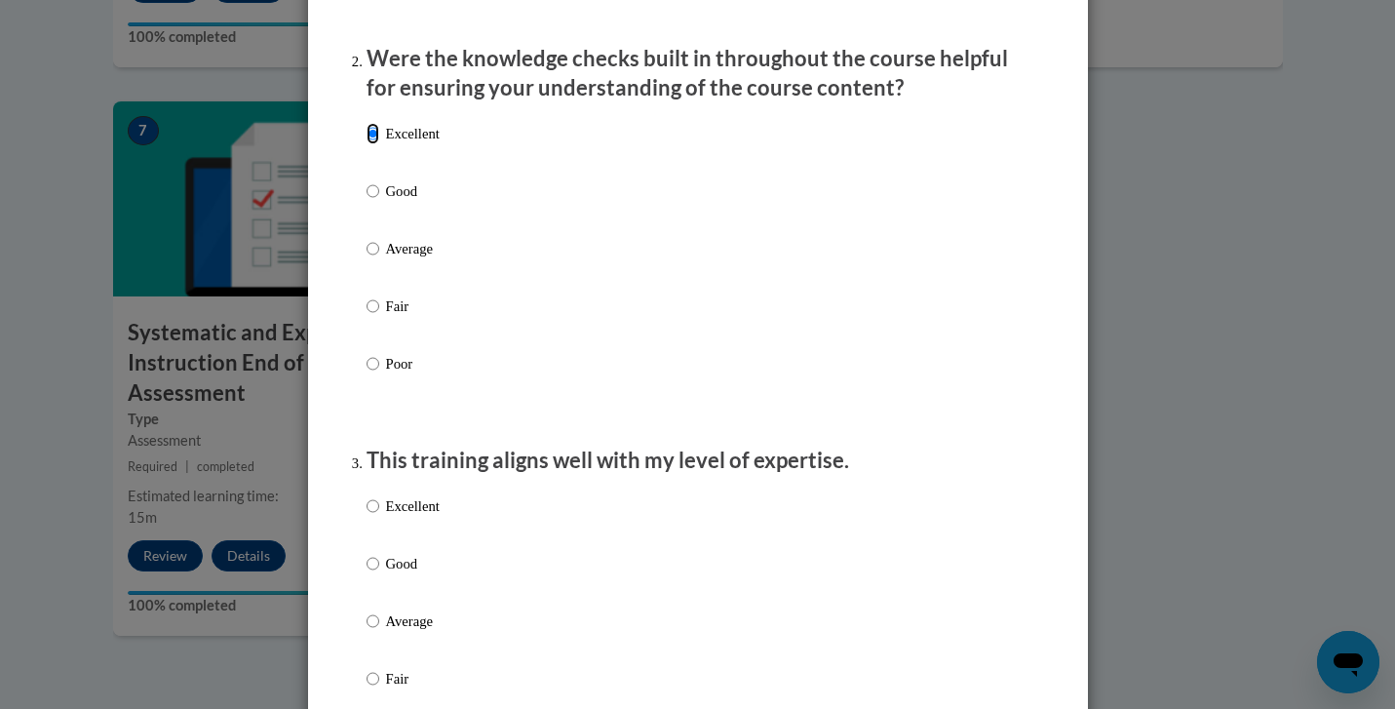
scroll to position [708, 0]
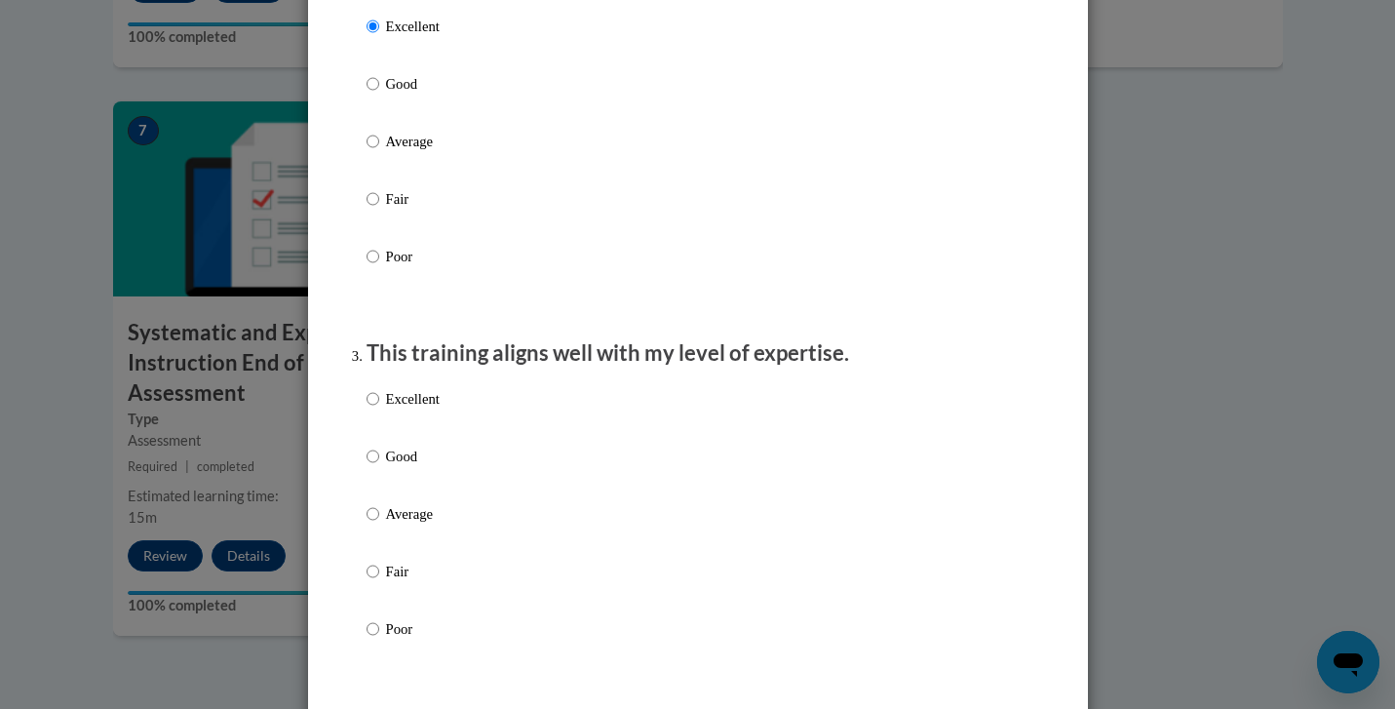
click at [382, 422] on label "Excellent" at bounding box center [403, 414] width 73 height 53
click at [379, 409] on input "Excellent" at bounding box center [373, 398] width 13 height 21
radio input "true"
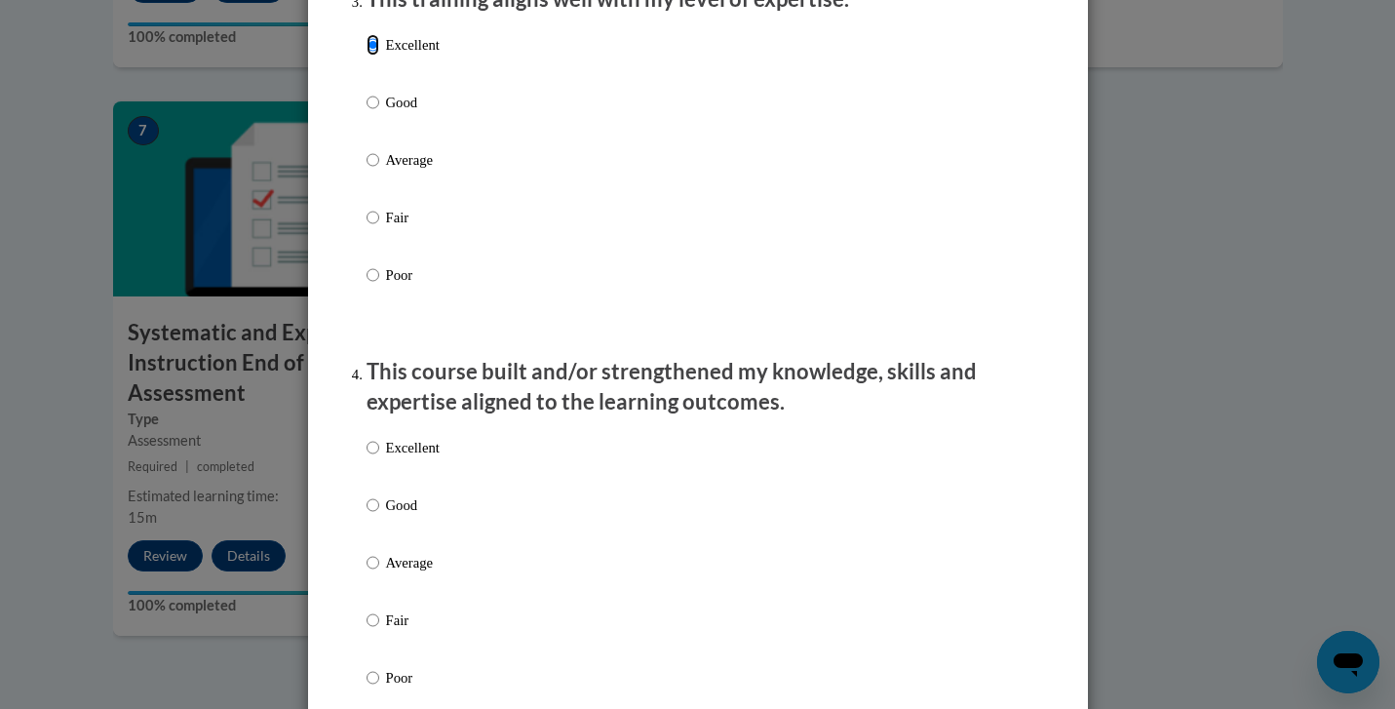
scroll to position [1075, 0]
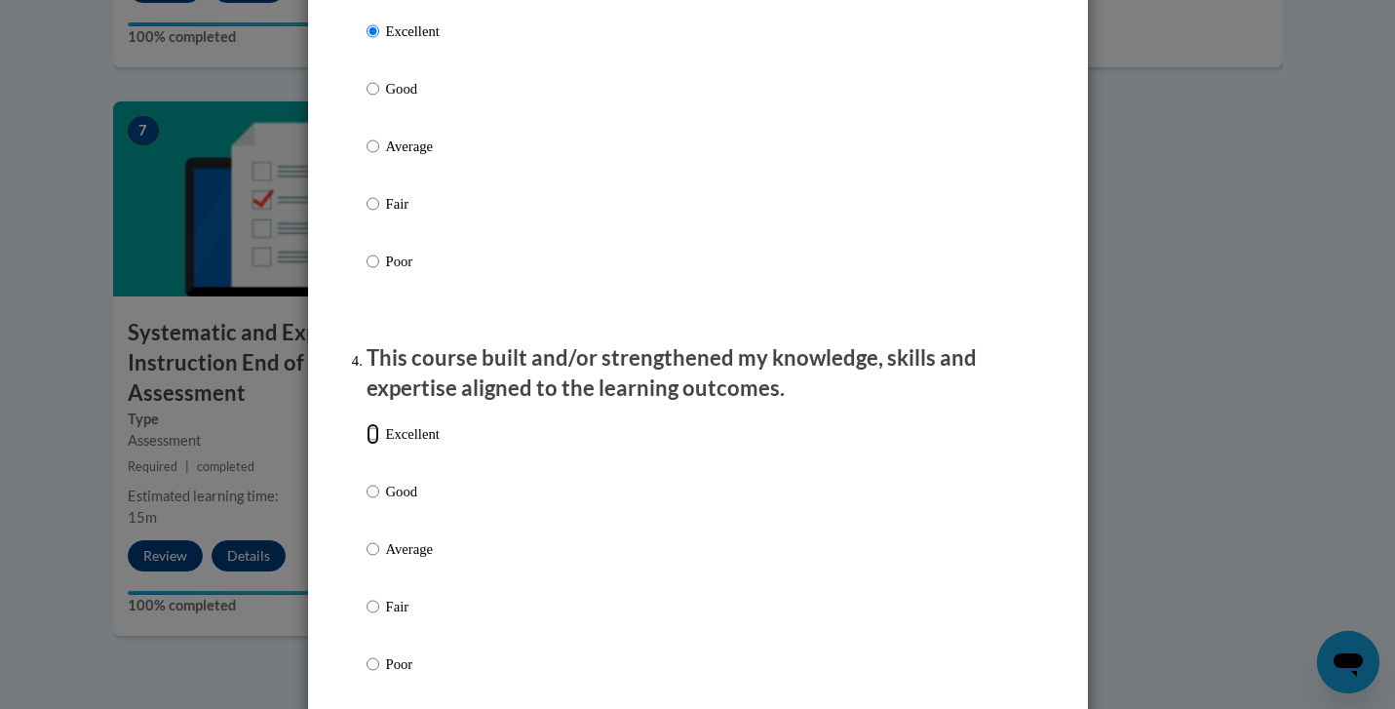
click at [367, 443] on input "Excellent" at bounding box center [373, 433] width 13 height 21
radio input "true"
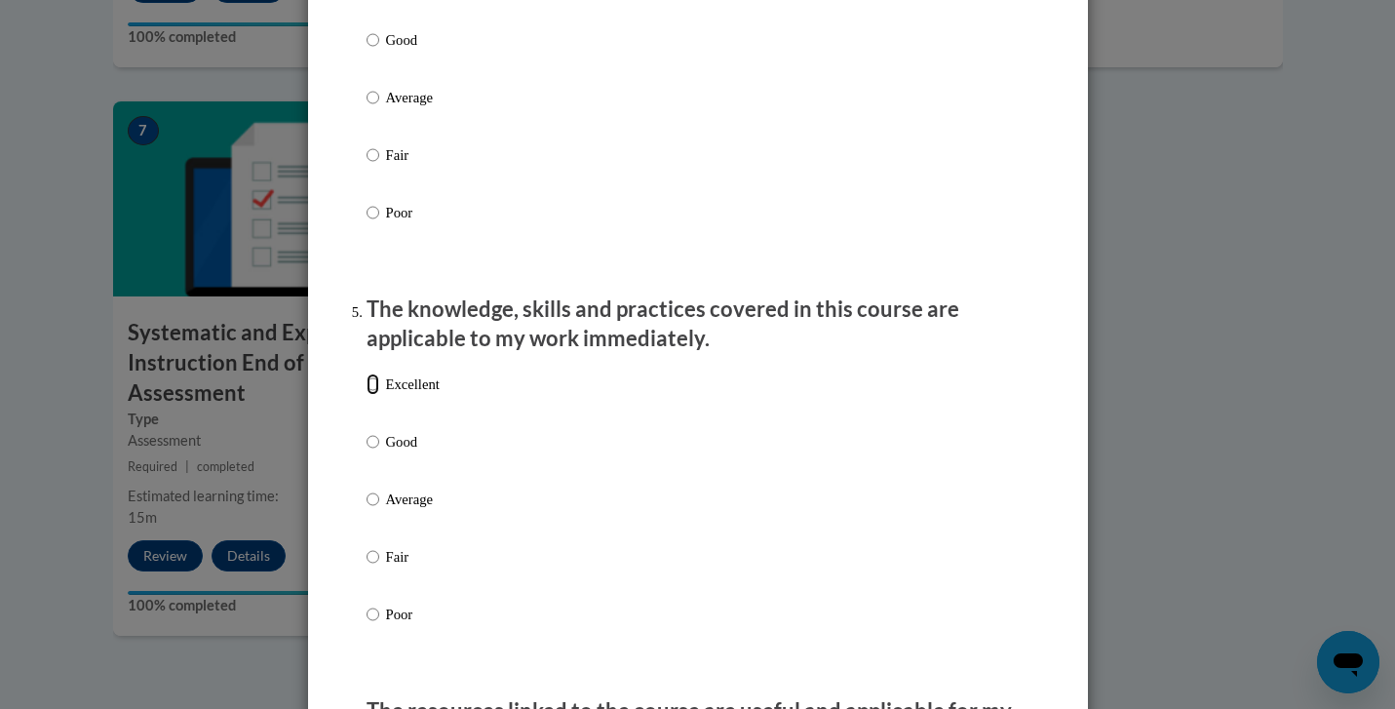
click at [377, 395] on input "Excellent" at bounding box center [373, 383] width 13 height 21
radio input "true"
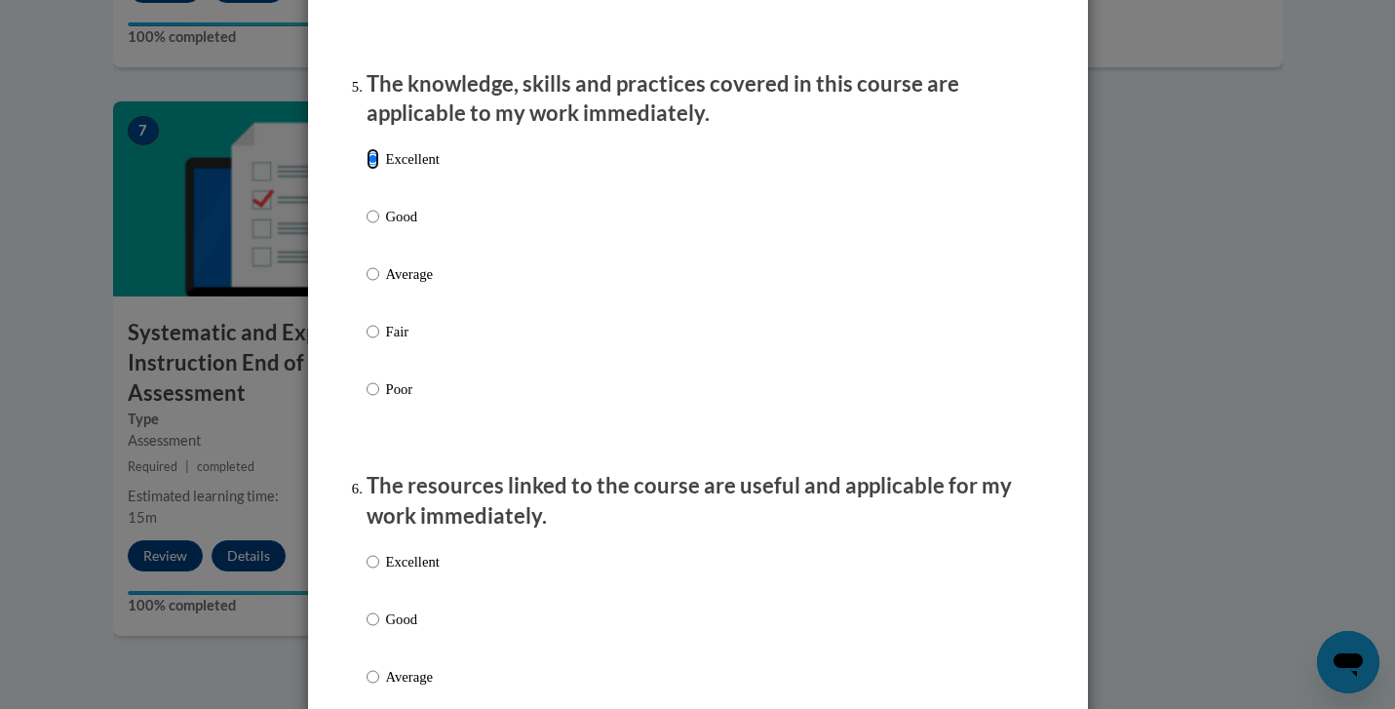
scroll to position [1958, 0]
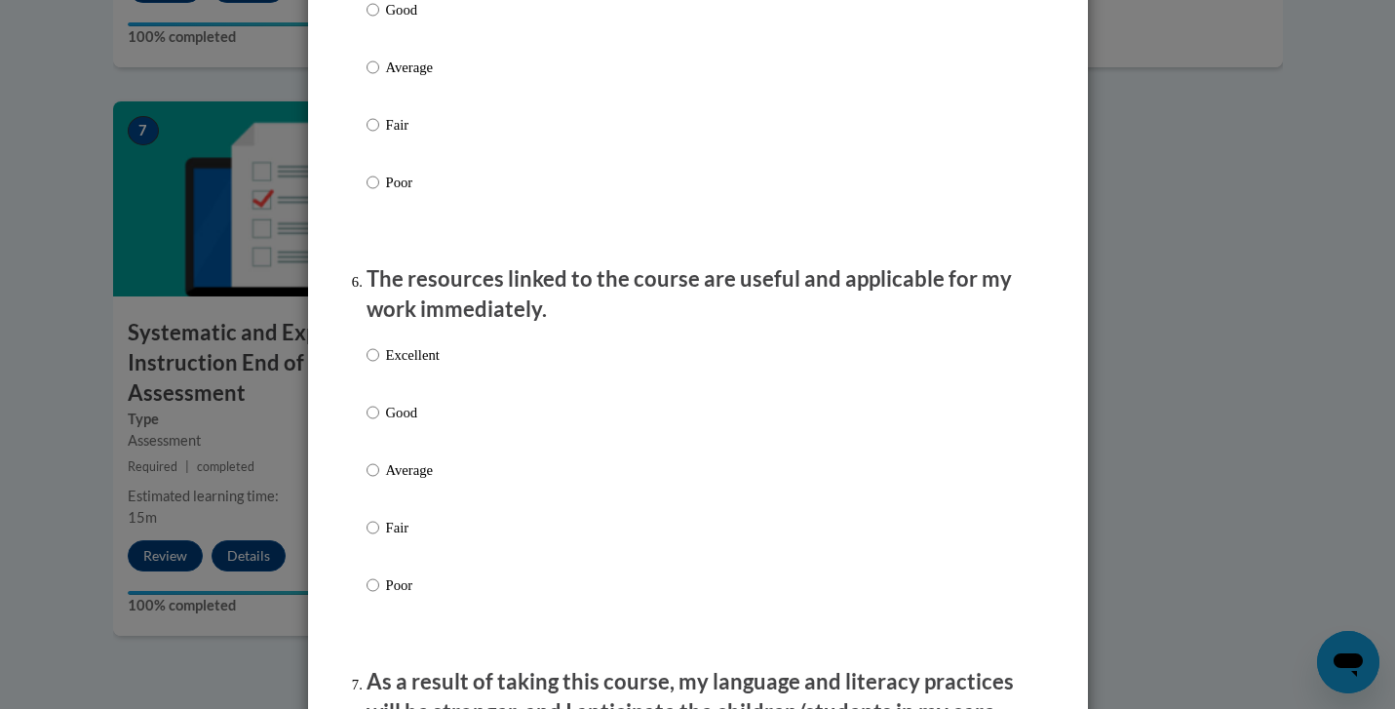
click at [383, 385] on label "Excellent" at bounding box center [403, 370] width 73 height 53
click at [379, 366] on input "Excellent" at bounding box center [373, 354] width 13 height 21
radio input "true"
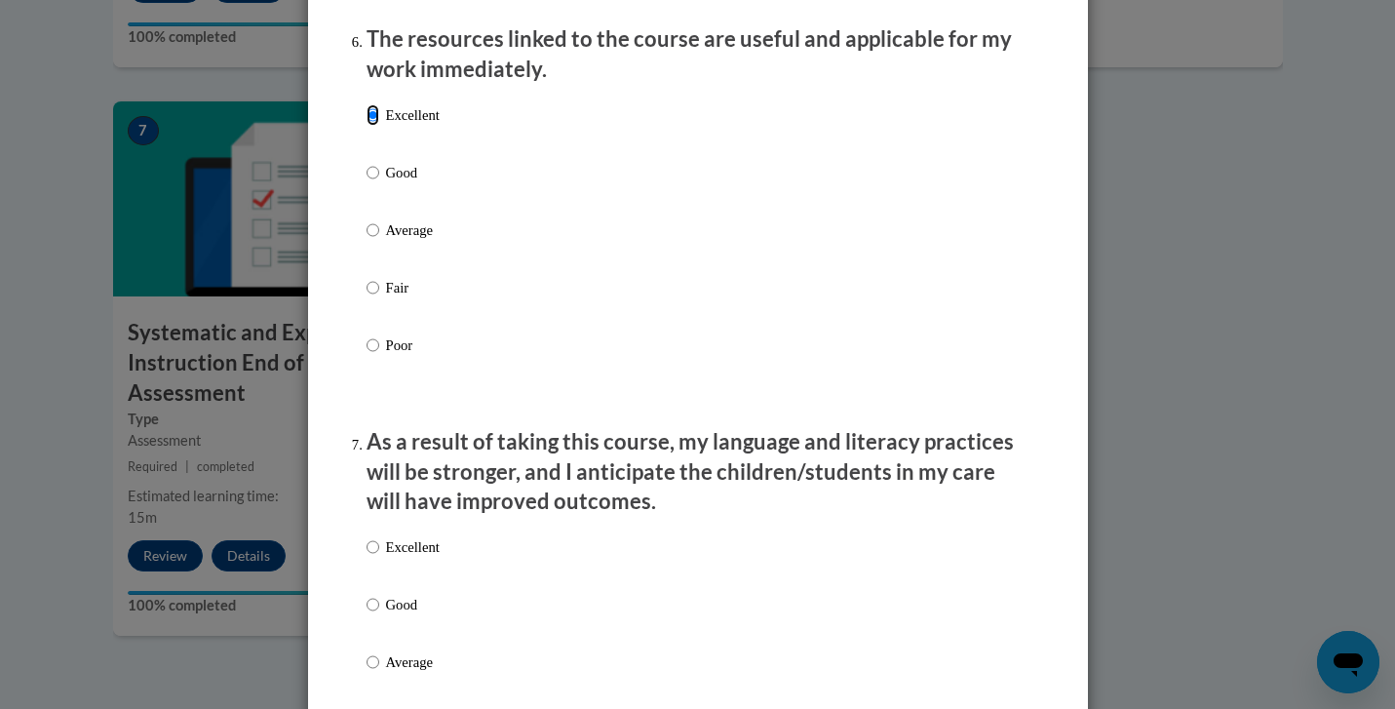
scroll to position [2282, 0]
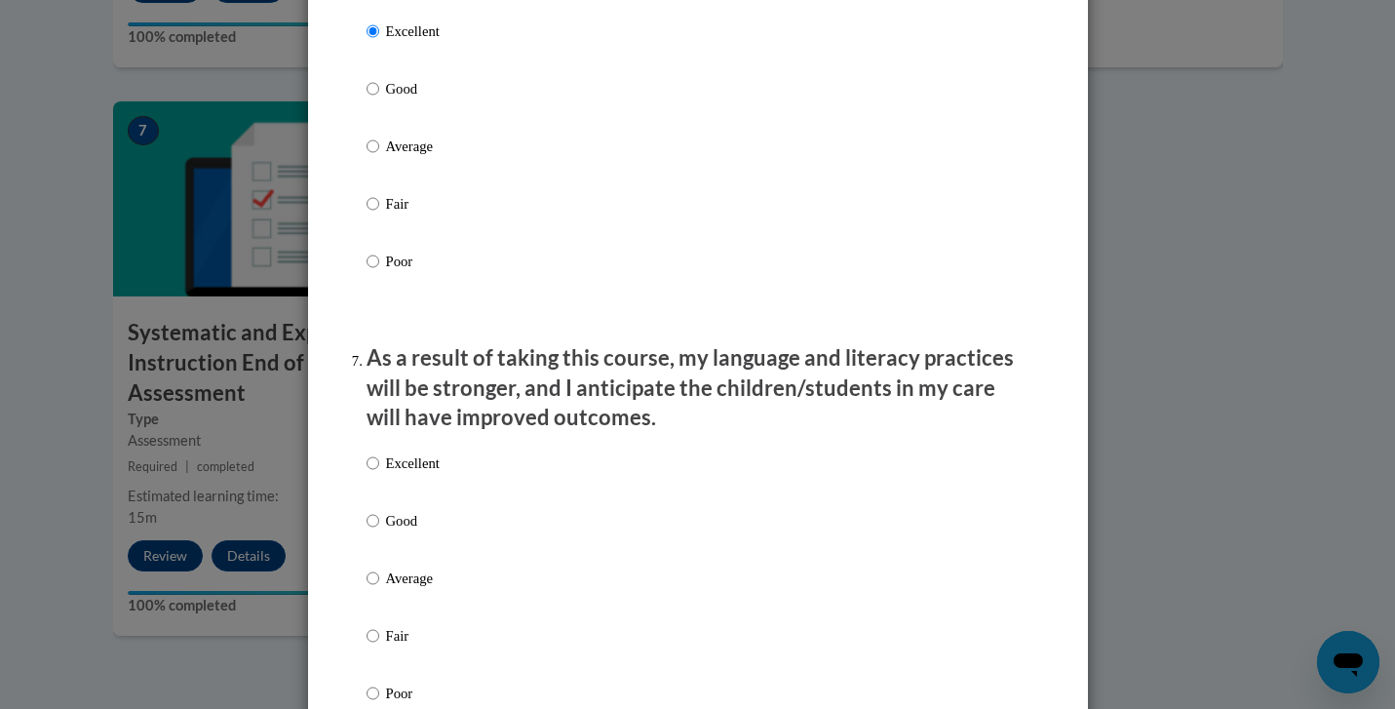
click at [395, 471] on p "Excellent" at bounding box center [413, 462] width 54 height 21
click at [379, 471] on input "Excellent" at bounding box center [373, 462] width 13 height 21
radio input "true"
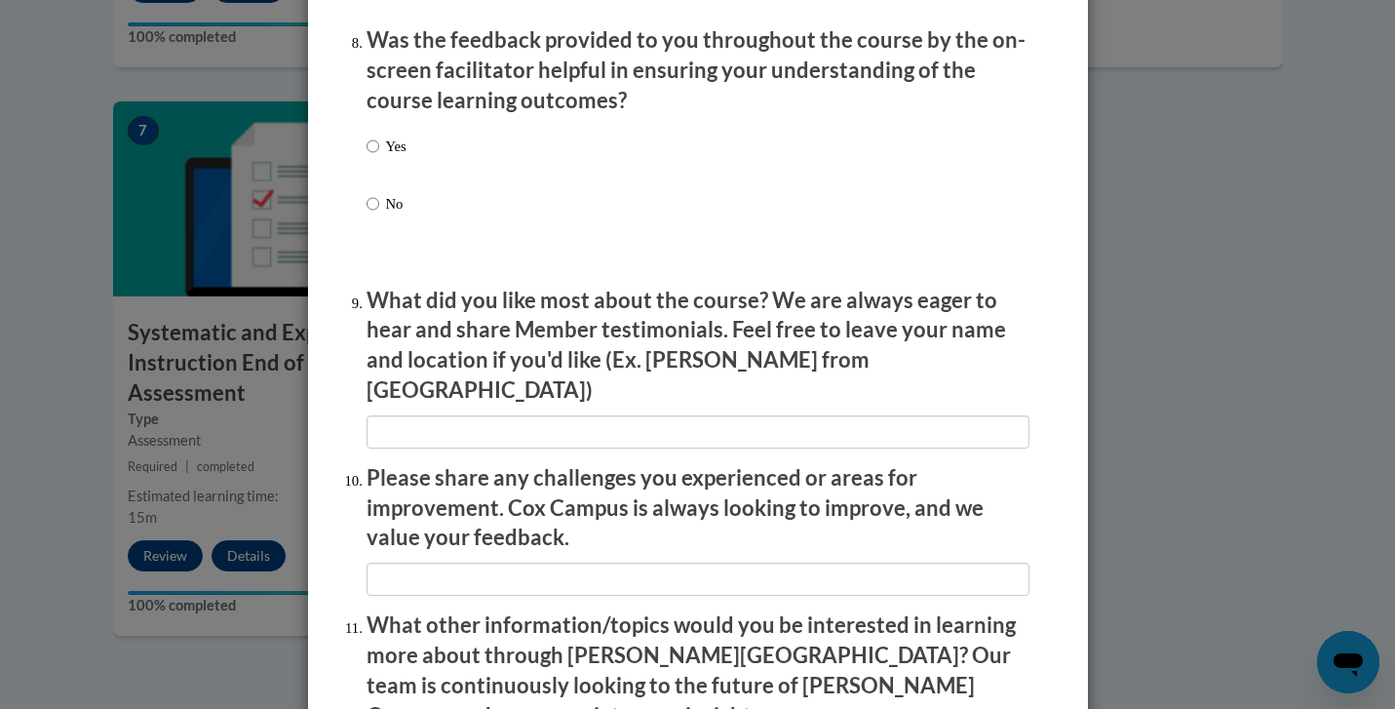
scroll to position [3023, 0]
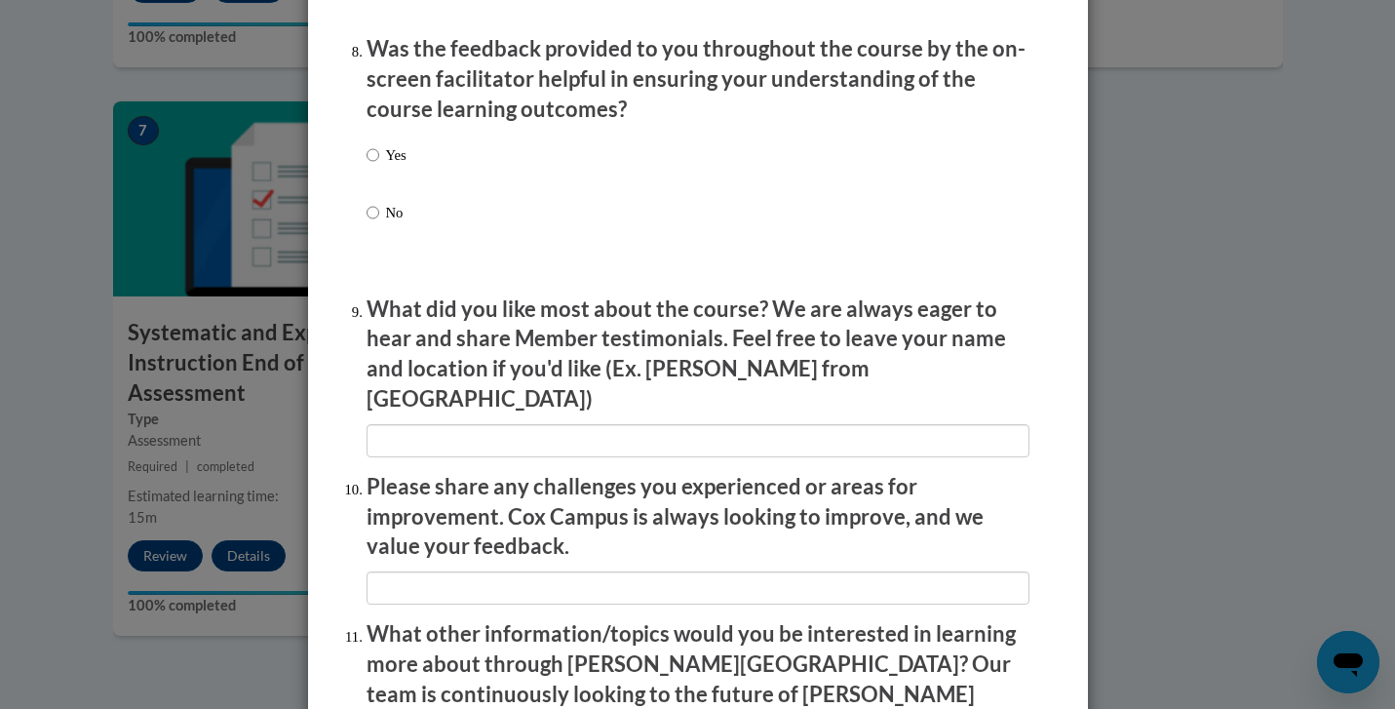
click at [386, 166] on p "Yes" at bounding box center [396, 154] width 20 height 21
click at [379, 166] on input "Yes" at bounding box center [373, 154] width 13 height 21
radio input "true"
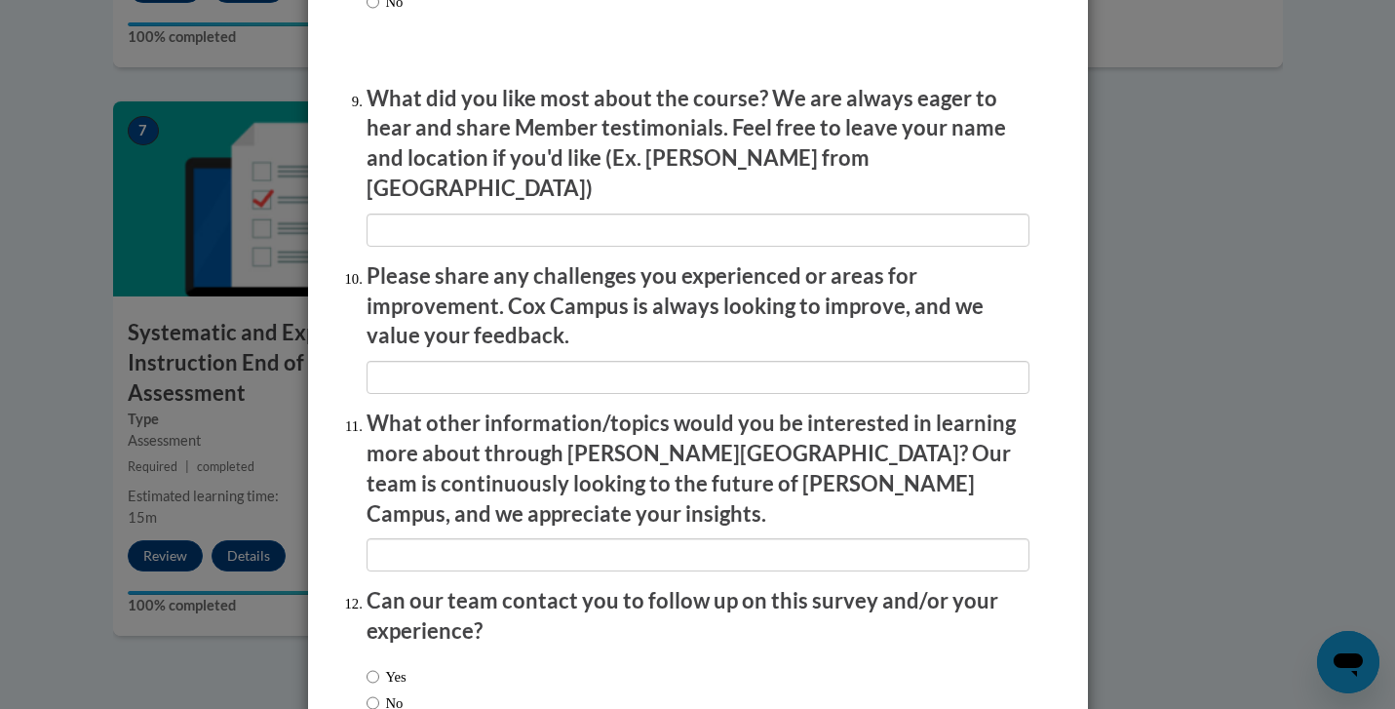
scroll to position [3346, 0]
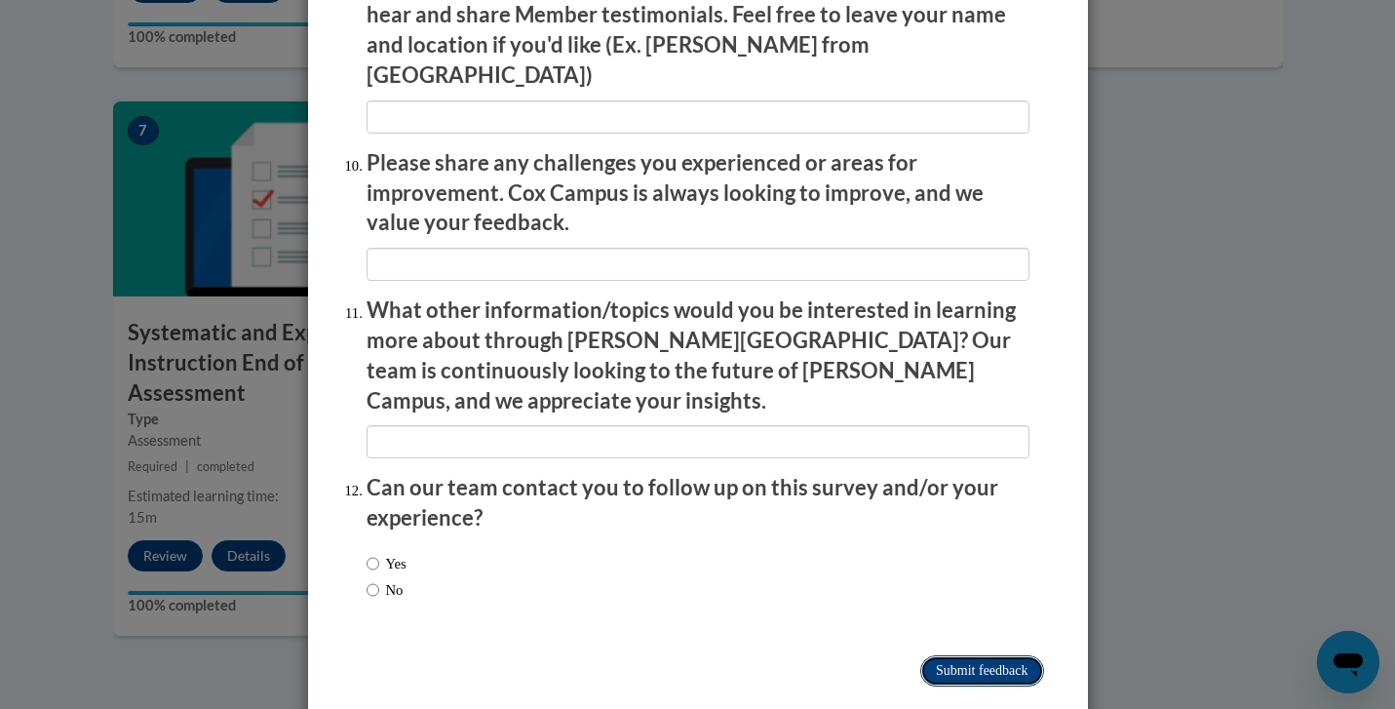
click at [950, 655] on input "Submit feedback" at bounding box center [981, 670] width 123 height 31
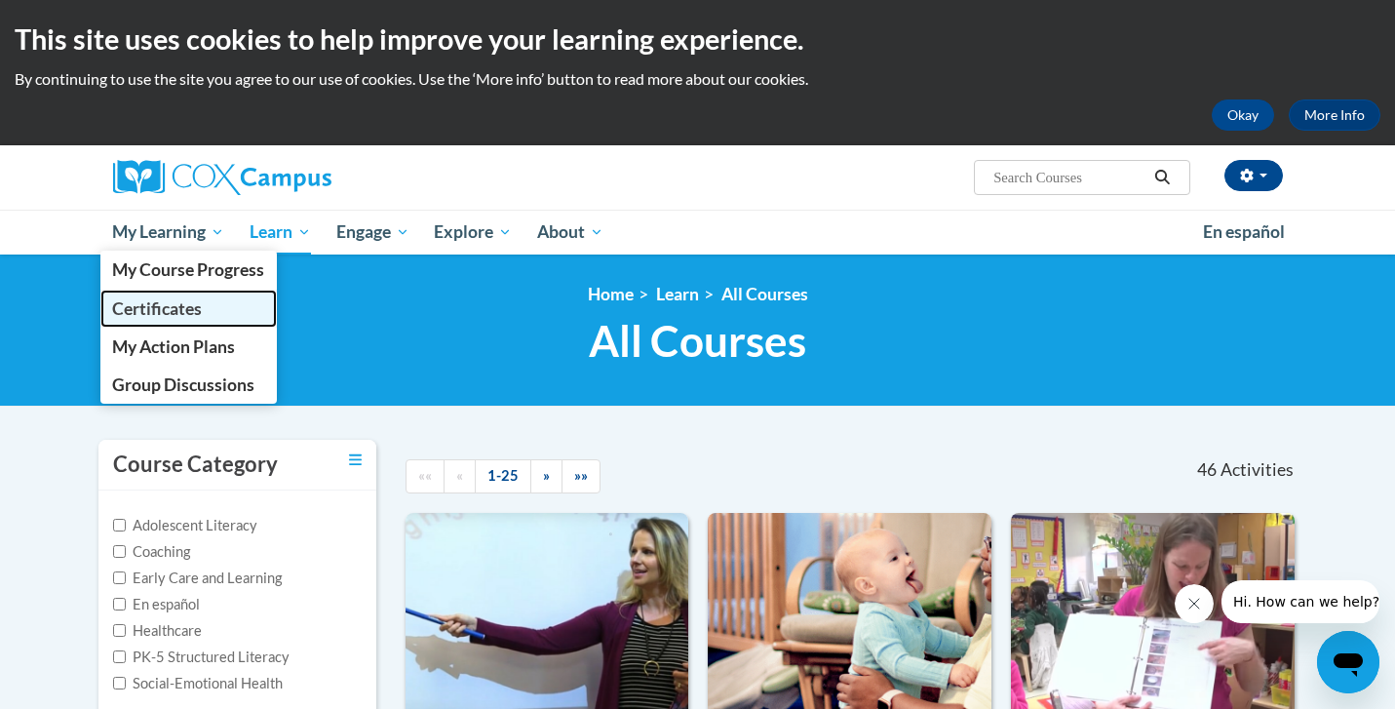
click at [171, 312] on span "Certificates" at bounding box center [157, 308] width 90 height 20
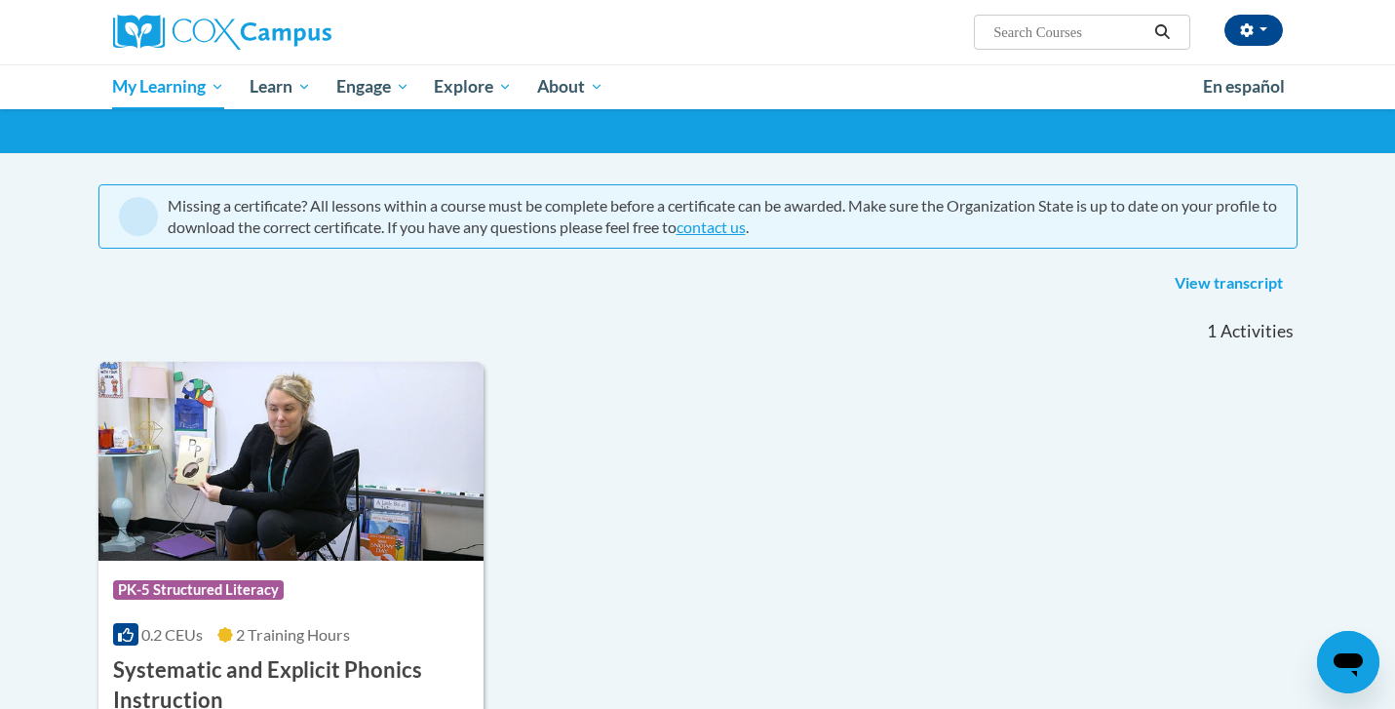
scroll to position [111, 0]
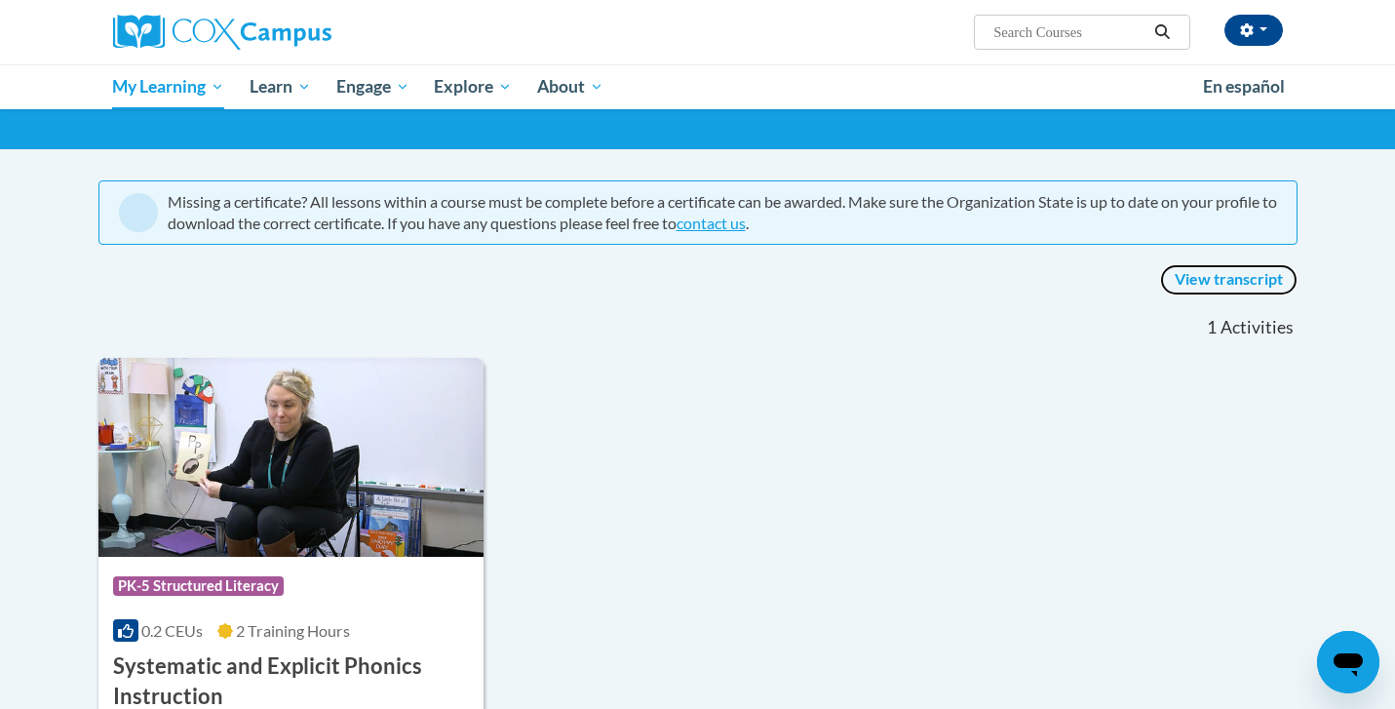
click at [1185, 282] on link "View transcript" at bounding box center [1228, 279] width 137 height 31
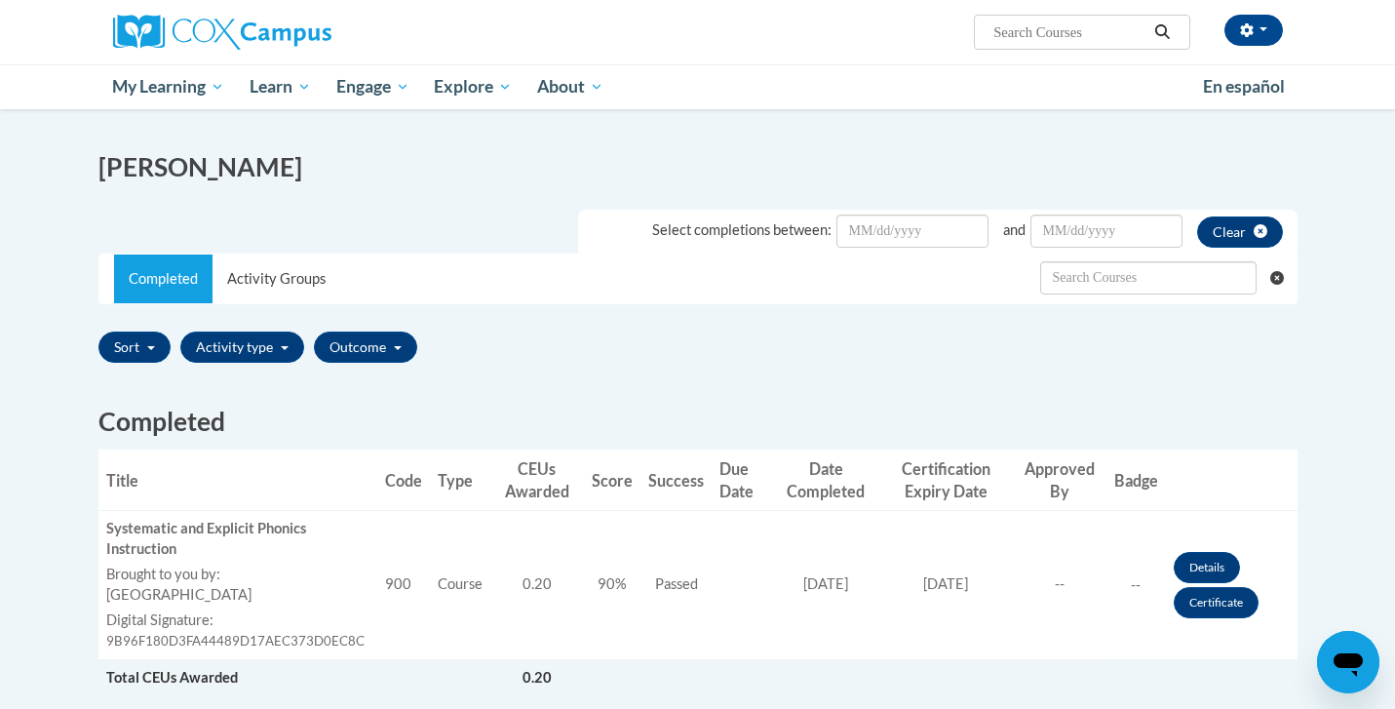
scroll to position [246, 0]
click at [1196, 606] on link "Certificate" at bounding box center [1216, 601] width 85 height 31
